Goal: Information Seeking & Learning: Learn about a topic

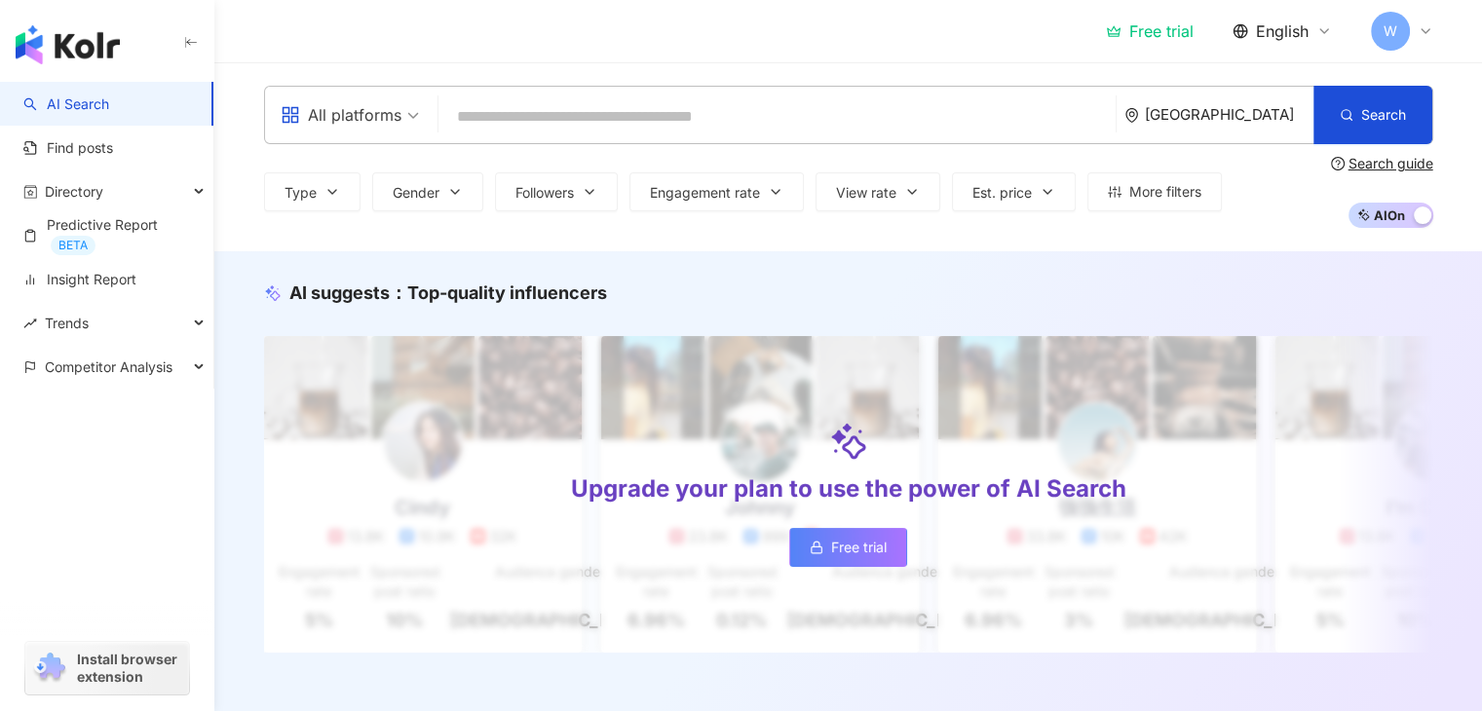
click at [1383, 29] on span "W" at bounding box center [1390, 30] width 14 height 21
click at [1003, 81] on div "All platforms [GEOGRAPHIC_DATA] Search Type Gender Followers Engagement rate Vi…" at bounding box center [847, 156] width 1267 height 189
click at [349, 189] on button "Type" at bounding box center [312, 191] width 96 height 39
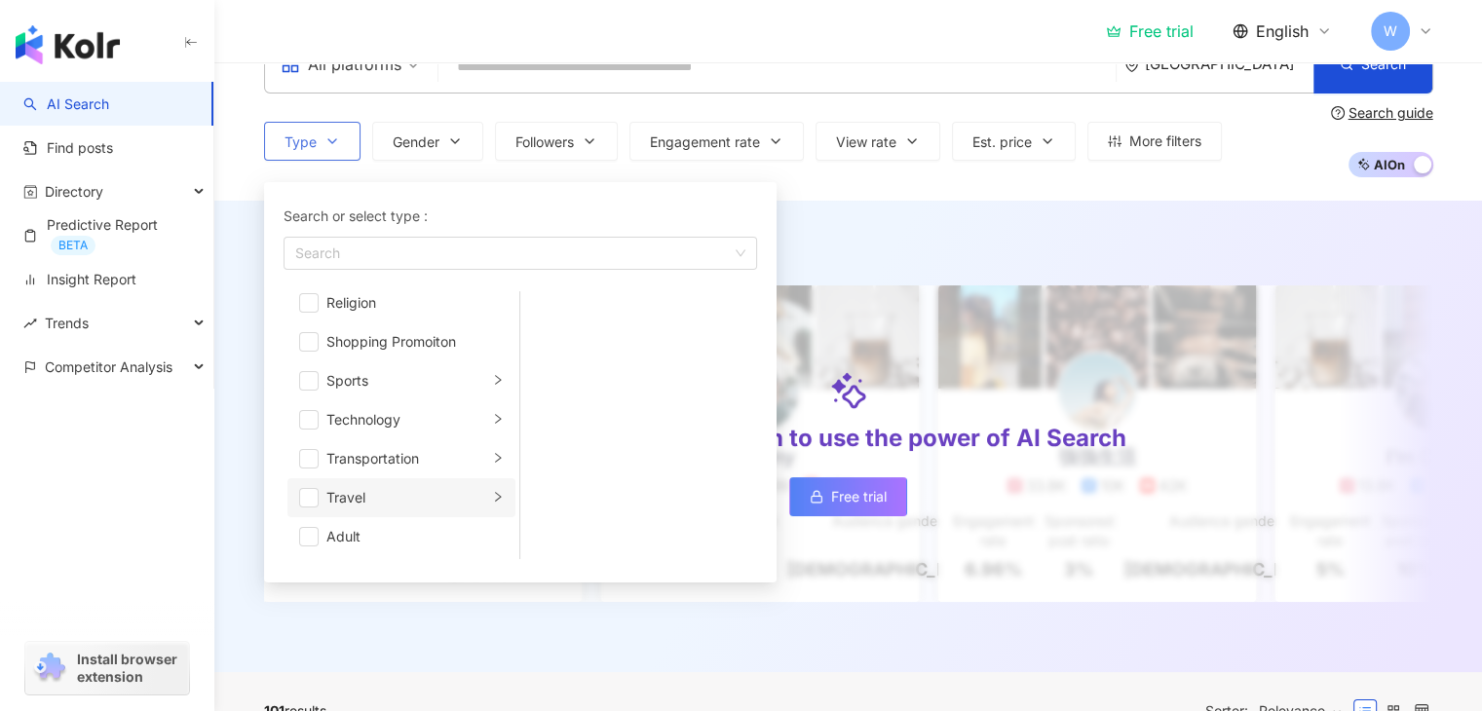
scroll to position [97, 0]
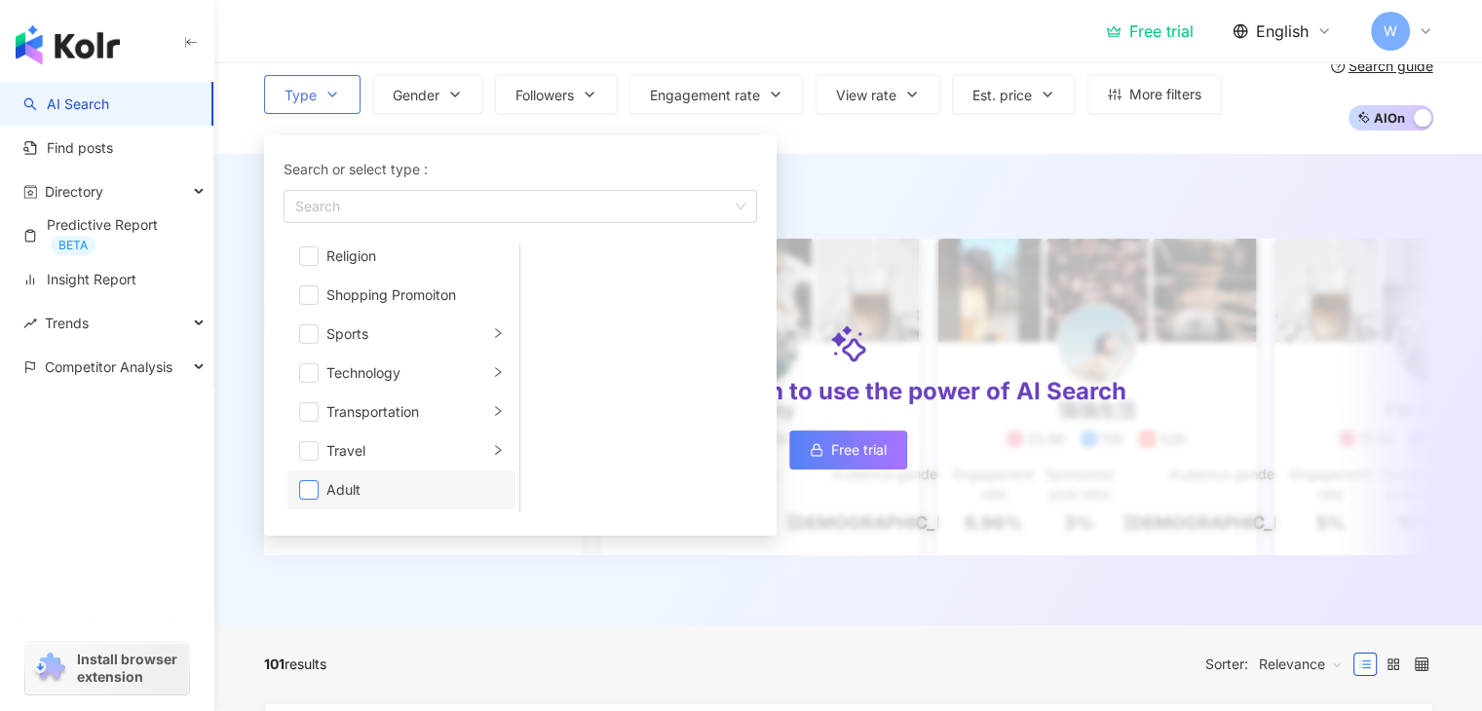
click at [306, 486] on span "button" at bounding box center [308, 489] width 19 height 19
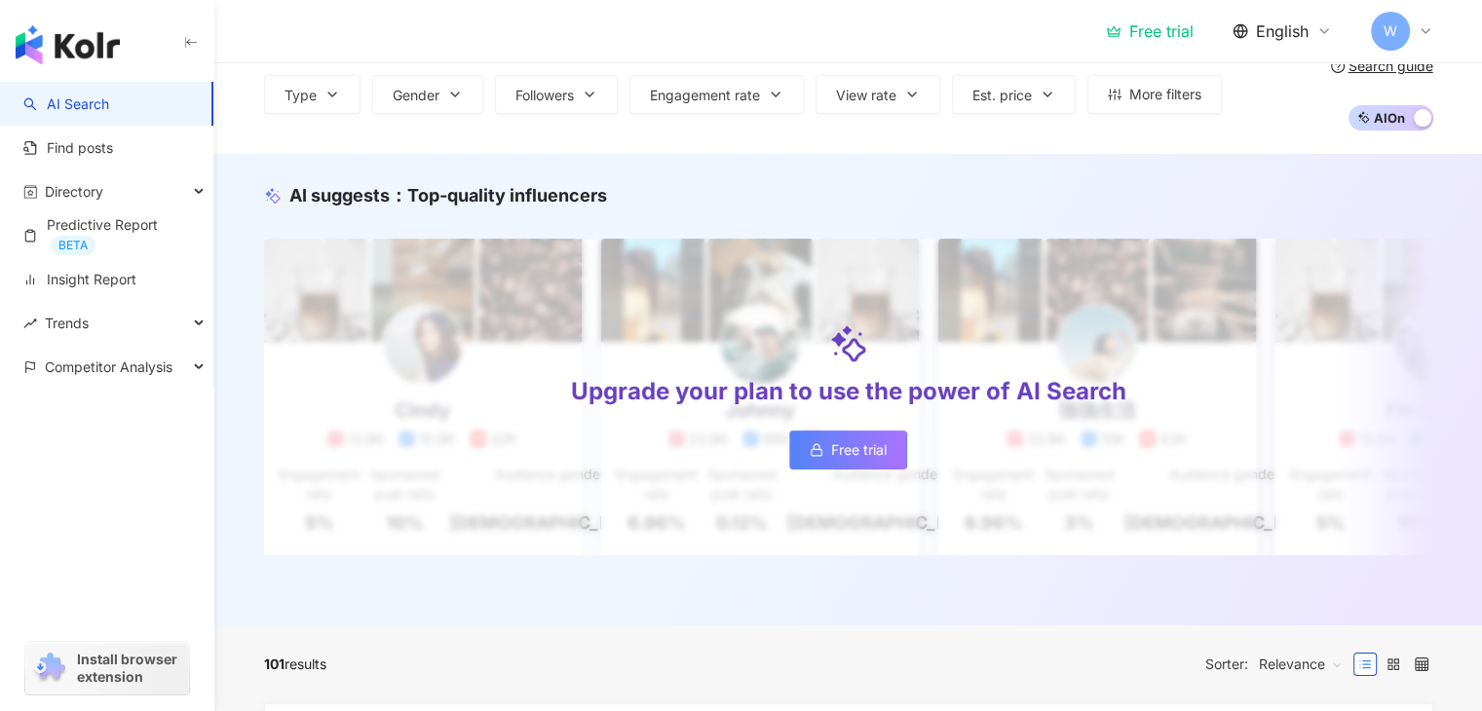
click at [678, 36] on div "Free trial English W" at bounding box center [848, 31] width 1169 height 62
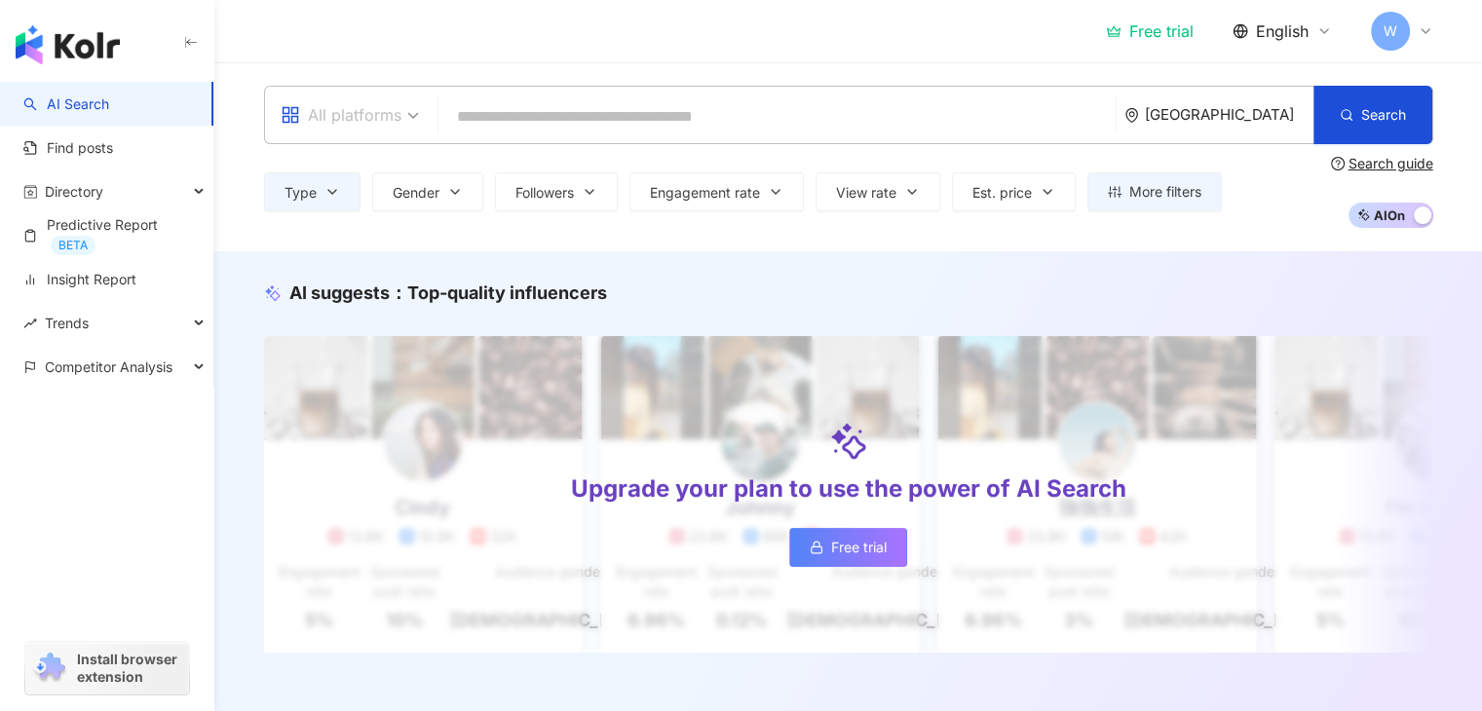
click at [283, 114] on icon "appstore" at bounding box center [290, 115] width 16 height 16
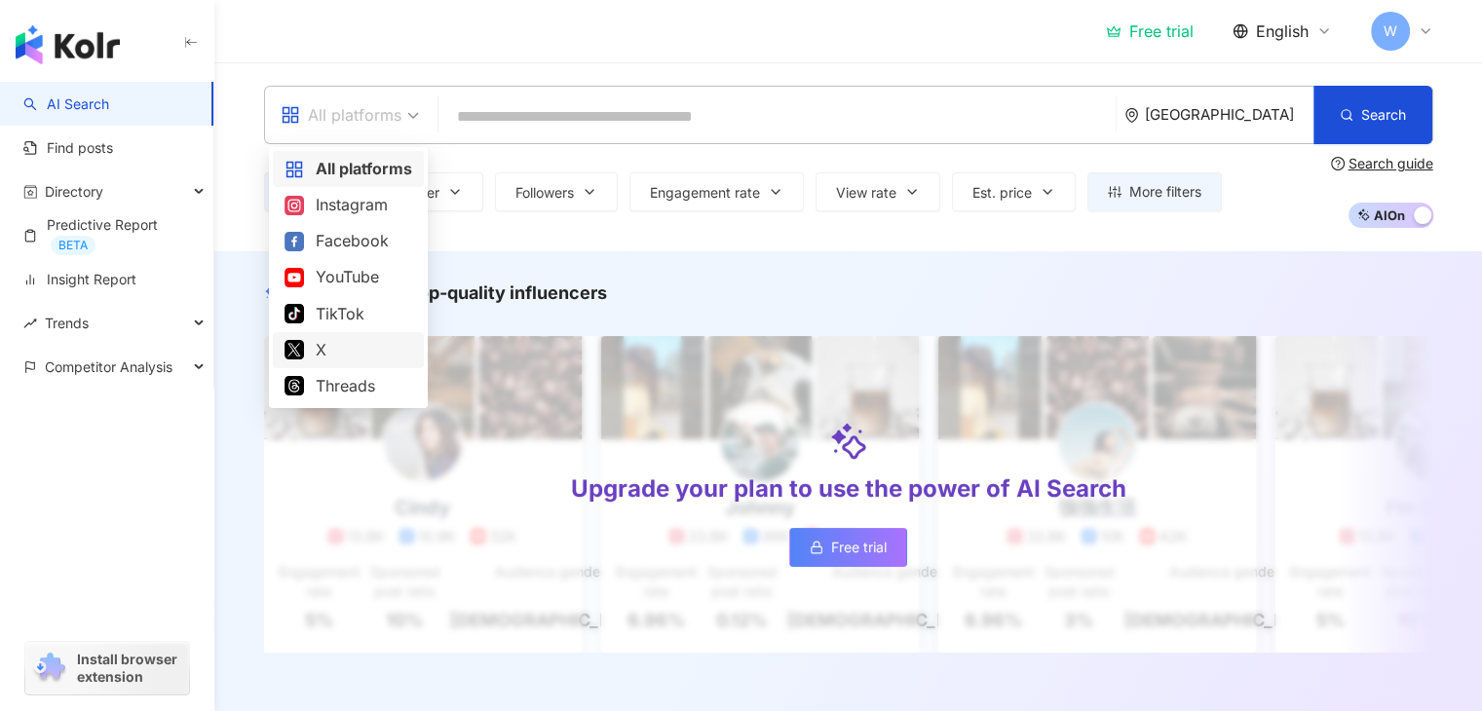
click at [317, 352] on div "X" at bounding box center [348, 350] width 128 height 24
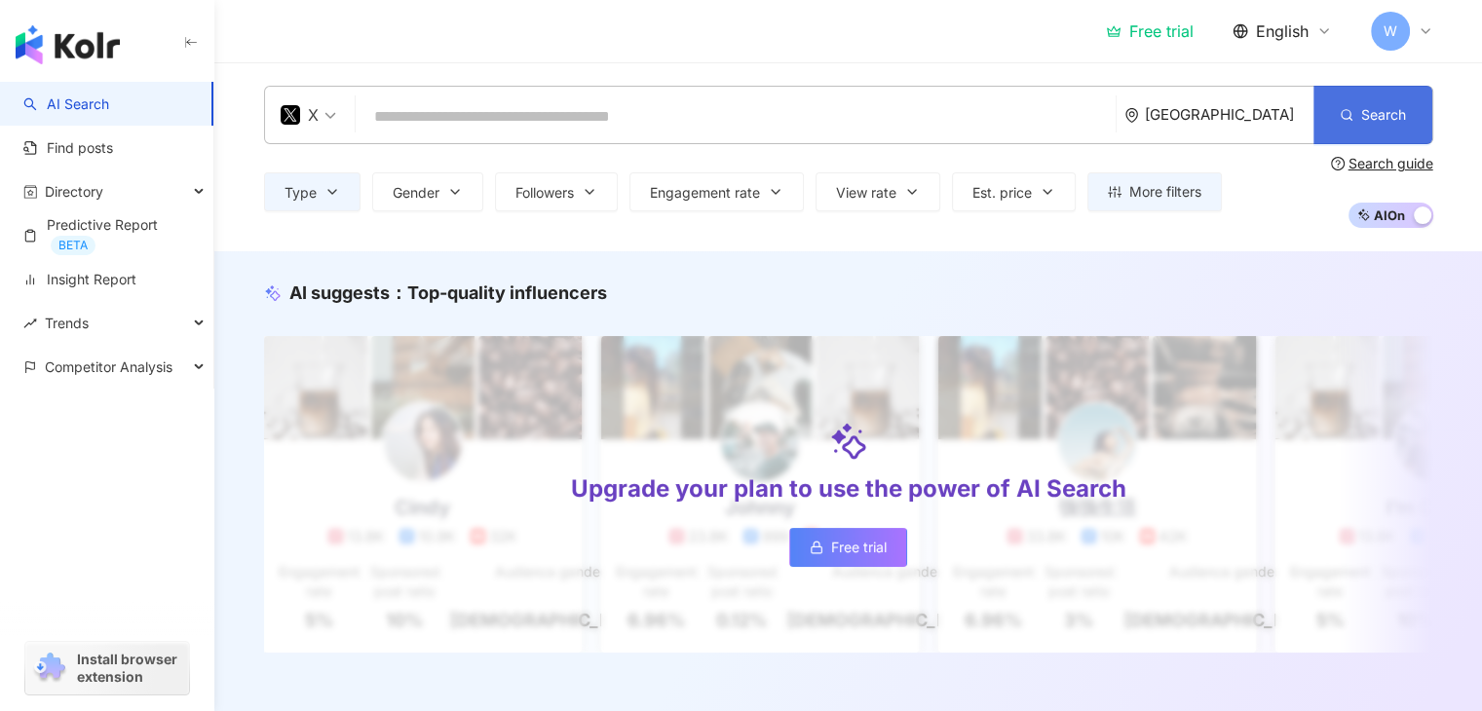
click at [1348, 114] on icon "button" at bounding box center [1347, 115] width 14 height 14
click at [1258, 118] on div "[GEOGRAPHIC_DATA]" at bounding box center [1229, 114] width 169 height 17
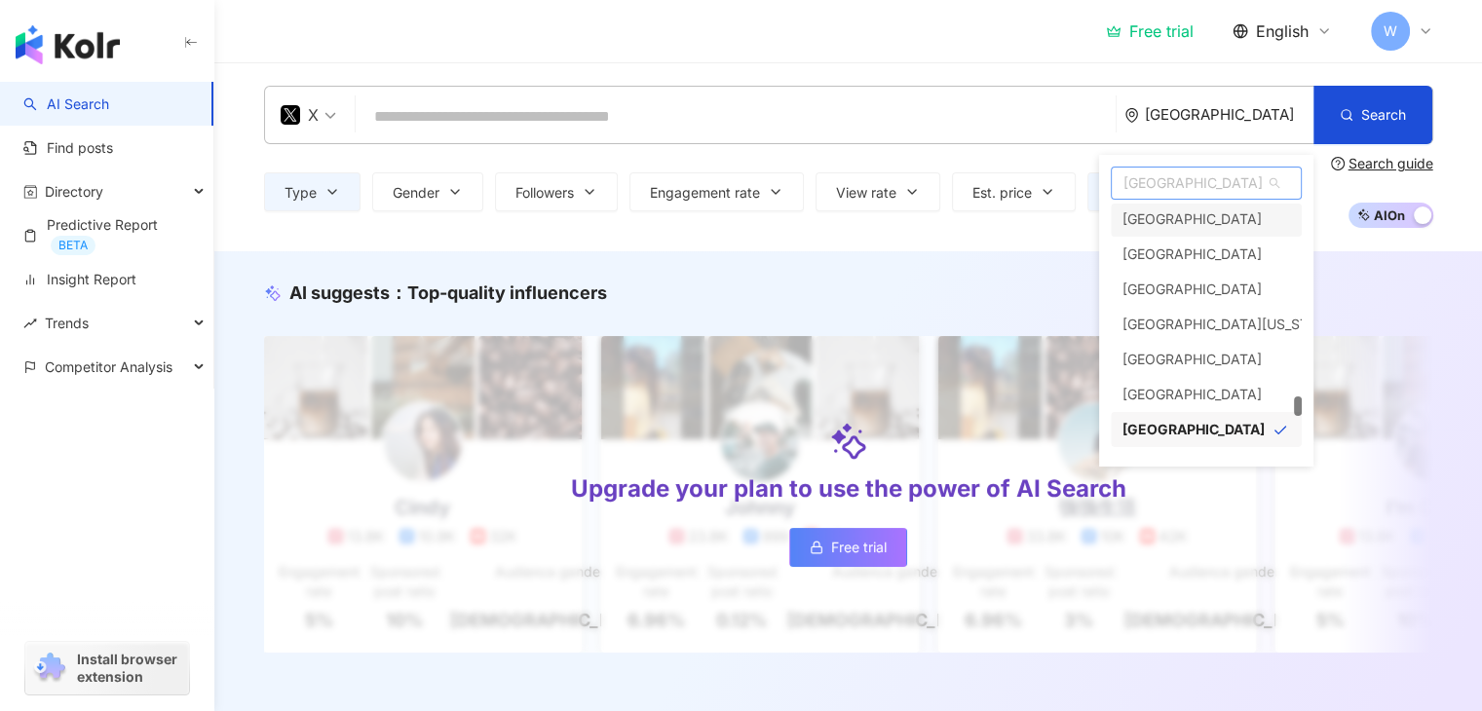
click at [1178, 184] on span "[GEOGRAPHIC_DATA]" at bounding box center [1206, 183] width 189 height 31
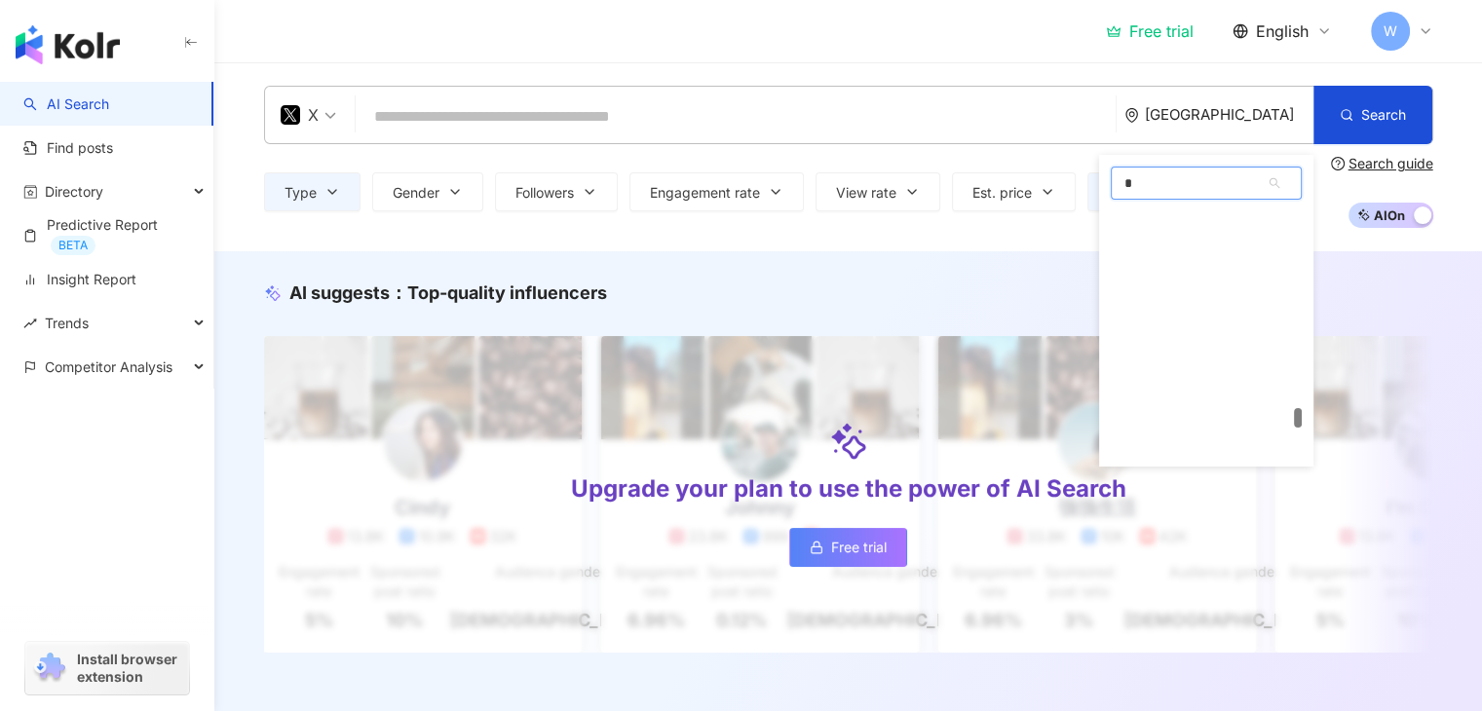
scroll to position [0, 0]
type input "****"
click at [1140, 265] on div "[GEOGRAPHIC_DATA]" at bounding box center [1191, 267] width 139 height 35
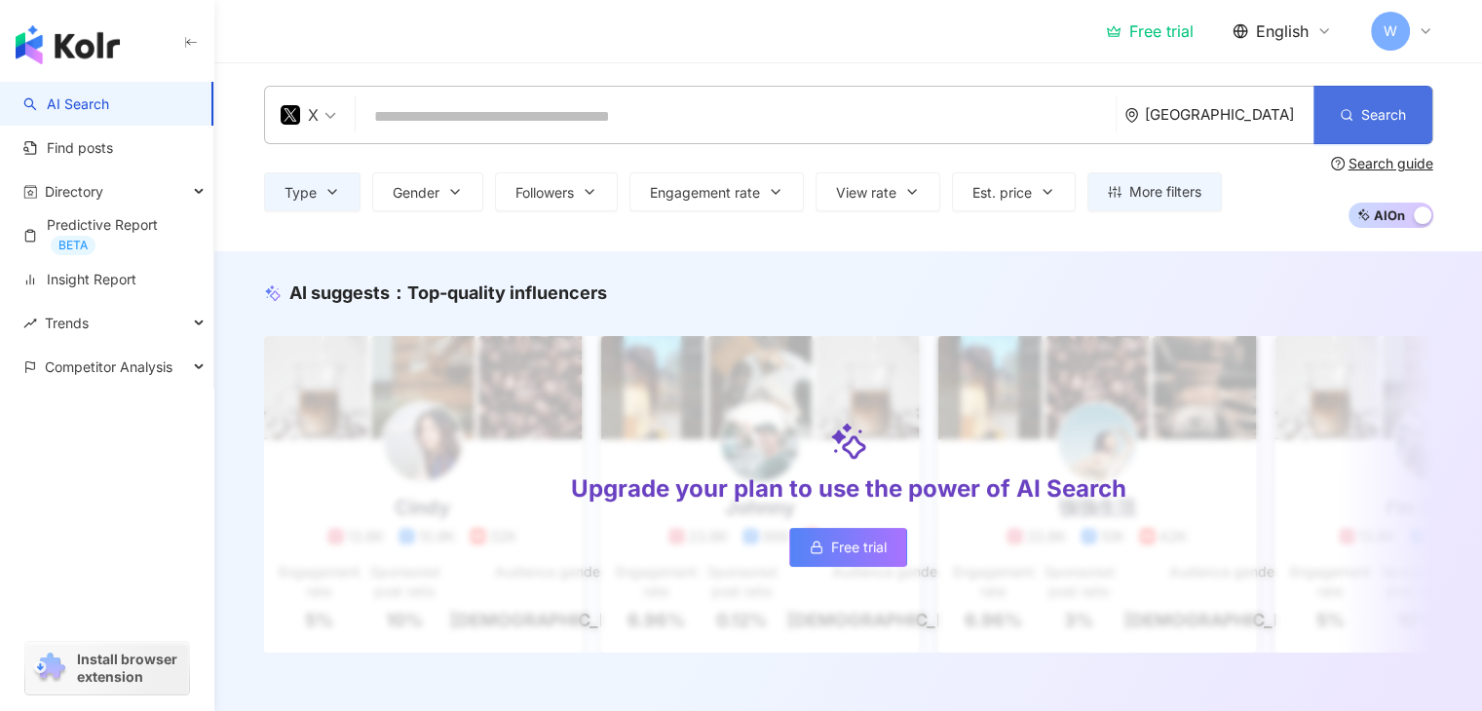
click at [1373, 94] on button "Search" at bounding box center [1372, 115] width 119 height 58
click at [1363, 112] on span "Search" at bounding box center [1383, 115] width 45 height 16
click at [1266, 106] on div "[GEOGRAPHIC_DATA]" at bounding box center [1229, 114] width 169 height 17
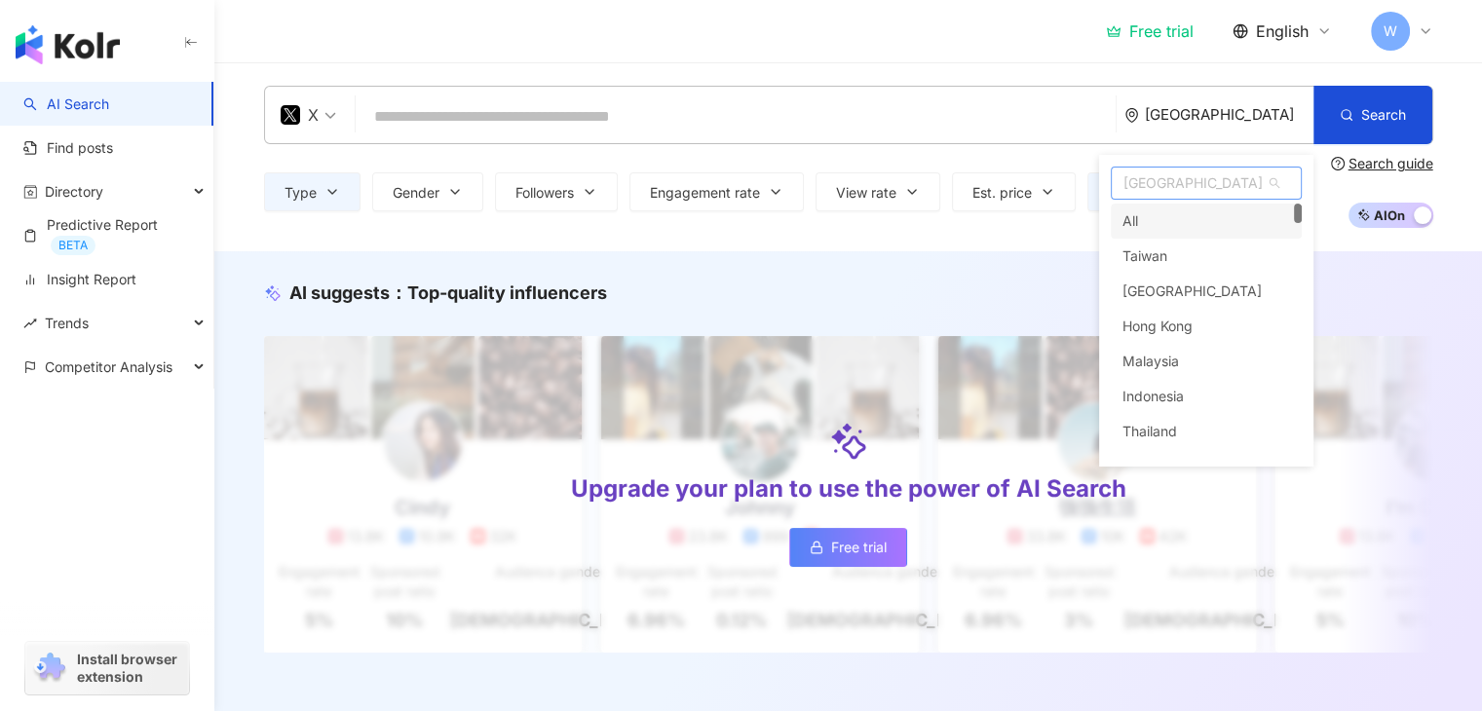
click at [1211, 215] on div "All" at bounding box center [1206, 221] width 191 height 35
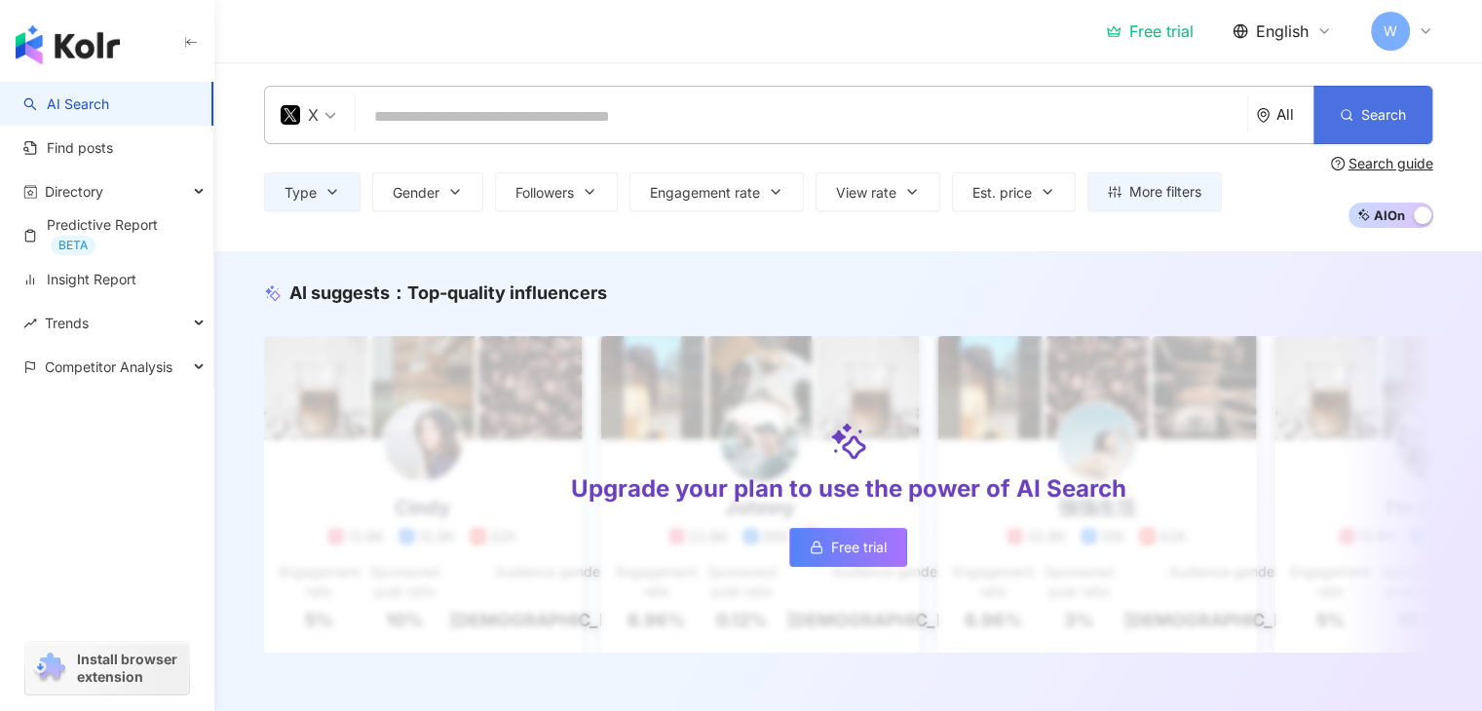
click at [1363, 121] on span "Search" at bounding box center [1383, 115] width 45 height 16
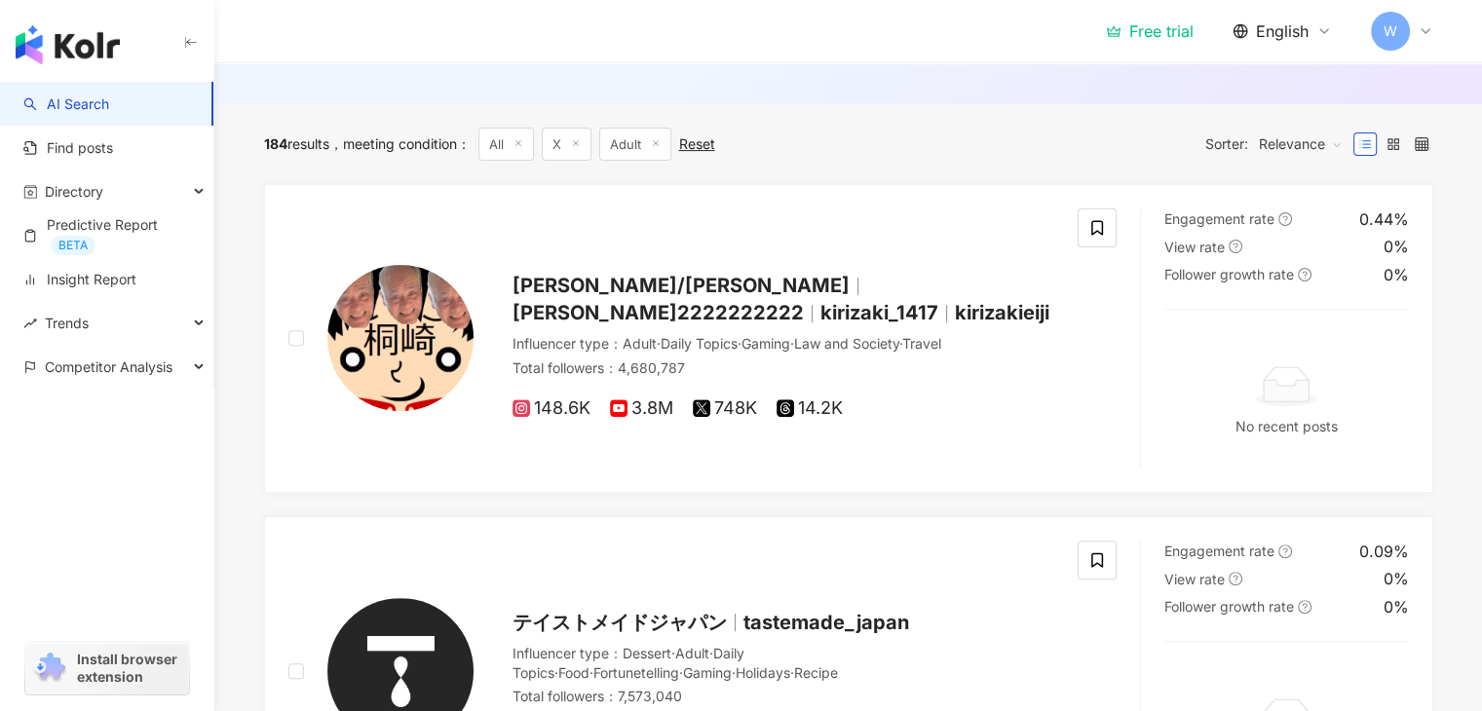
scroll to position [585, 0]
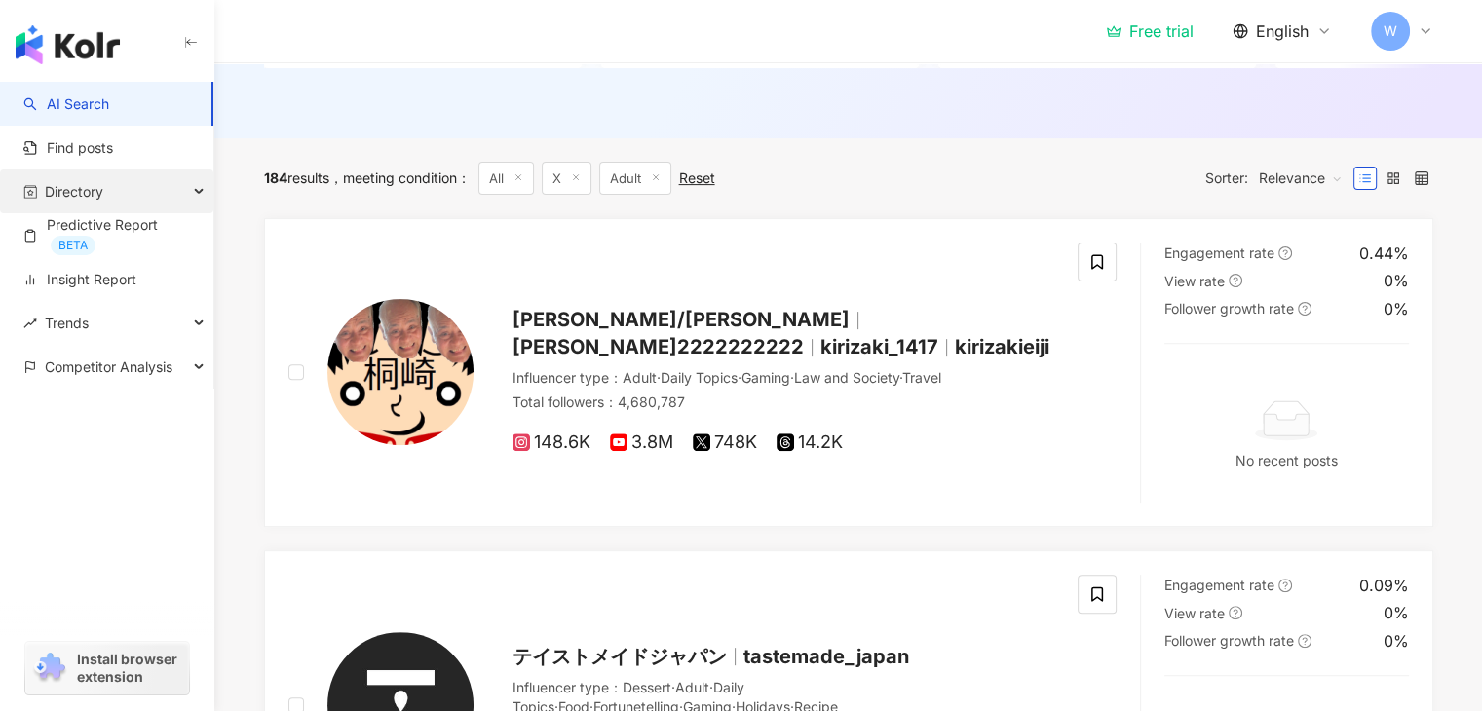
click at [199, 192] on icon "button" at bounding box center [201, 192] width 10 height 0
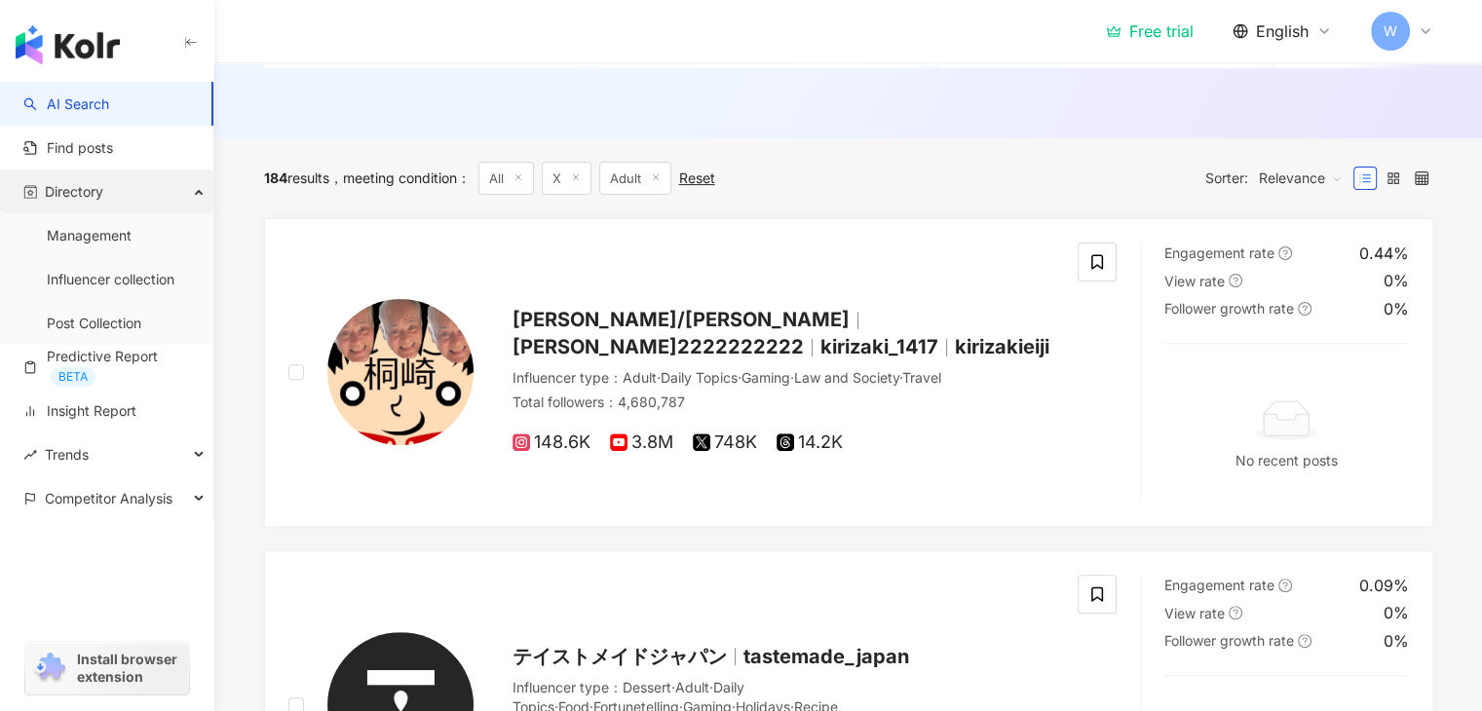
click at [199, 193] on div "Directory" at bounding box center [106, 192] width 213 height 44
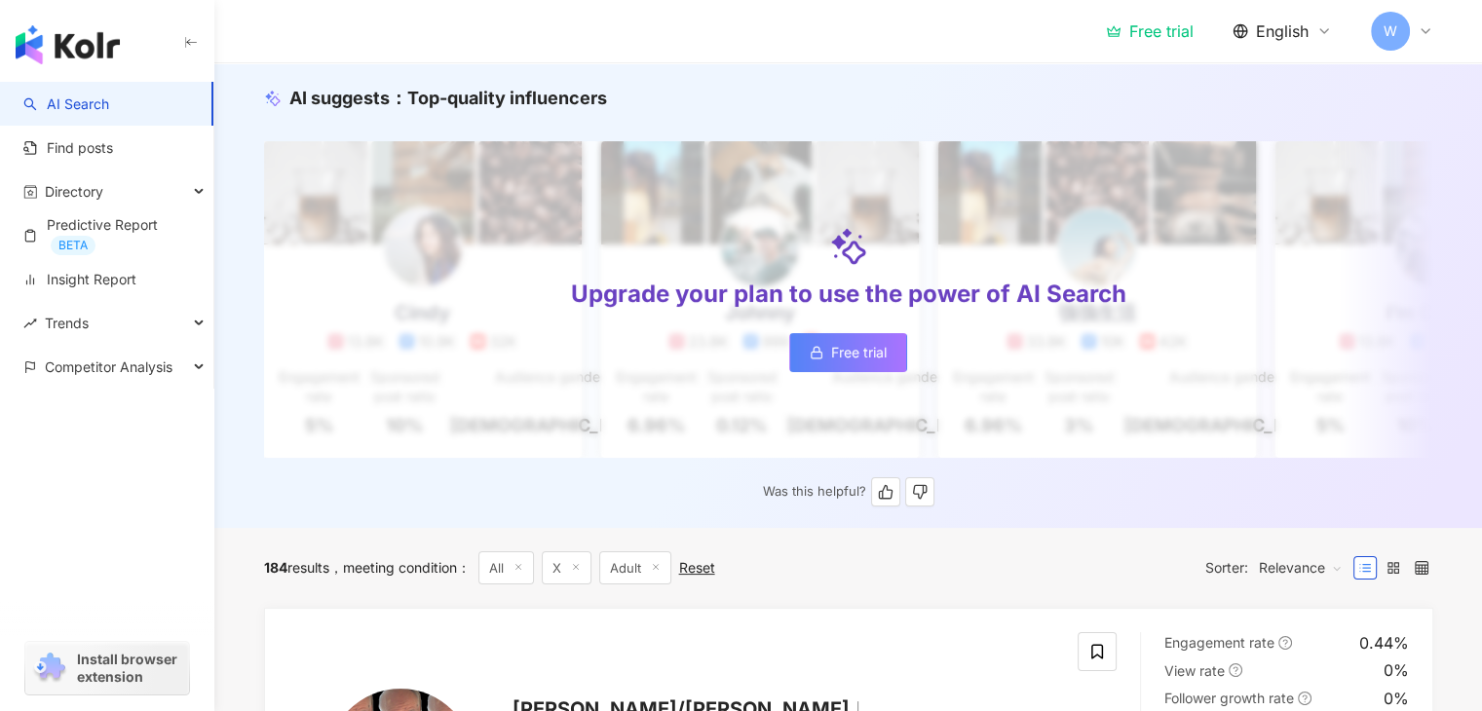
scroll to position [0, 0]
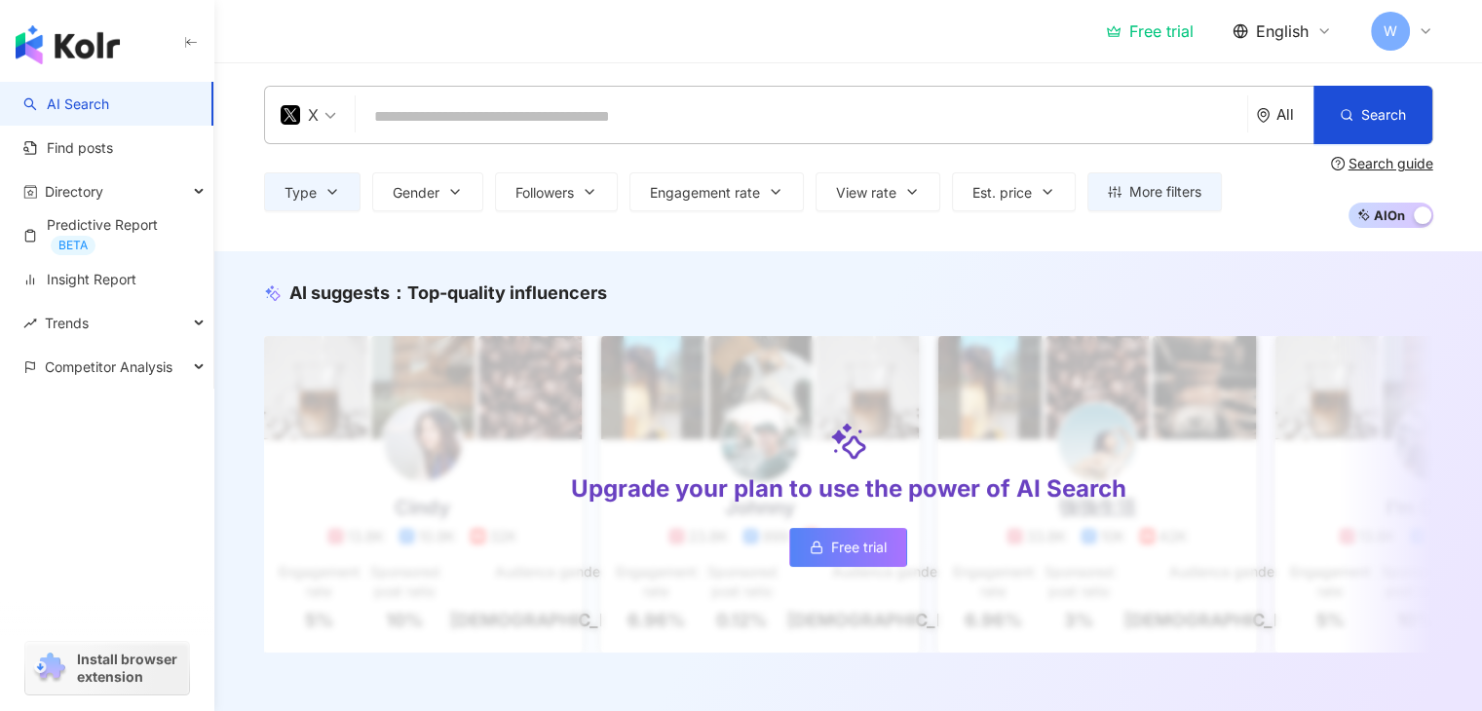
click at [324, 111] on span "X" at bounding box center [309, 114] width 56 height 31
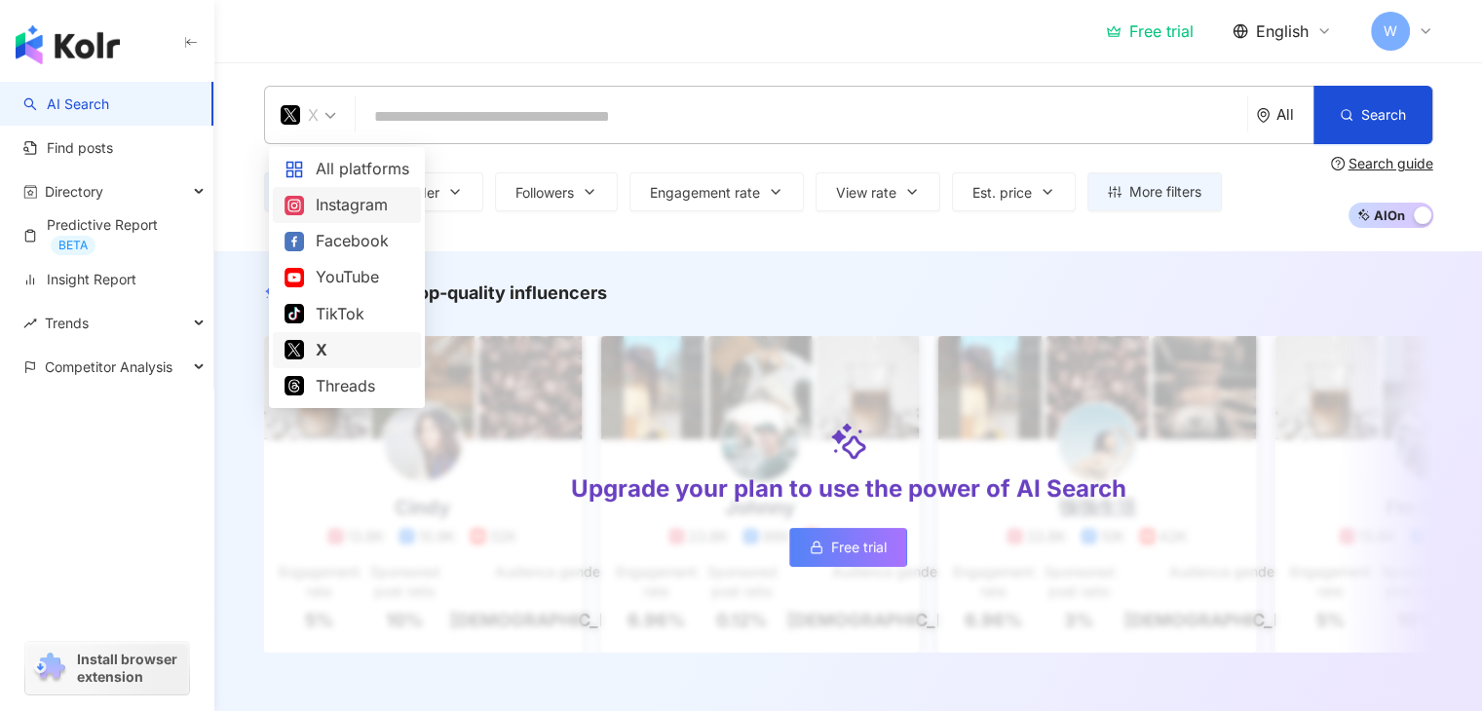
click at [351, 208] on div "Instagram" at bounding box center [346, 205] width 125 height 24
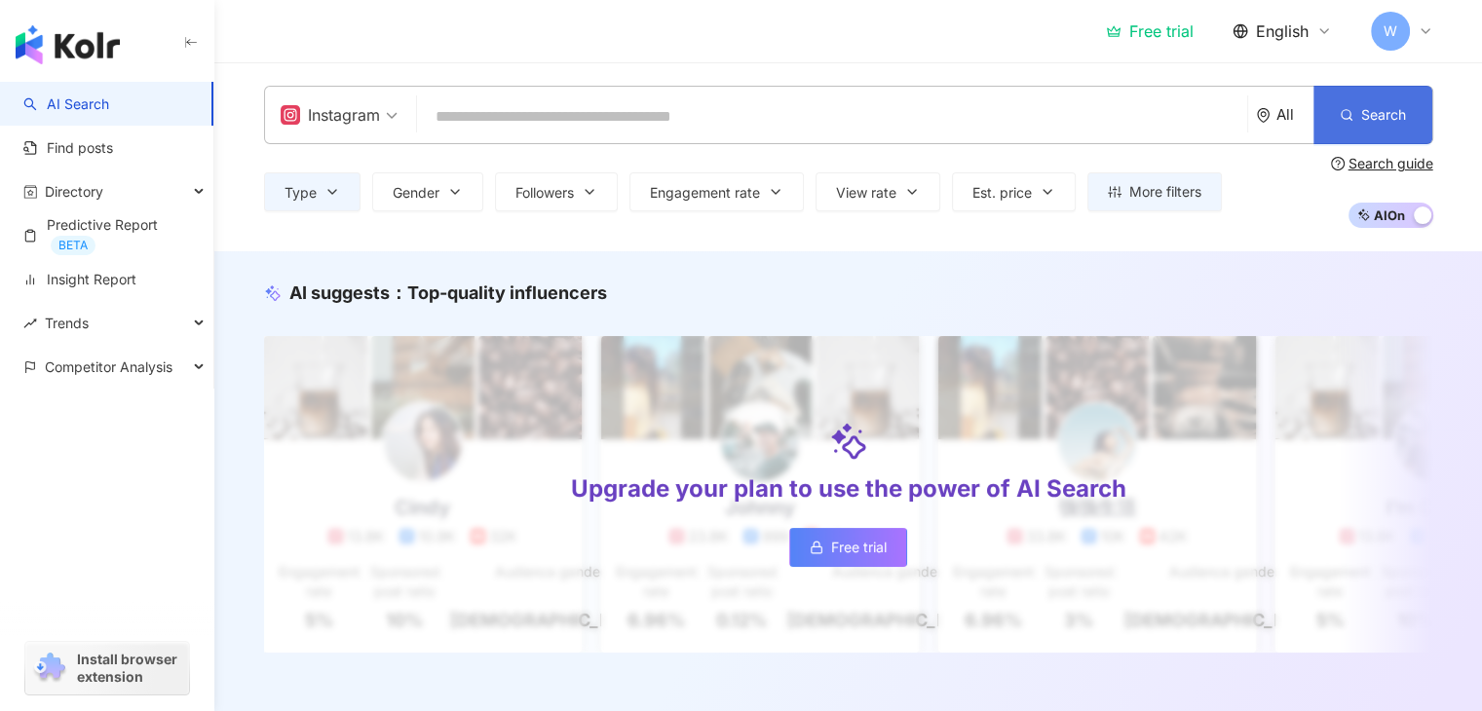
click at [1345, 119] on icon "button" at bounding box center [1347, 115] width 14 height 14
click at [1156, 192] on span "More filters" at bounding box center [1165, 192] width 72 height 16
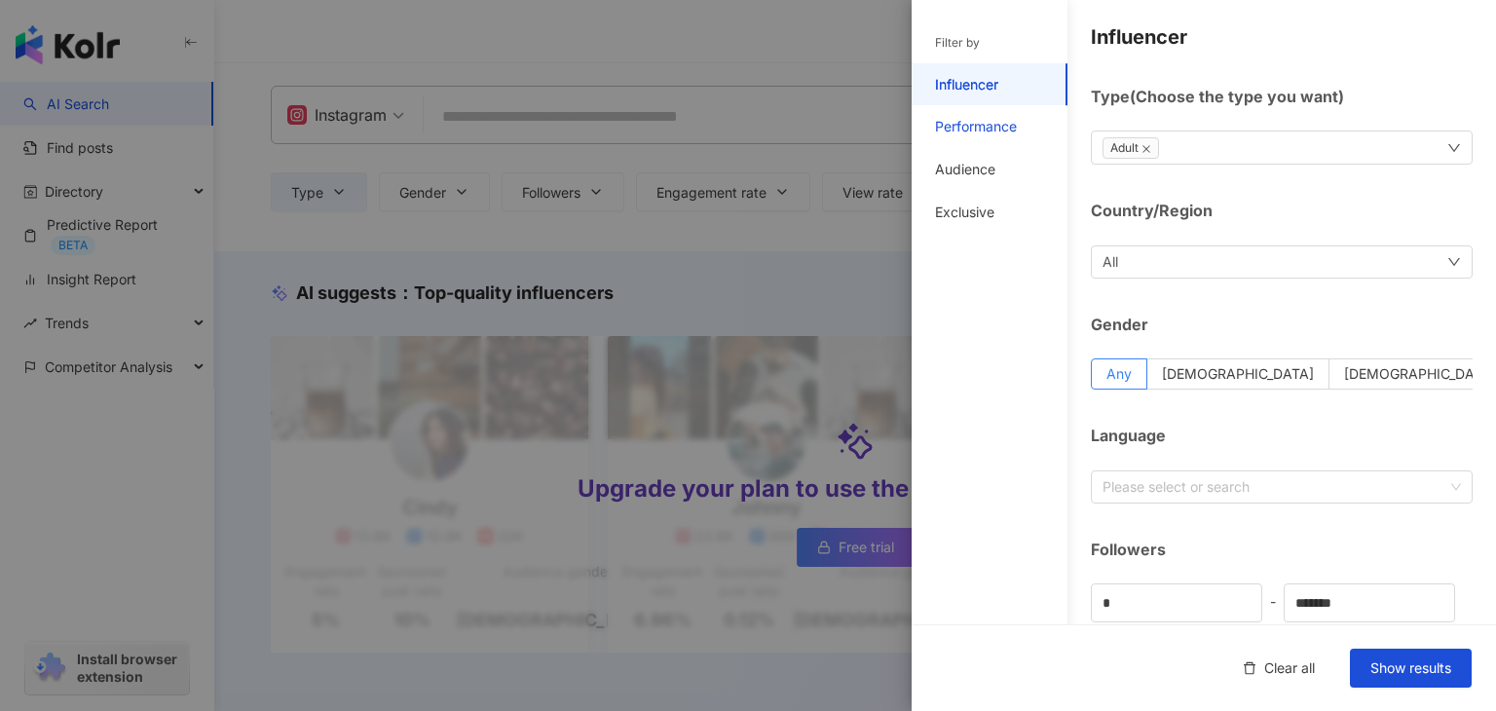
click at [965, 130] on div "Performance" at bounding box center [976, 126] width 82 height 19
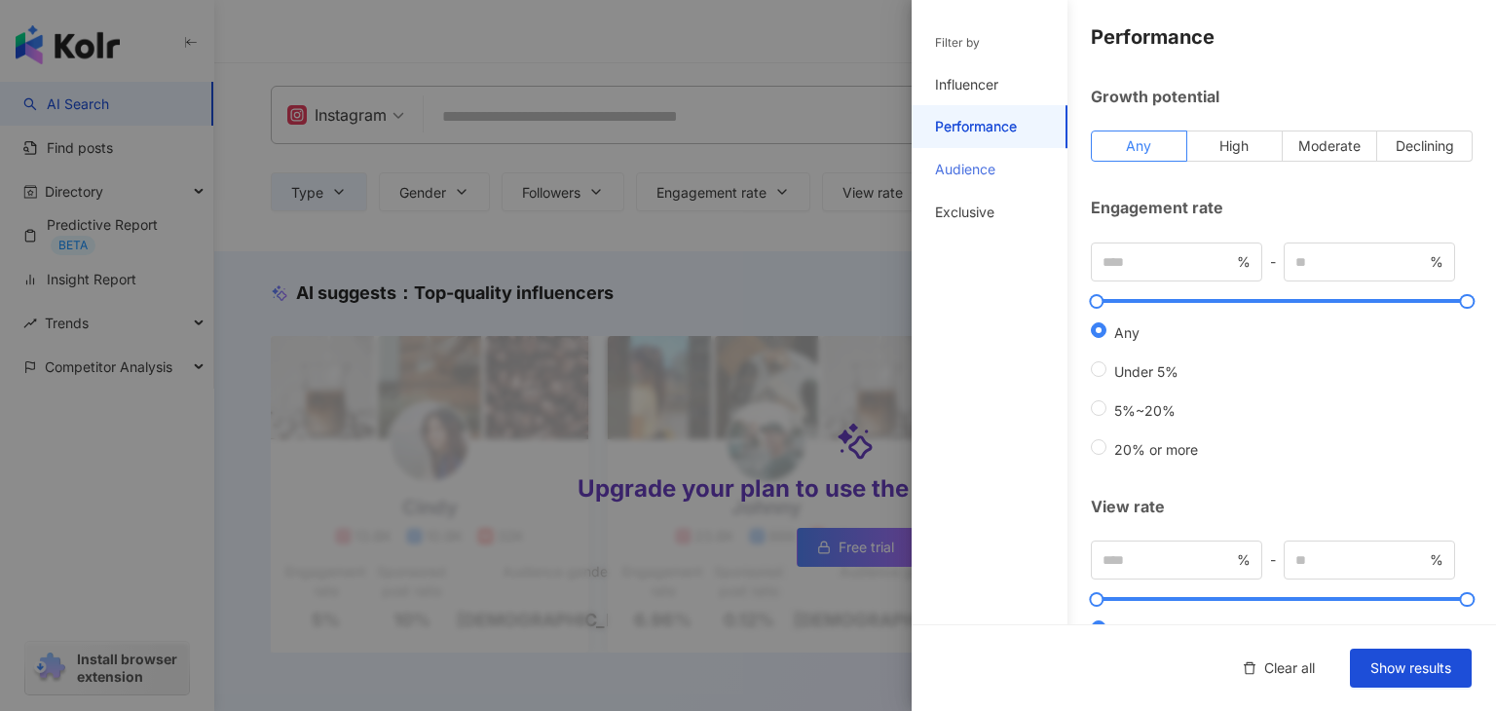
click at [962, 182] on div "Audience" at bounding box center [990, 169] width 156 height 43
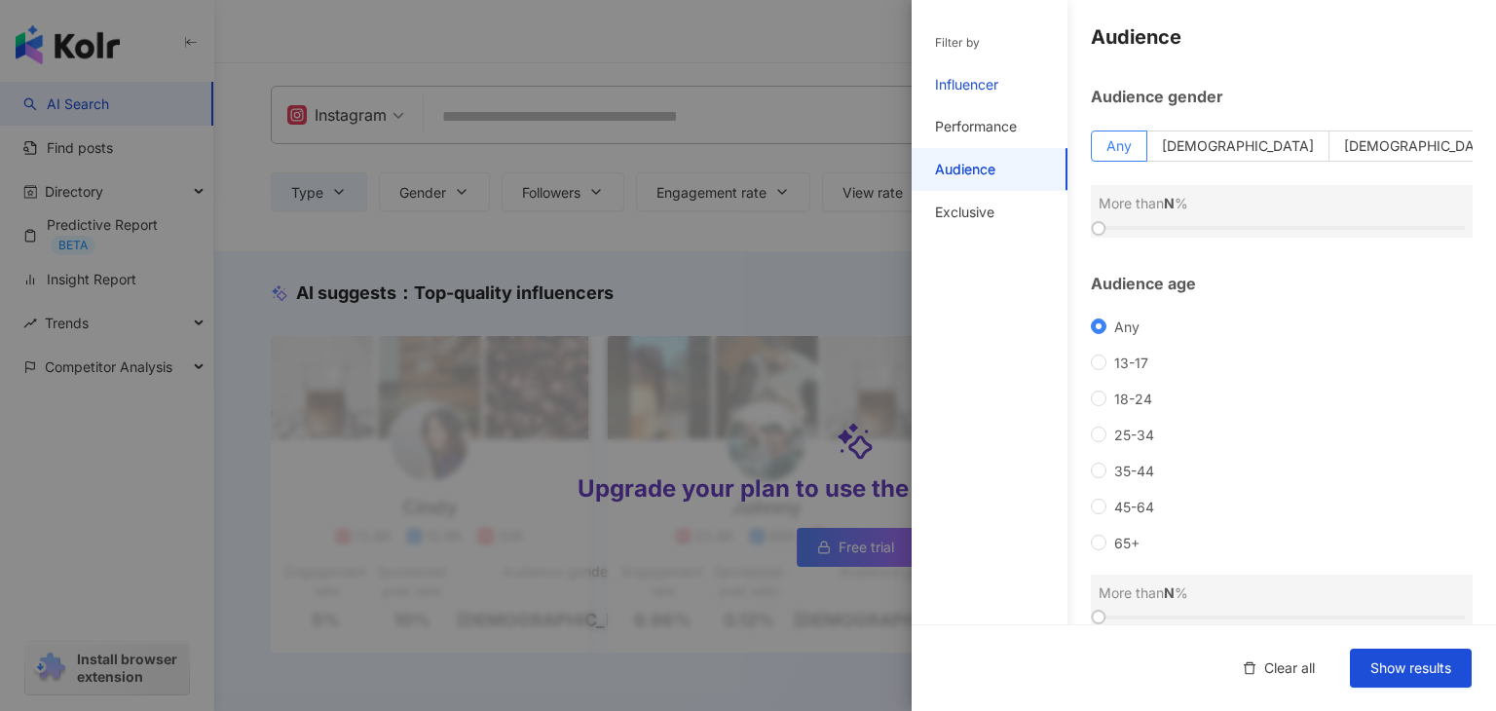
click at [972, 79] on div "Influencer" at bounding box center [966, 84] width 63 height 19
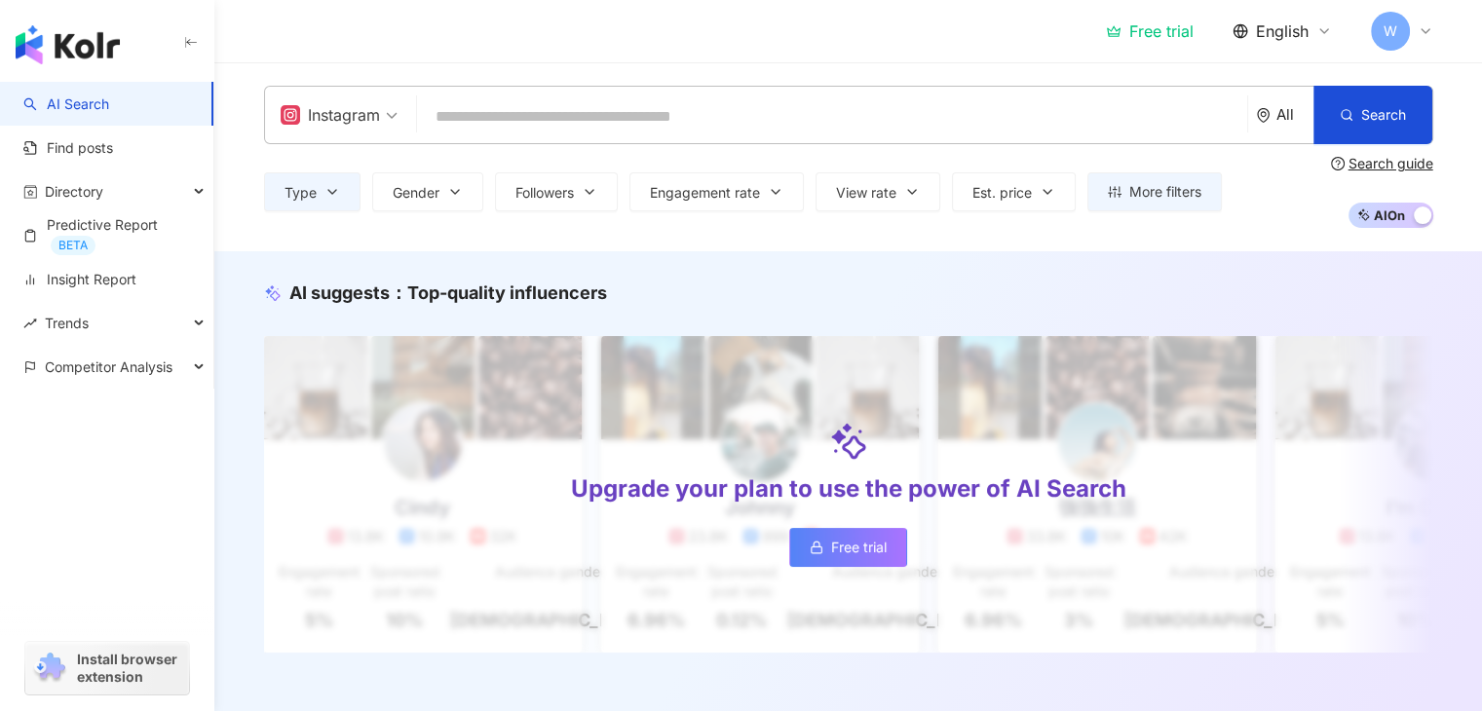
click at [1279, 121] on div "All" at bounding box center [1294, 114] width 37 height 17
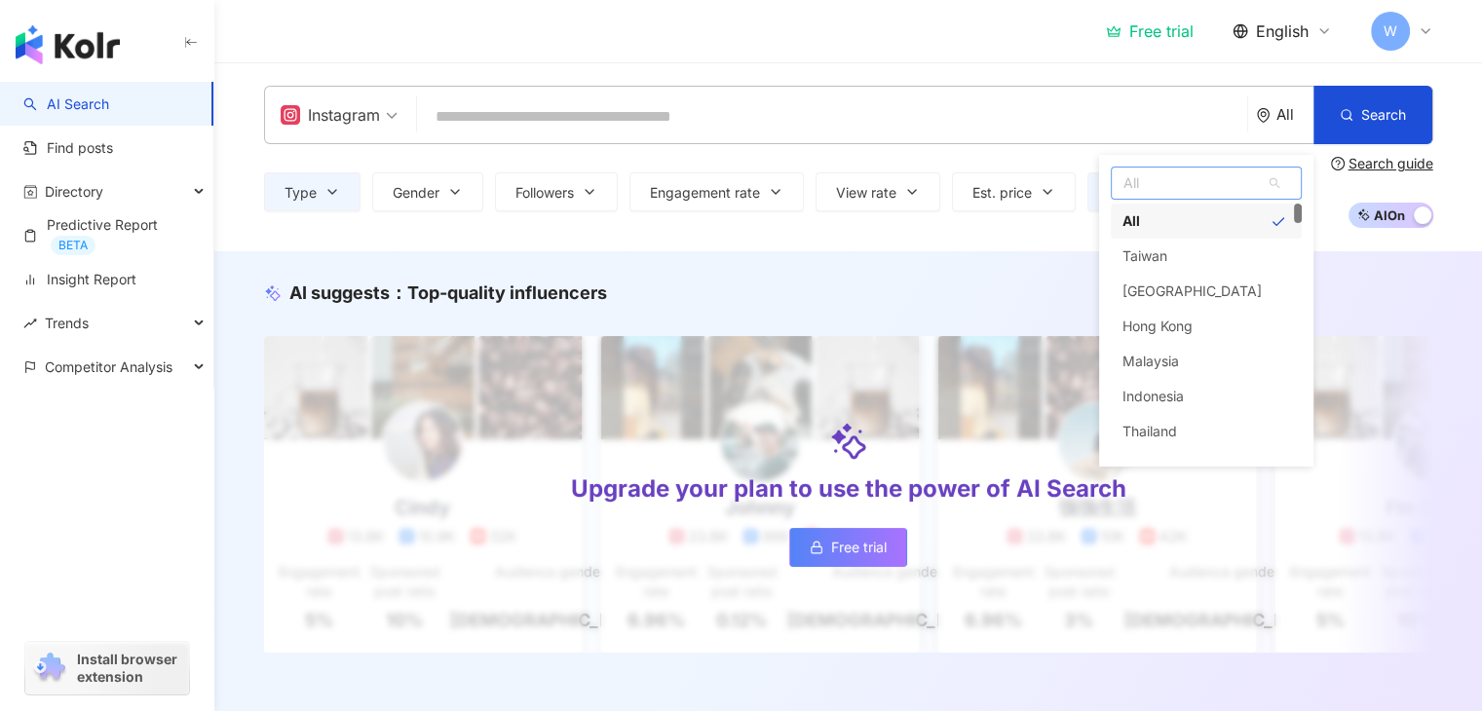
click at [1223, 199] on div "All unlimit tw All [GEOGRAPHIC_DATA] [GEOGRAPHIC_DATA] [GEOGRAPHIC_DATA] [GEOGR…" at bounding box center [1206, 183] width 191 height 33
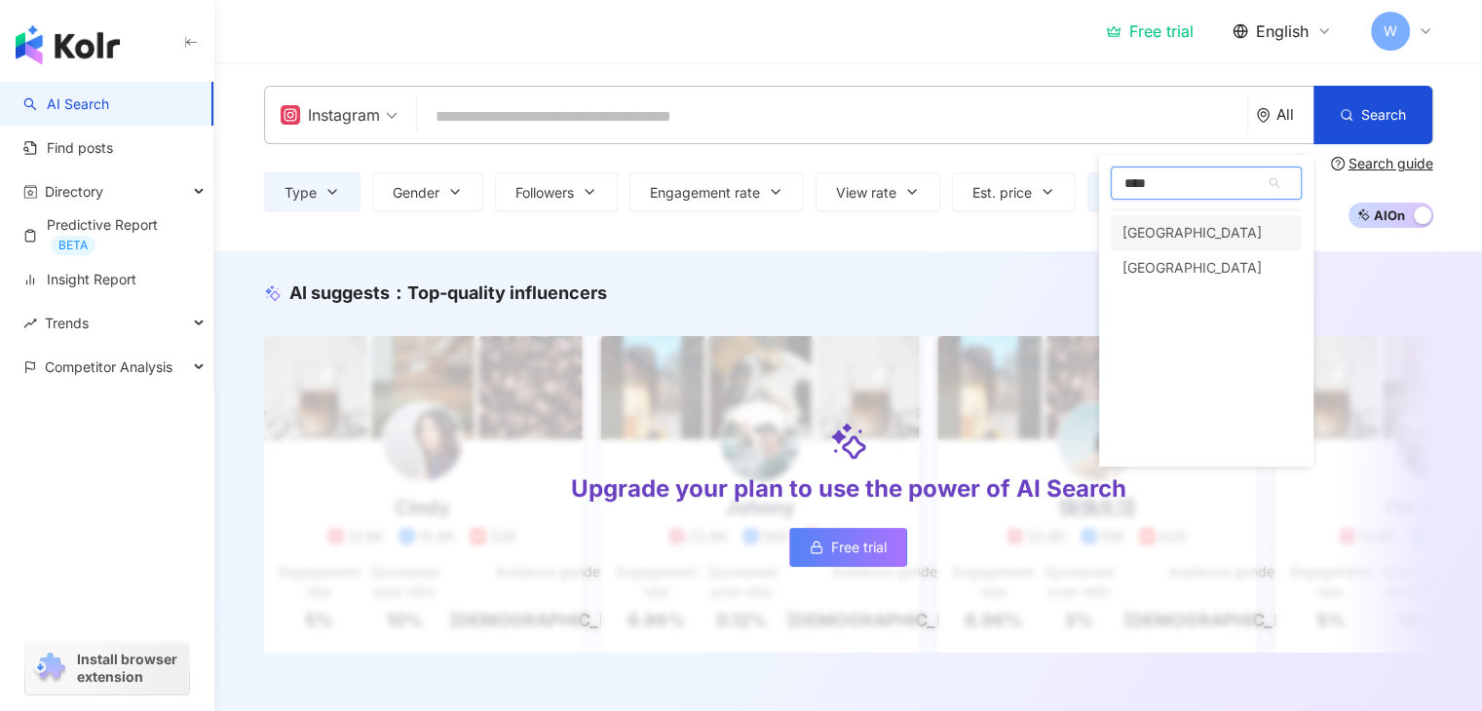
type input "*****"
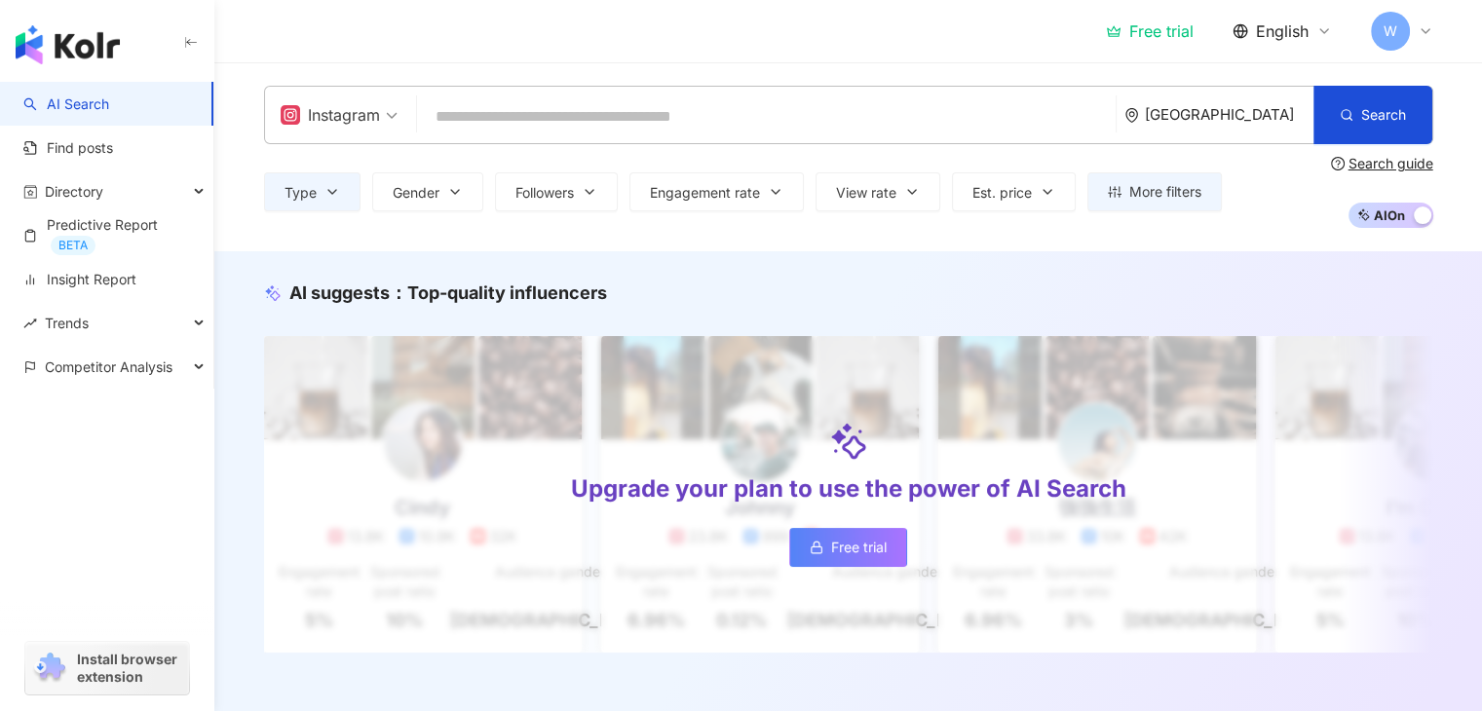
click at [1156, 116] on div "[GEOGRAPHIC_DATA]" at bounding box center [1229, 114] width 169 height 17
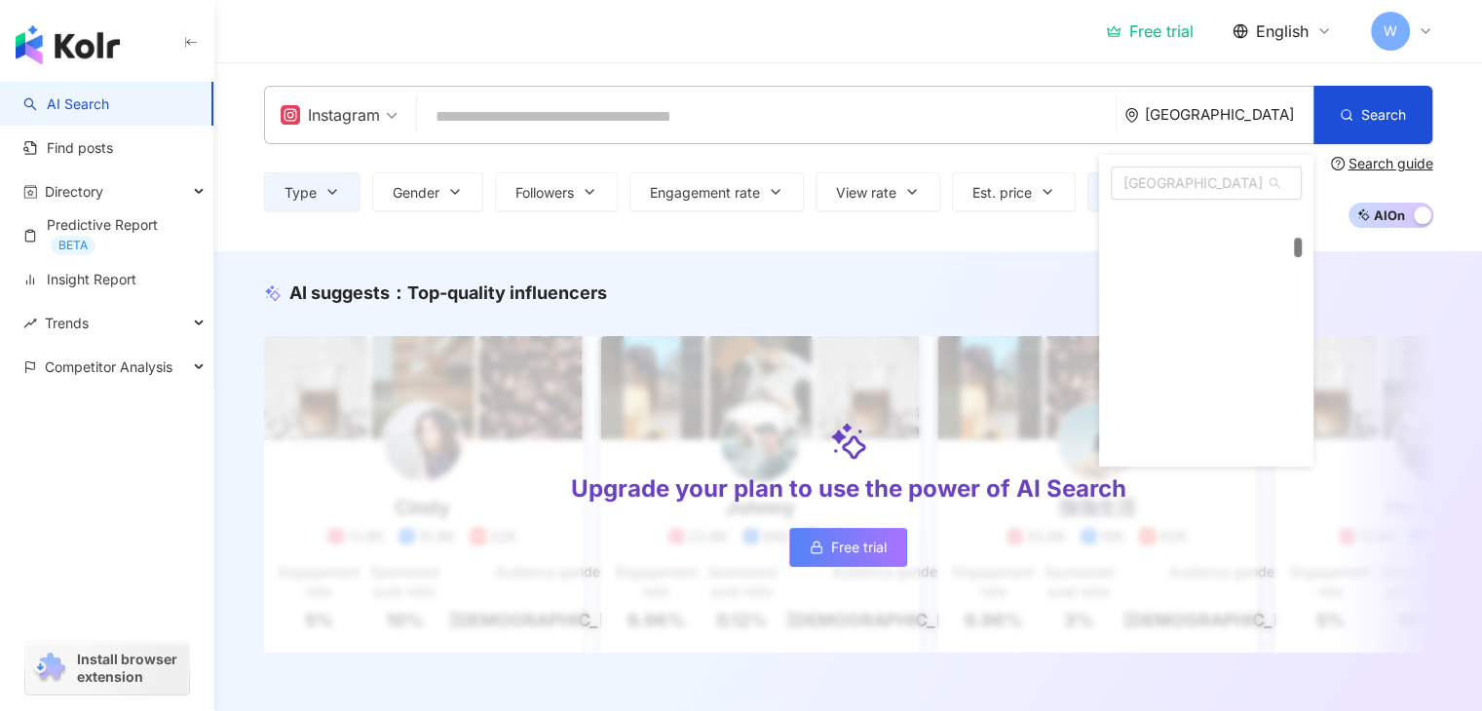
scroll to position [1452, 0]
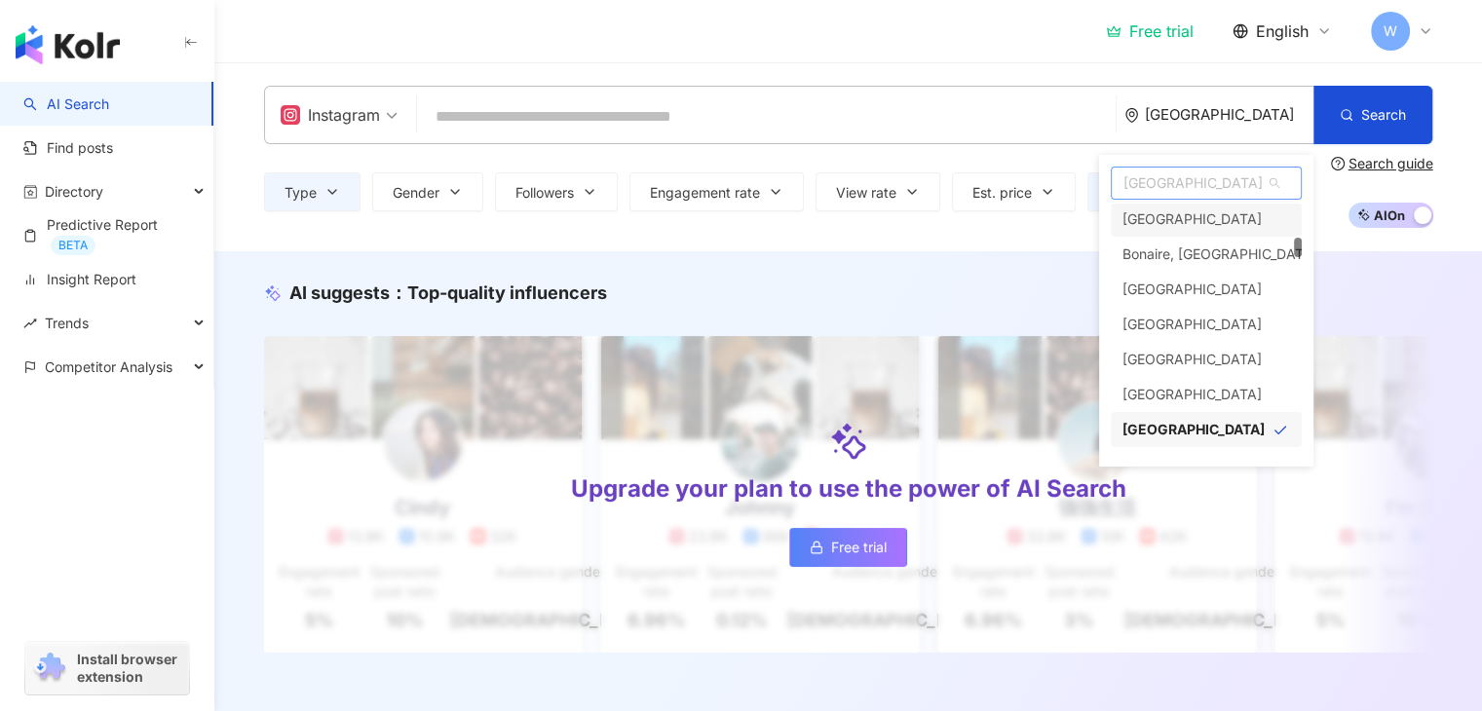
click at [1184, 183] on span "[GEOGRAPHIC_DATA]" at bounding box center [1206, 183] width 189 height 31
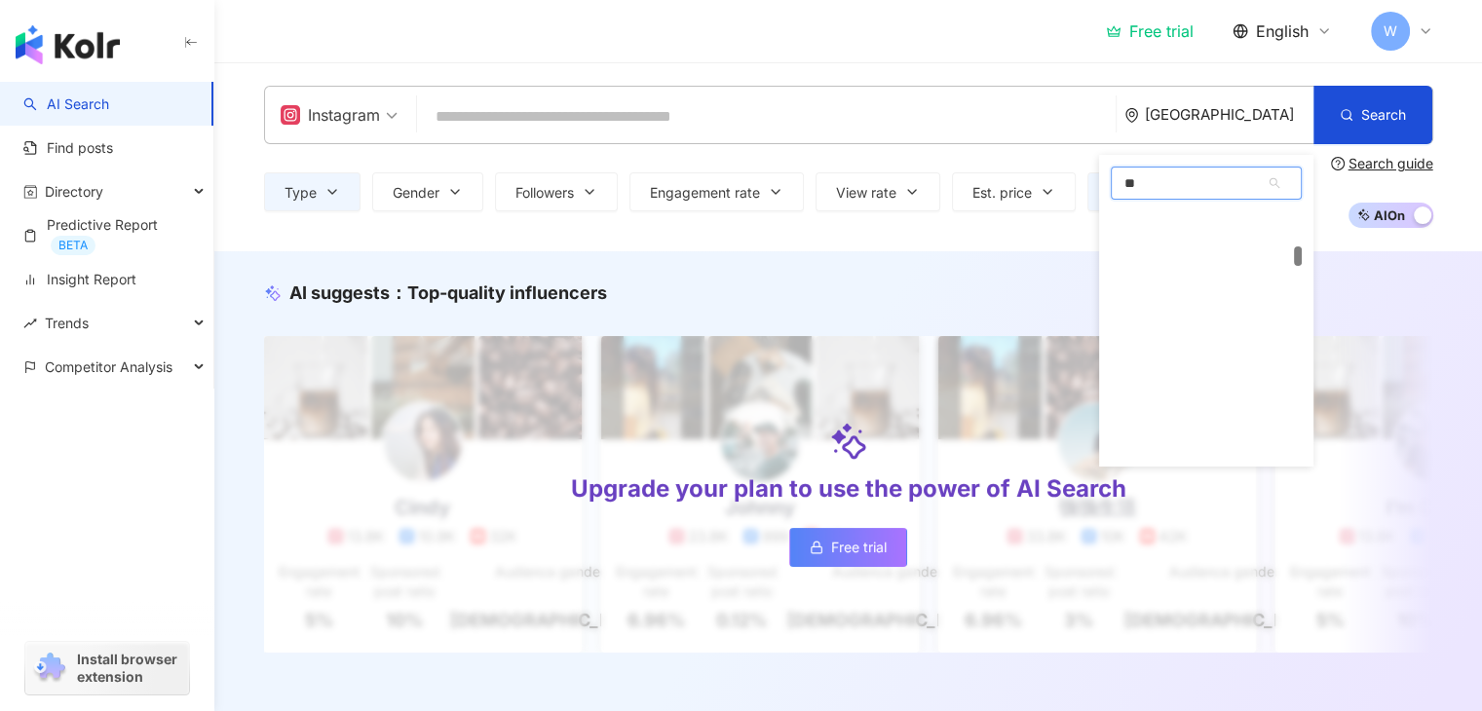
scroll to position [0, 0]
type input "*****"
click at [1146, 262] on div "[GEOGRAPHIC_DATA]" at bounding box center [1191, 267] width 139 height 35
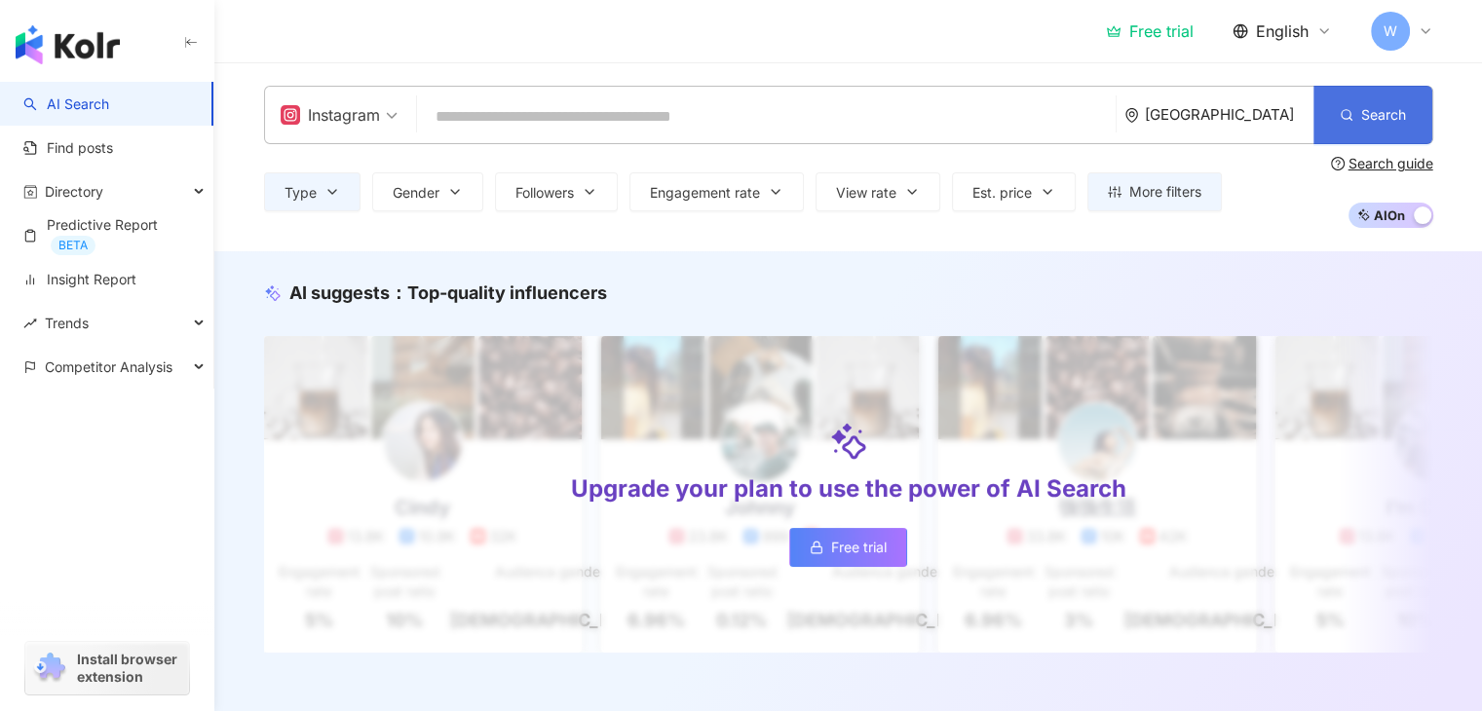
click at [1387, 108] on span "Search" at bounding box center [1383, 115] width 45 height 16
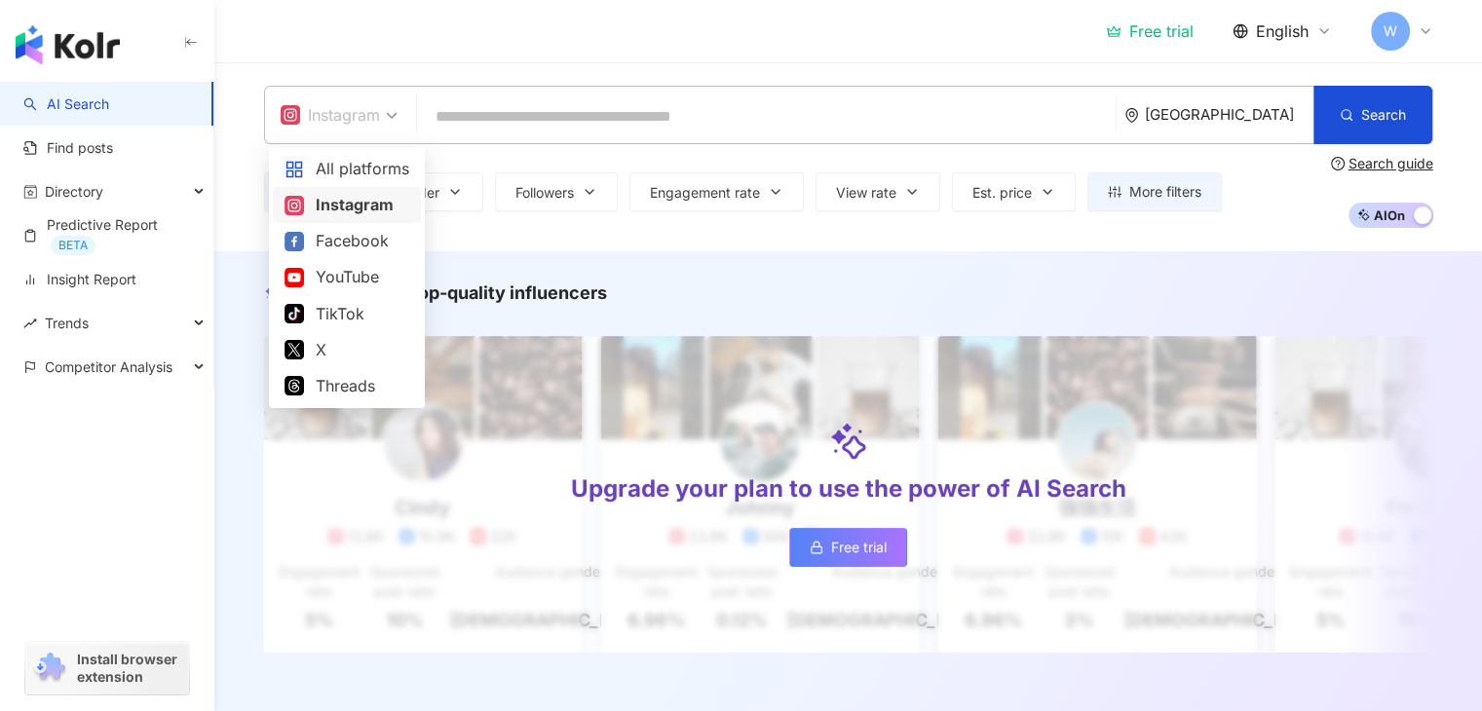
click at [397, 114] on div "Instagram" at bounding box center [339, 115] width 138 height 57
click at [570, 234] on div "Instagram [GEOGRAPHIC_DATA] Search Type Gender Followers Engagement rate View r…" at bounding box center [847, 156] width 1267 height 189
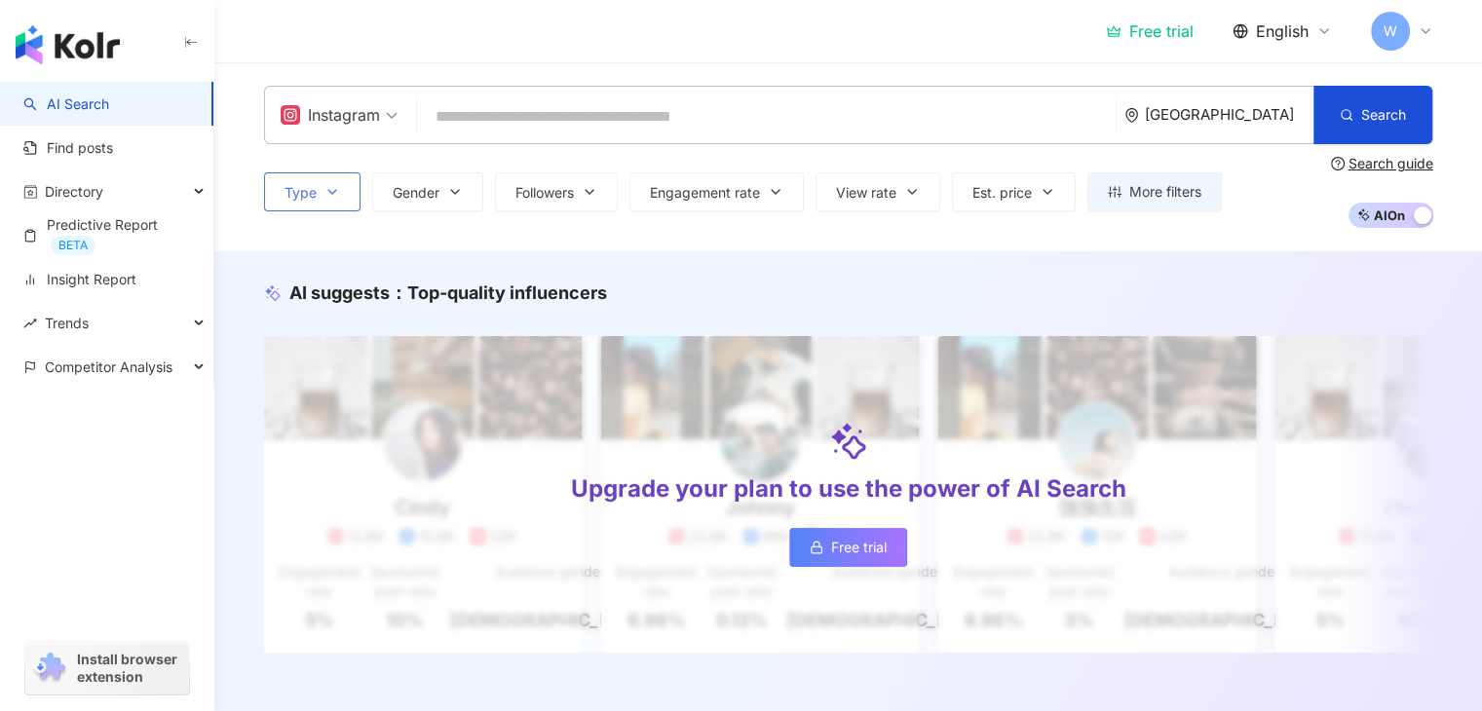
click at [338, 200] on button "Type" at bounding box center [312, 191] width 96 height 39
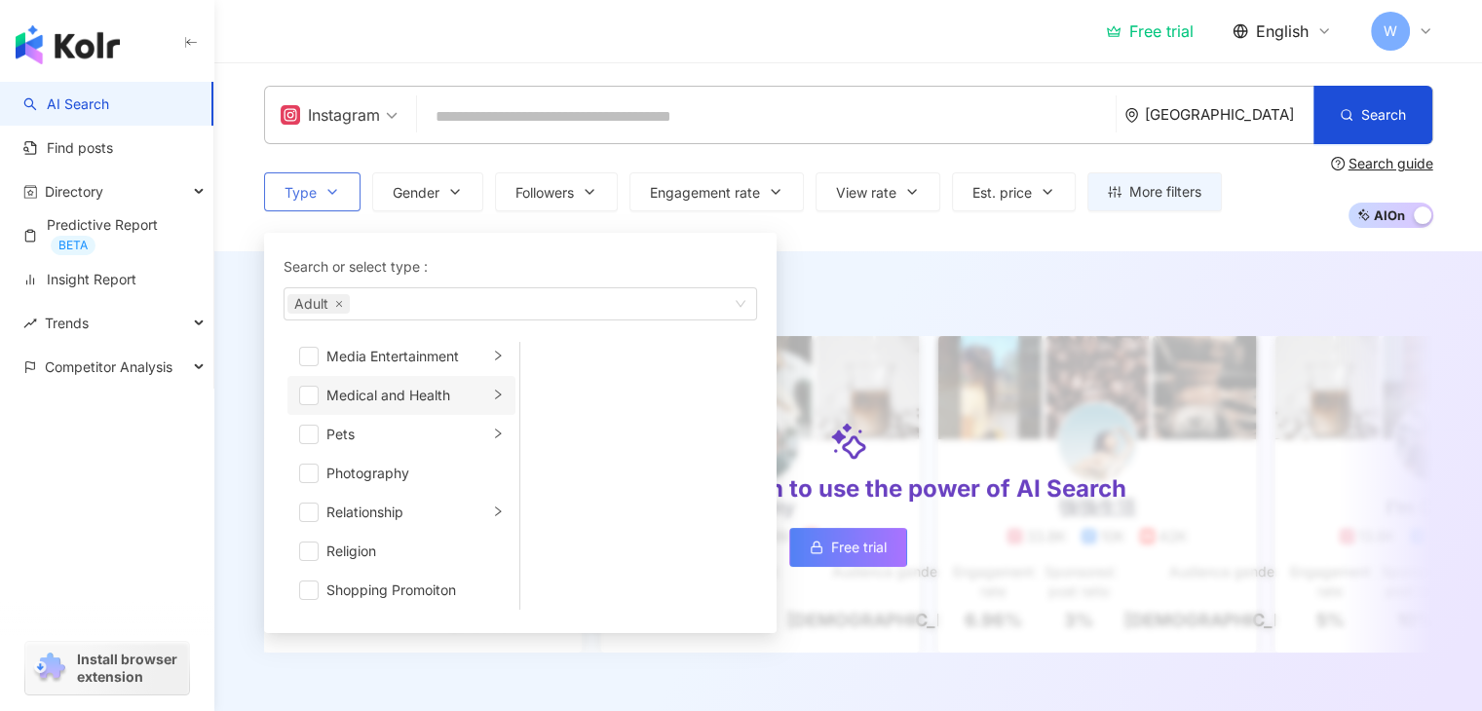
scroll to position [487, 0]
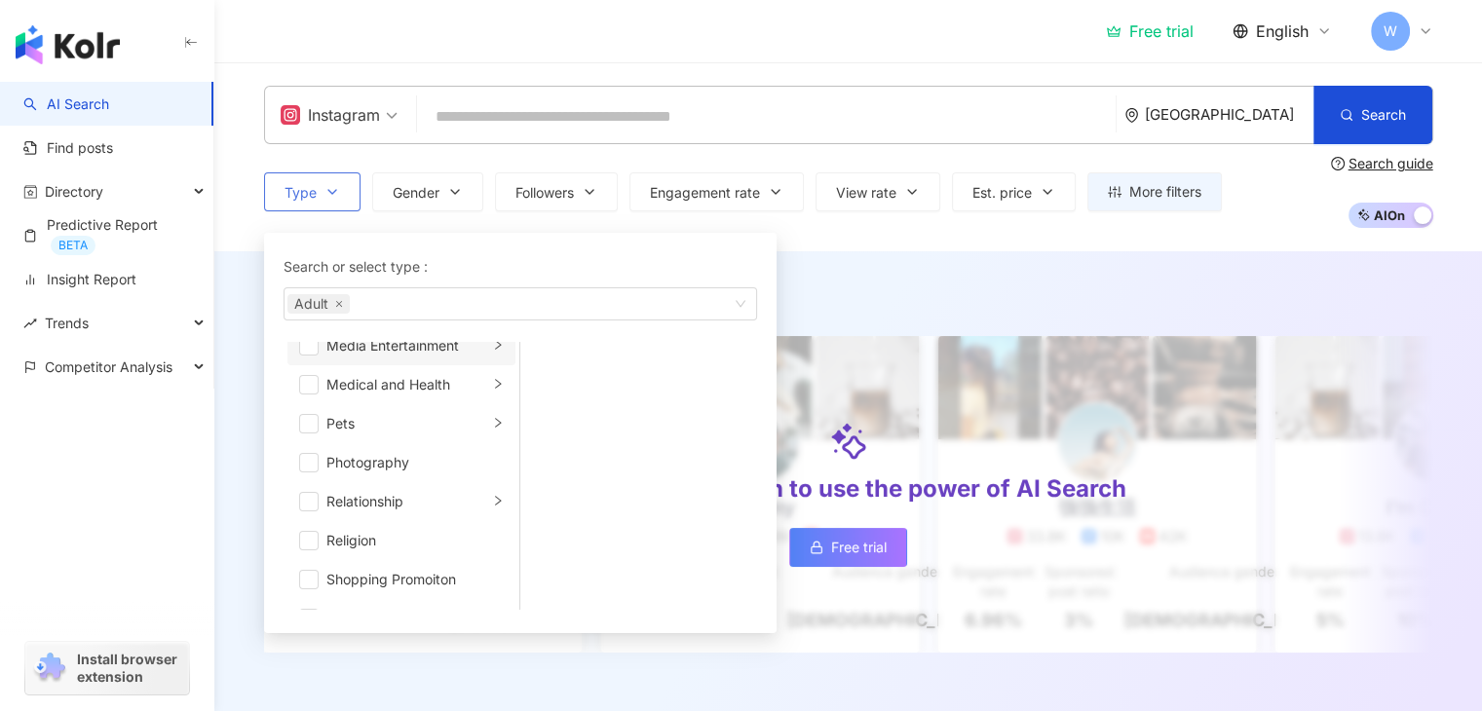
click at [492, 348] on icon "right" at bounding box center [498, 345] width 12 height 12
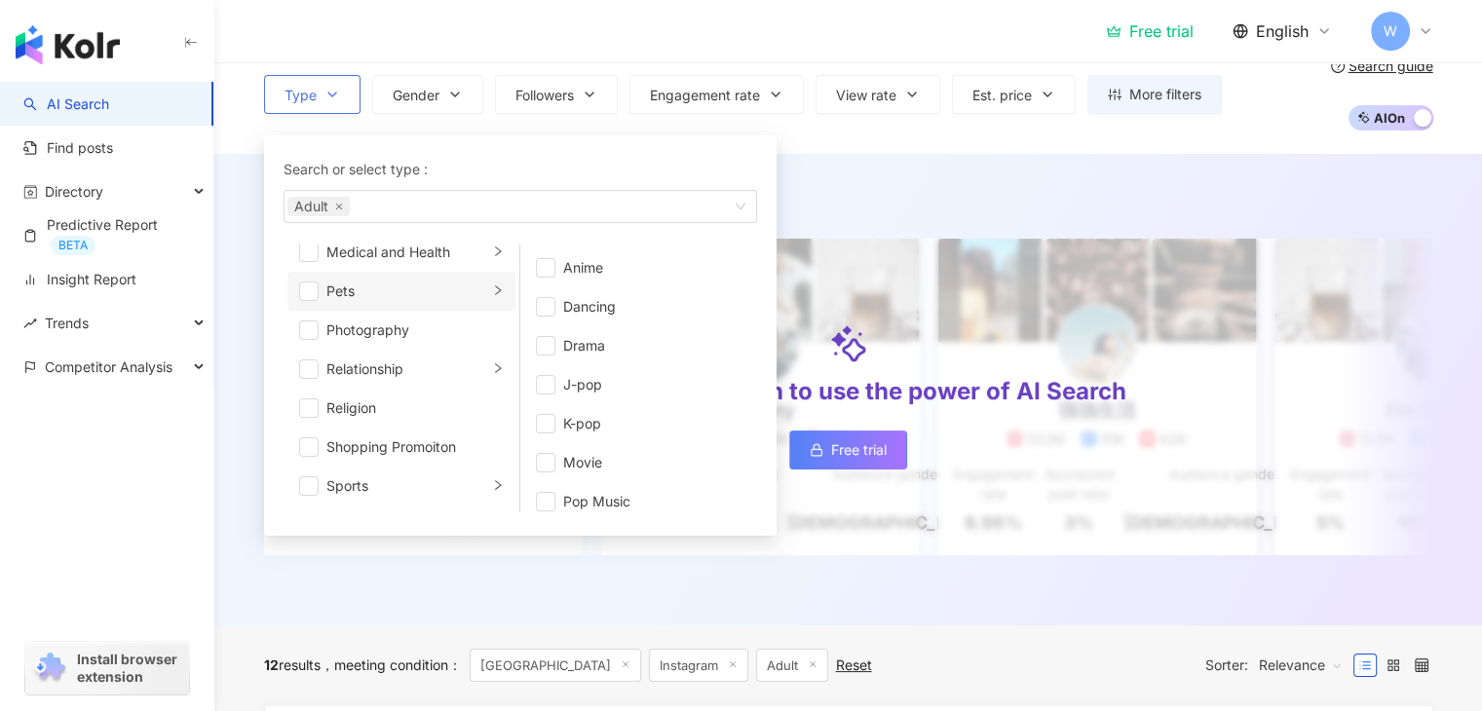
scroll to position [674, 0]
click at [309, 488] on span "button" at bounding box center [308, 489] width 19 height 19
click at [453, 338] on div "Sports" at bounding box center [407, 333] width 162 height 21
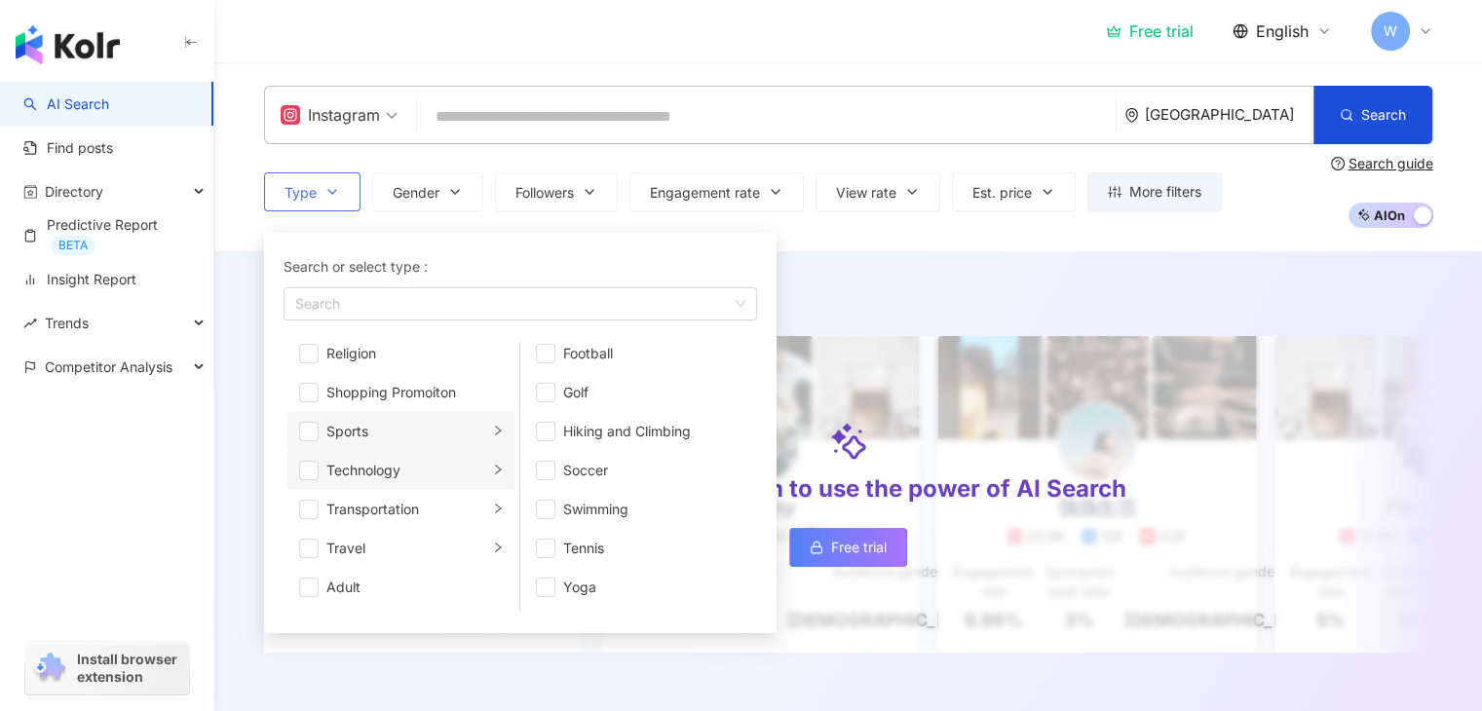
scroll to position [577, 0]
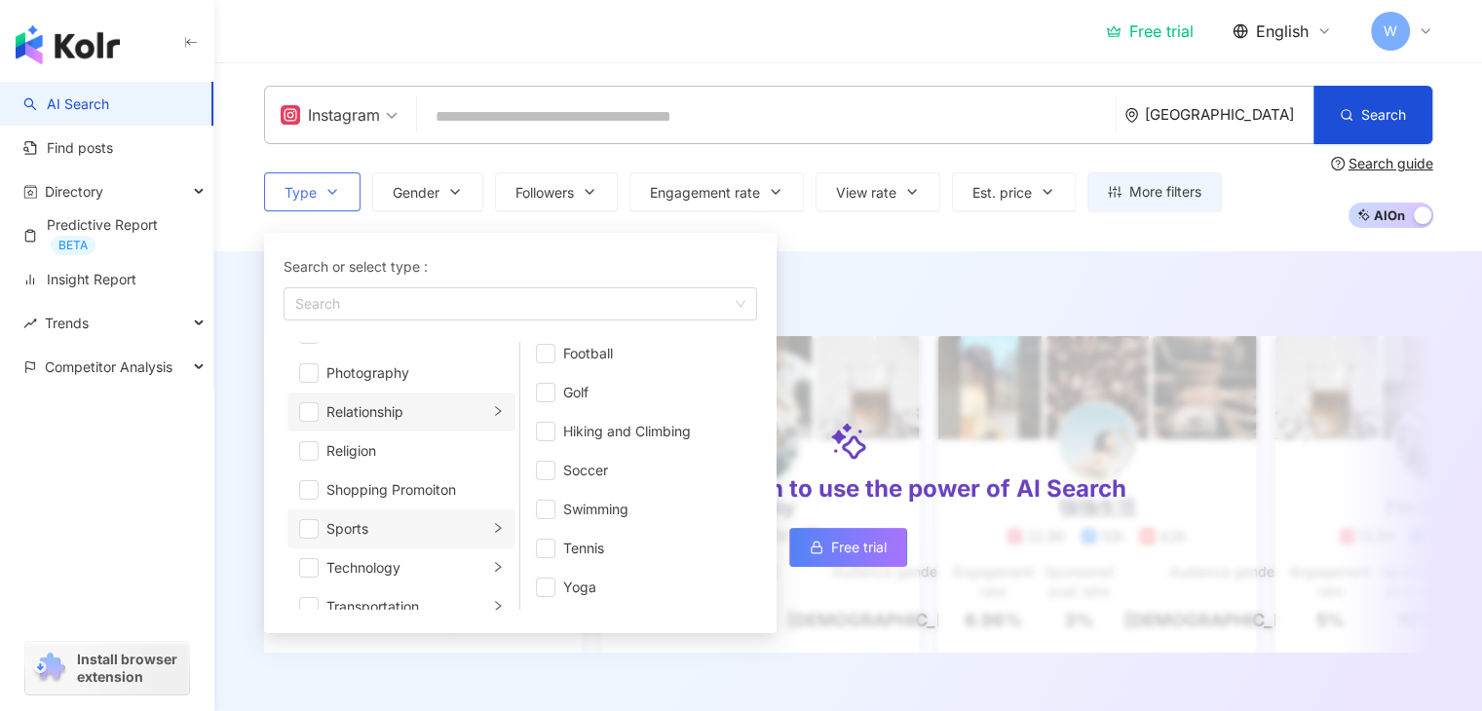
click at [389, 415] on div "Relationship" at bounding box center [407, 411] width 162 height 21
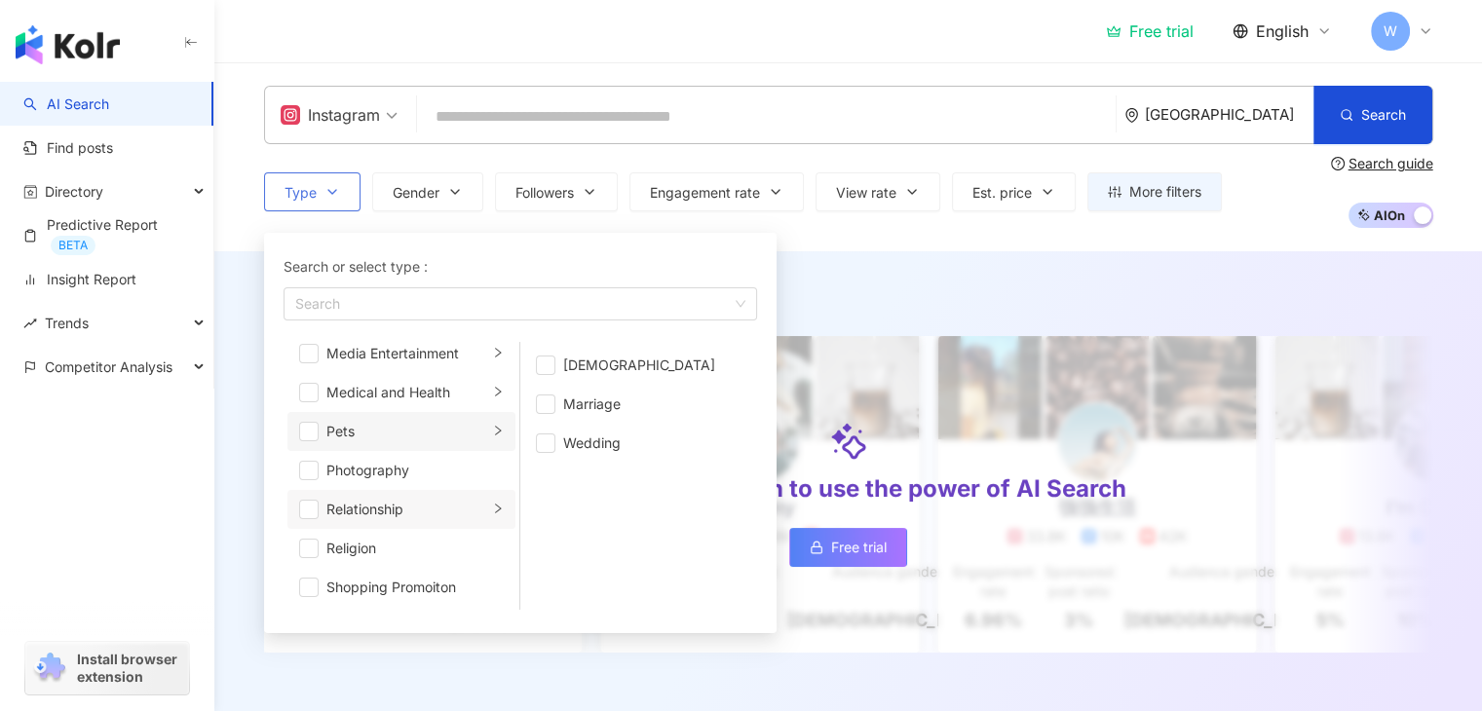
scroll to position [382, 0]
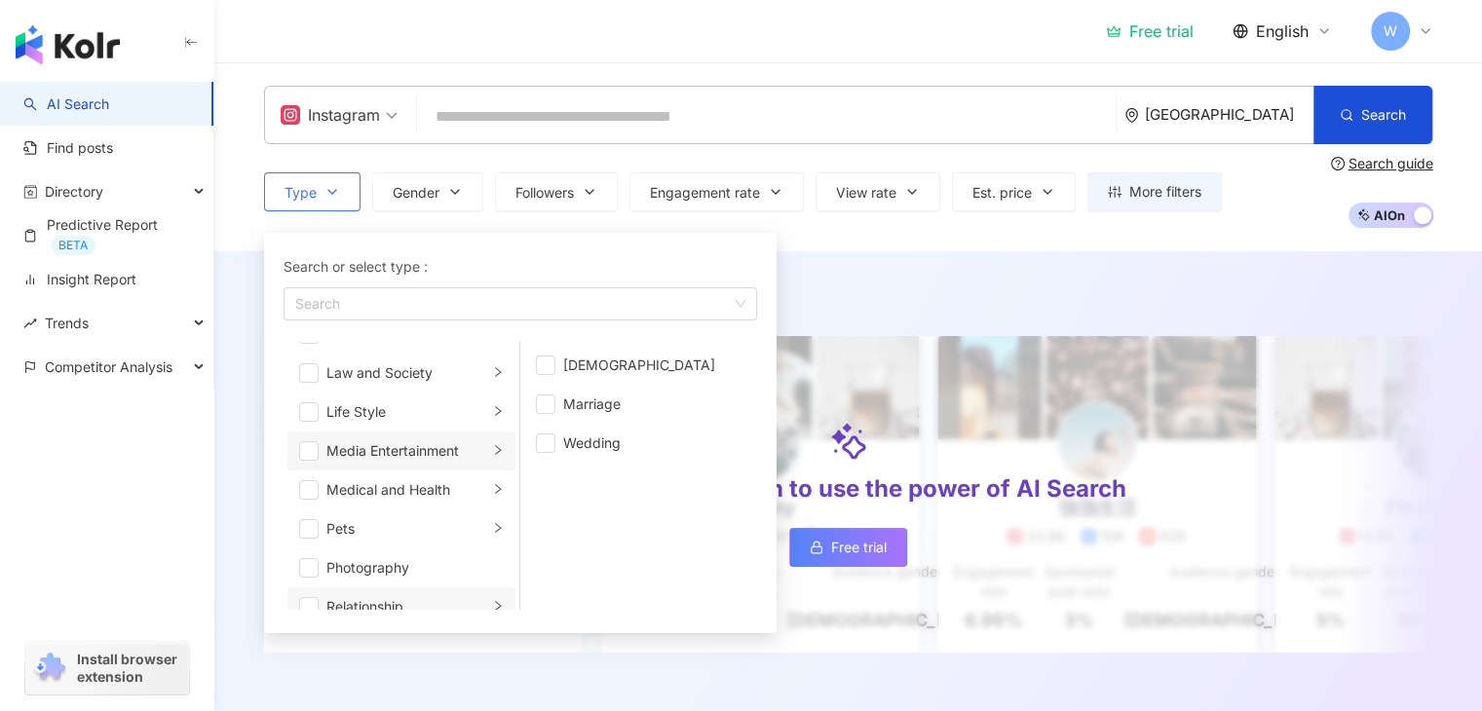
click at [413, 450] on div "Media Entertainment" at bounding box center [407, 450] width 162 height 21
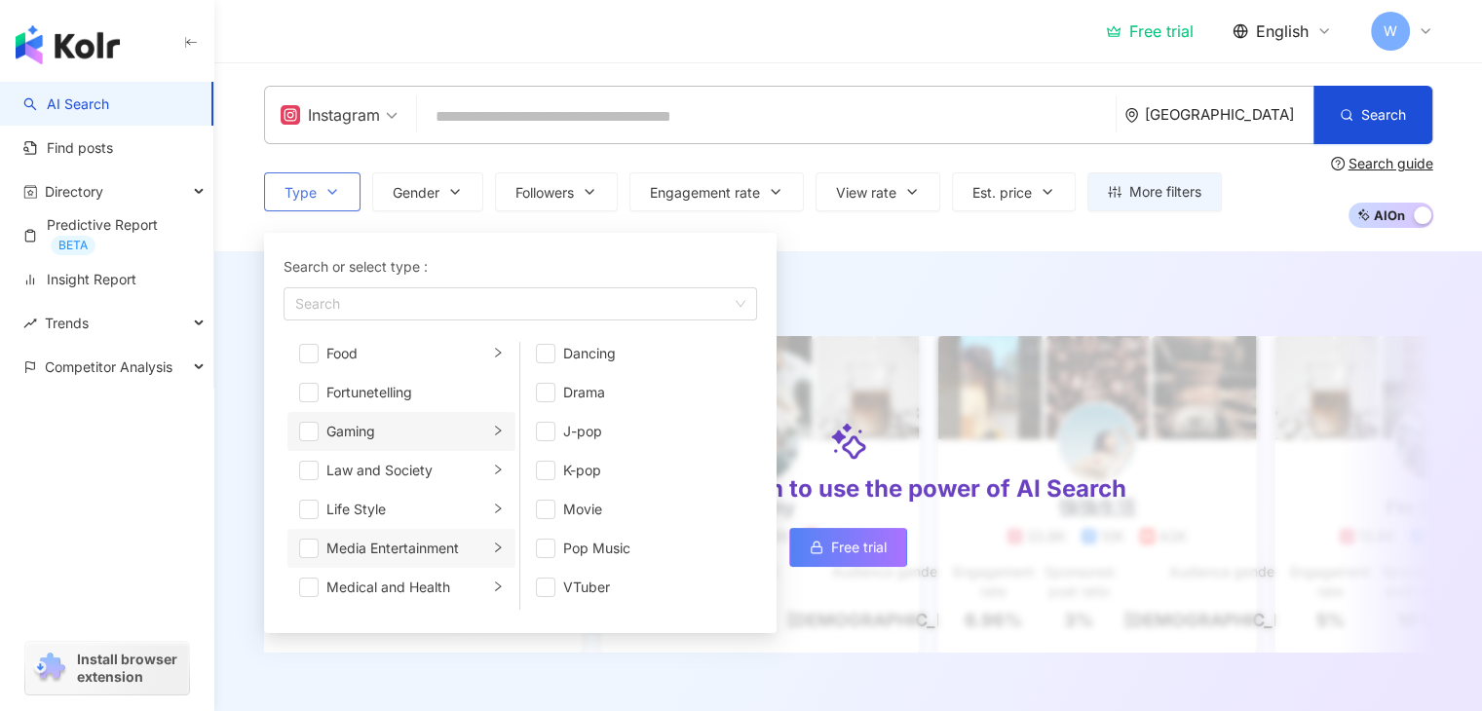
click at [413, 426] on div "Gaming" at bounding box center [407, 431] width 162 height 21
click at [548, 404] on span "button" at bounding box center [545, 404] width 19 height 19
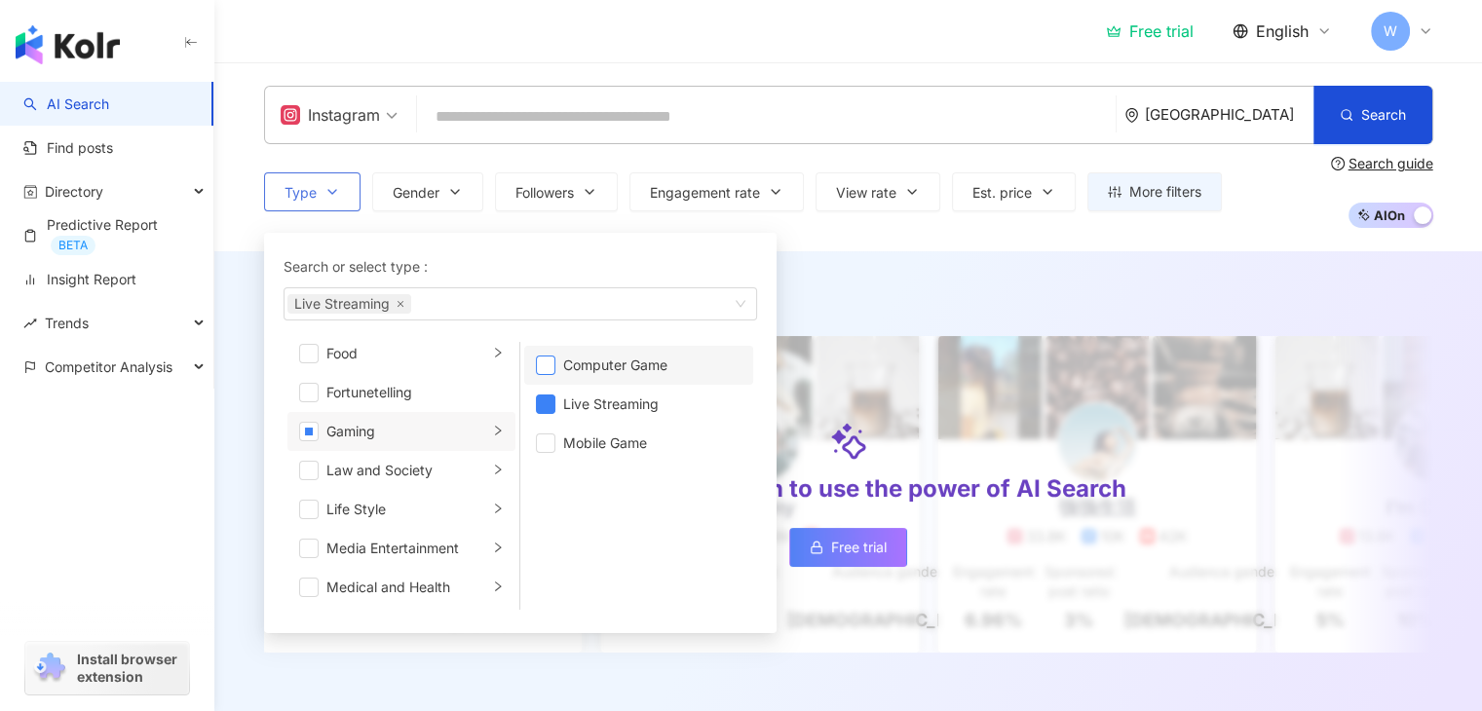
click at [542, 366] on span "button" at bounding box center [545, 365] width 19 height 19
click at [543, 445] on span "button" at bounding box center [545, 443] width 19 height 19
click at [924, 245] on div "Instagram [GEOGRAPHIC_DATA] Search Type Search or select type : Gaming Art and …" at bounding box center [847, 156] width 1267 height 189
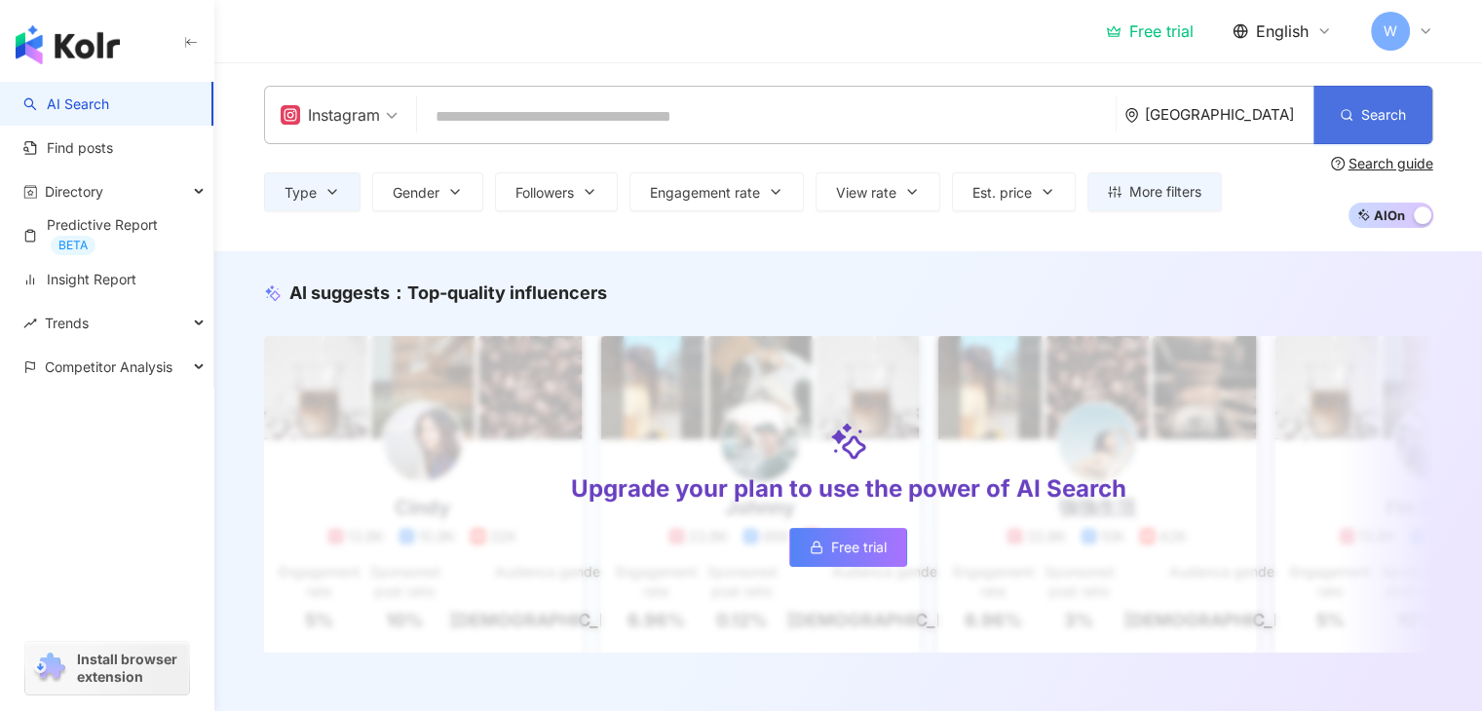
click at [1350, 114] on icon "button" at bounding box center [1347, 115] width 14 height 14
click at [342, 190] on button "Type" at bounding box center [312, 191] width 96 height 39
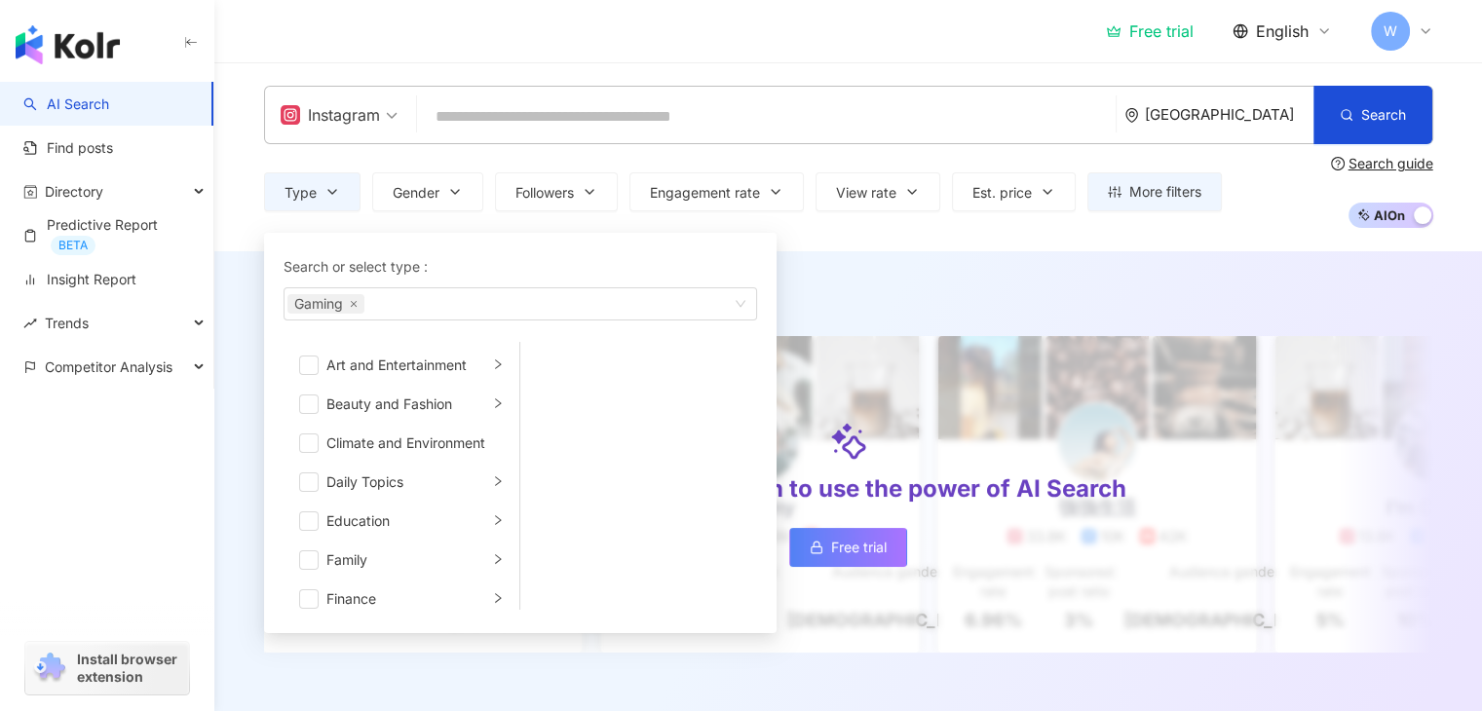
click at [394, 123] on span "Instagram" at bounding box center [339, 114] width 117 height 31
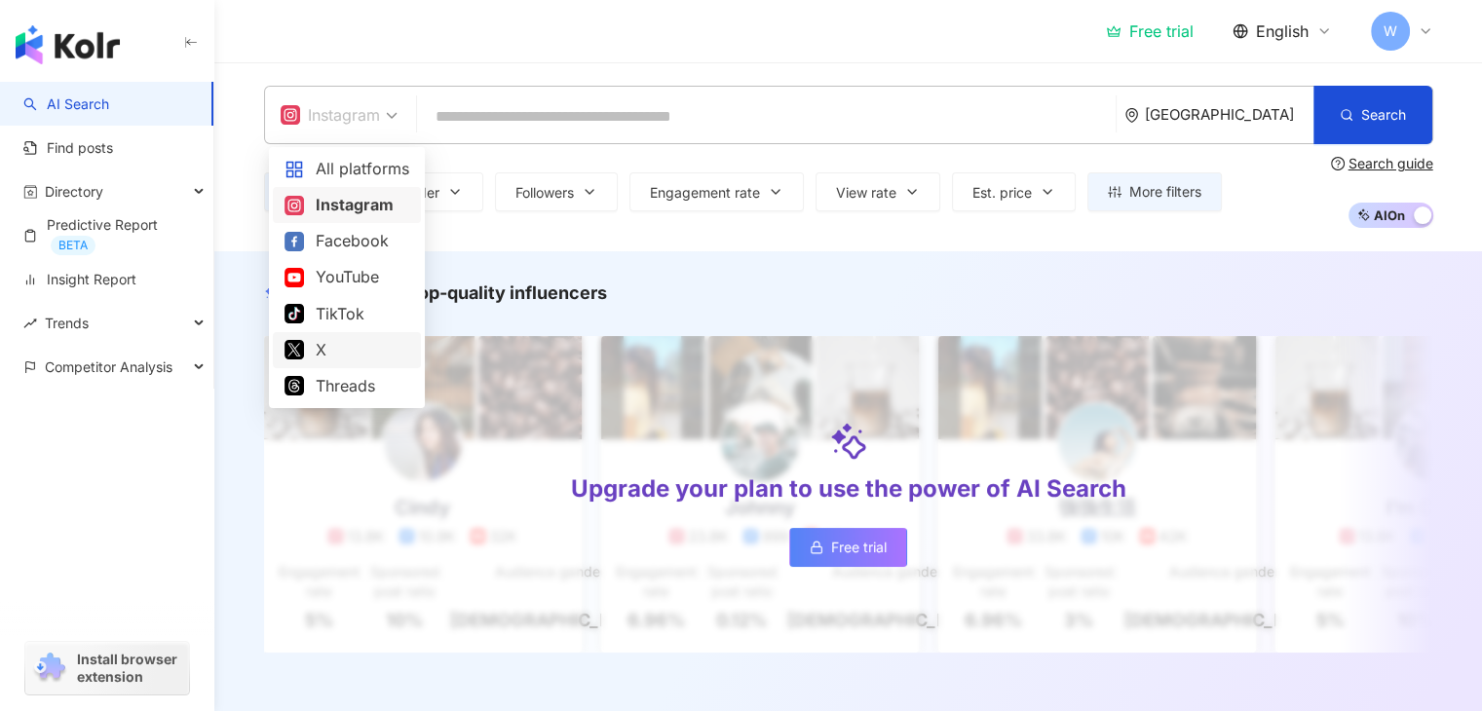
click at [338, 346] on div "X" at bounding box center [346, 350] width 125 height 24
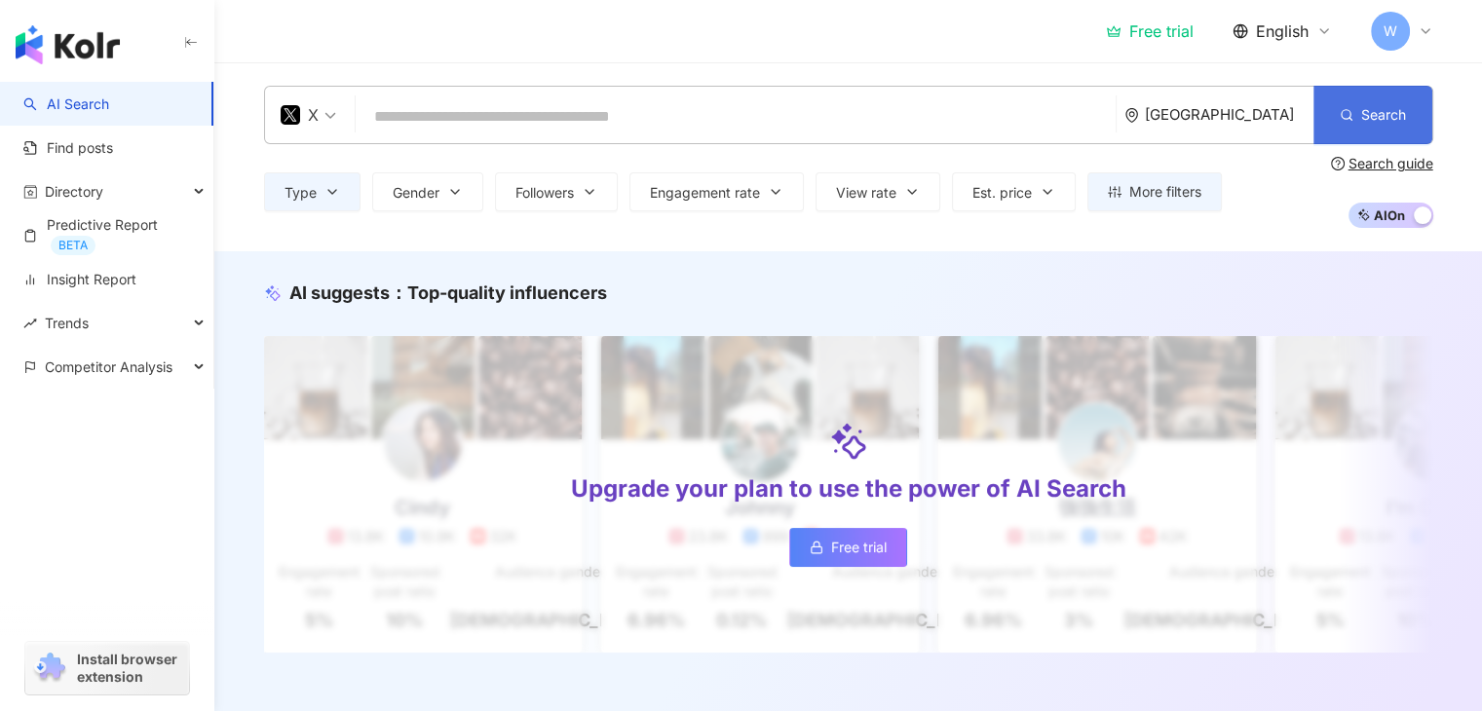
click at [1357, 120] on button "Search" at bounding box center [1372, 115] width 119 height 58
click at [337, 121] on div "X" at bounding box center [308, 115] width 77 height 57
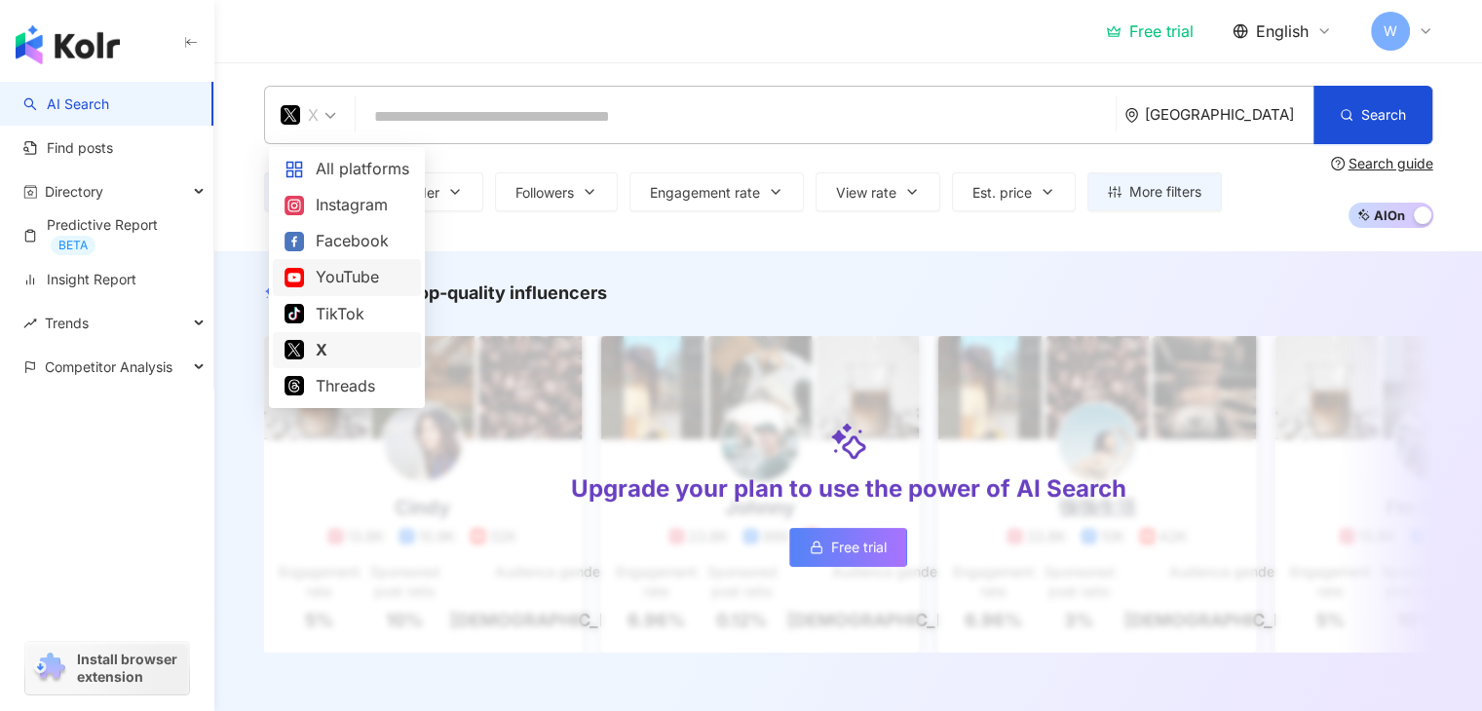
click at [349, 278] on div "YouTube" at bounding box center [346, 277] width 125 height 24
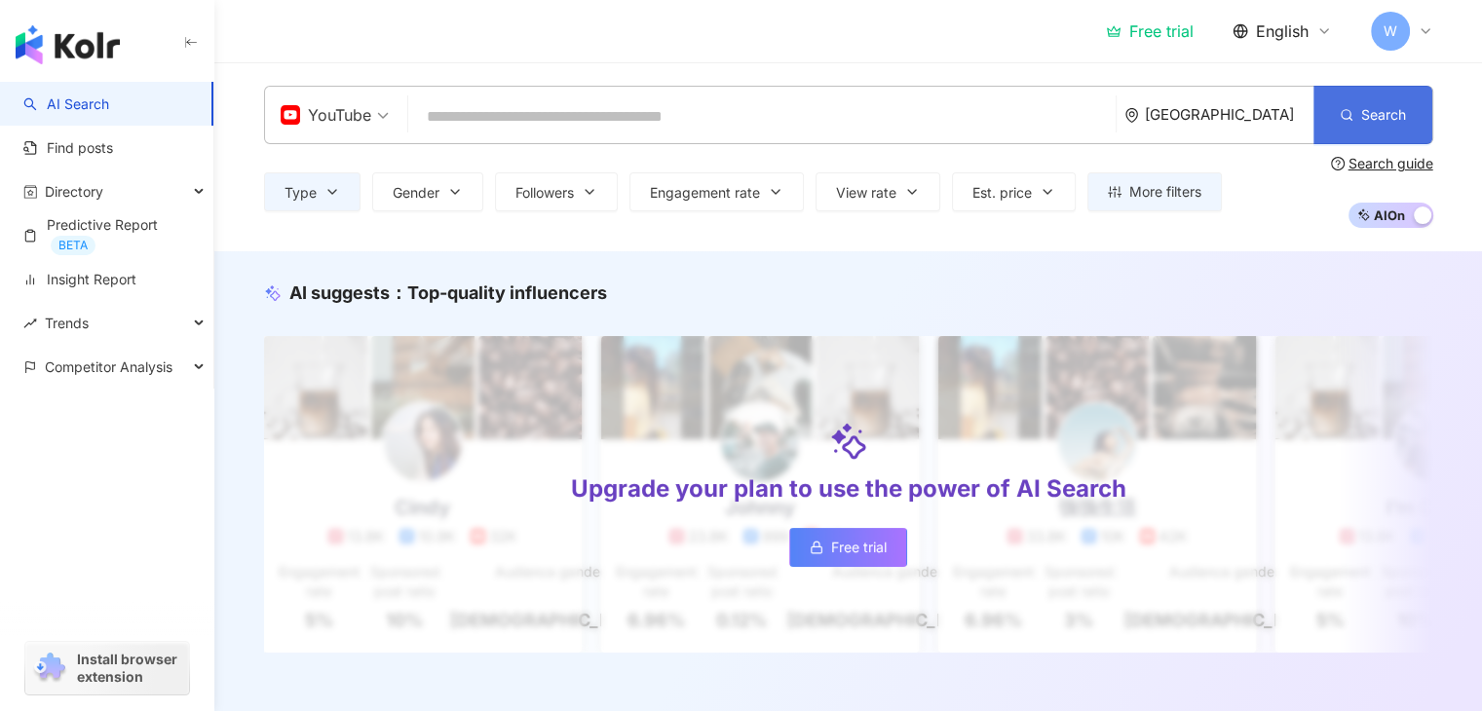
click at [1354, 126] on button "Search" at bounding box center [1372, 115] width 119 height 58
click at [336, 194] on icon "button" at bounding box center [332, 192] width 16 height 16
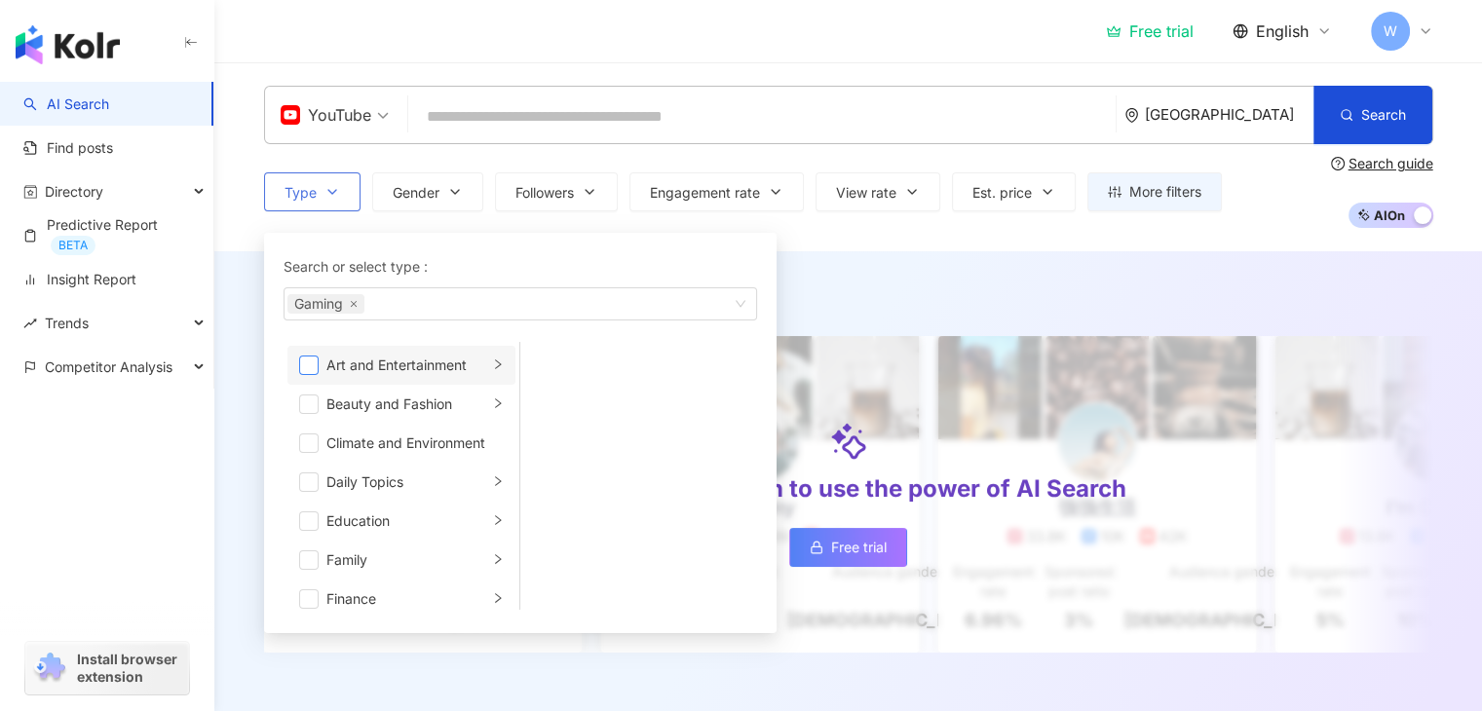
click at [311, 364] on span "button" at bounding box center [308, 365] width 19 height 19
click at [492, 365] on icon "right" at bounding box center [498, 364] width 12 height 12
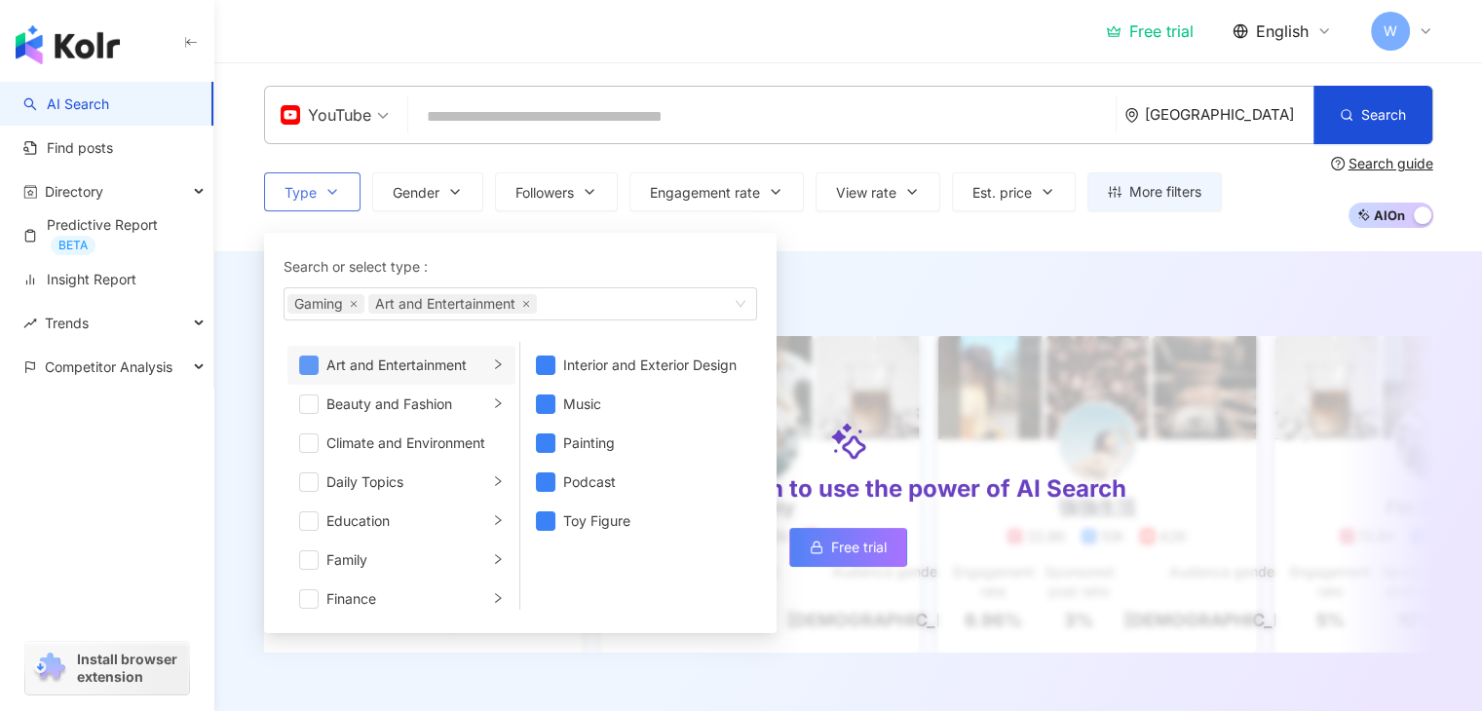
click at [307, 364] on span "button" at bounding box center [308, 365] width 19 height 19
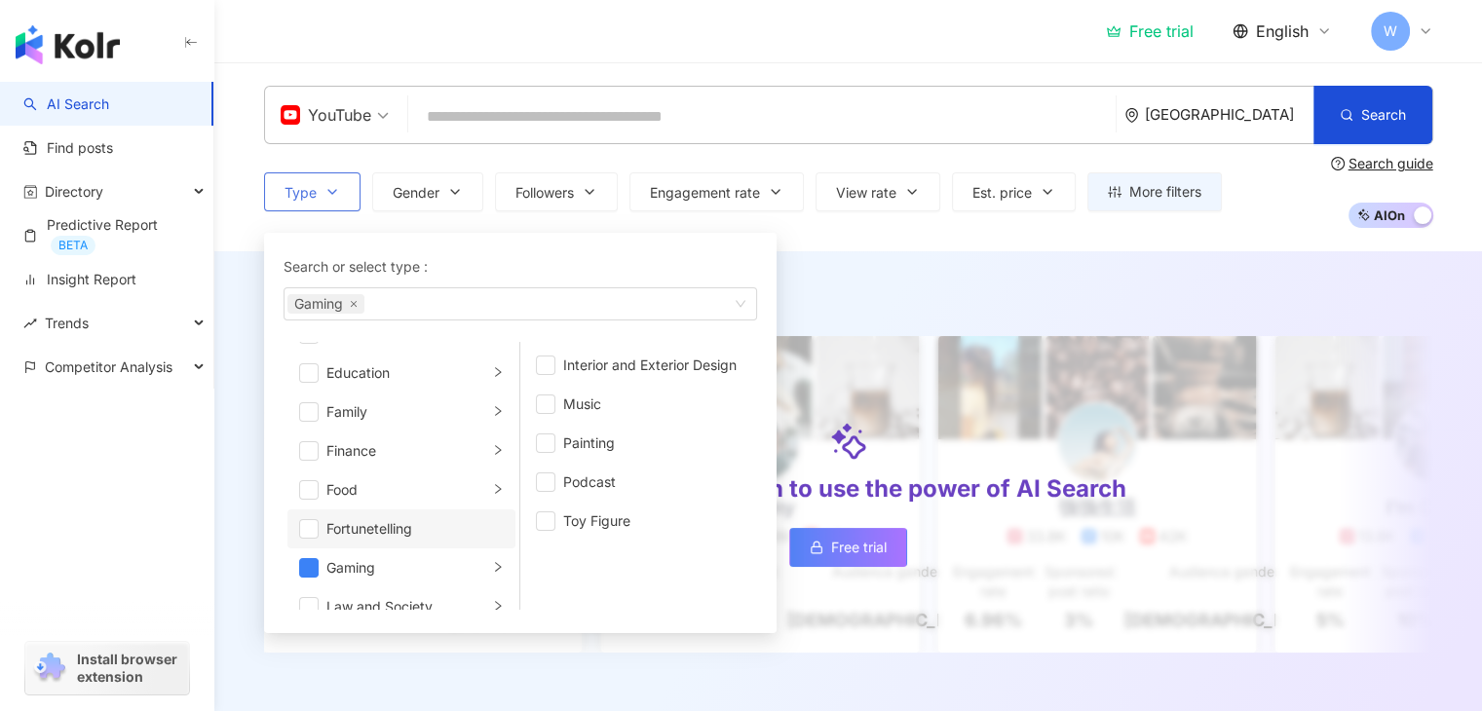
scroll to position [195, 0]
click at [306, 525] on span "button" at bounding box center [308, 520] width 19 height 19
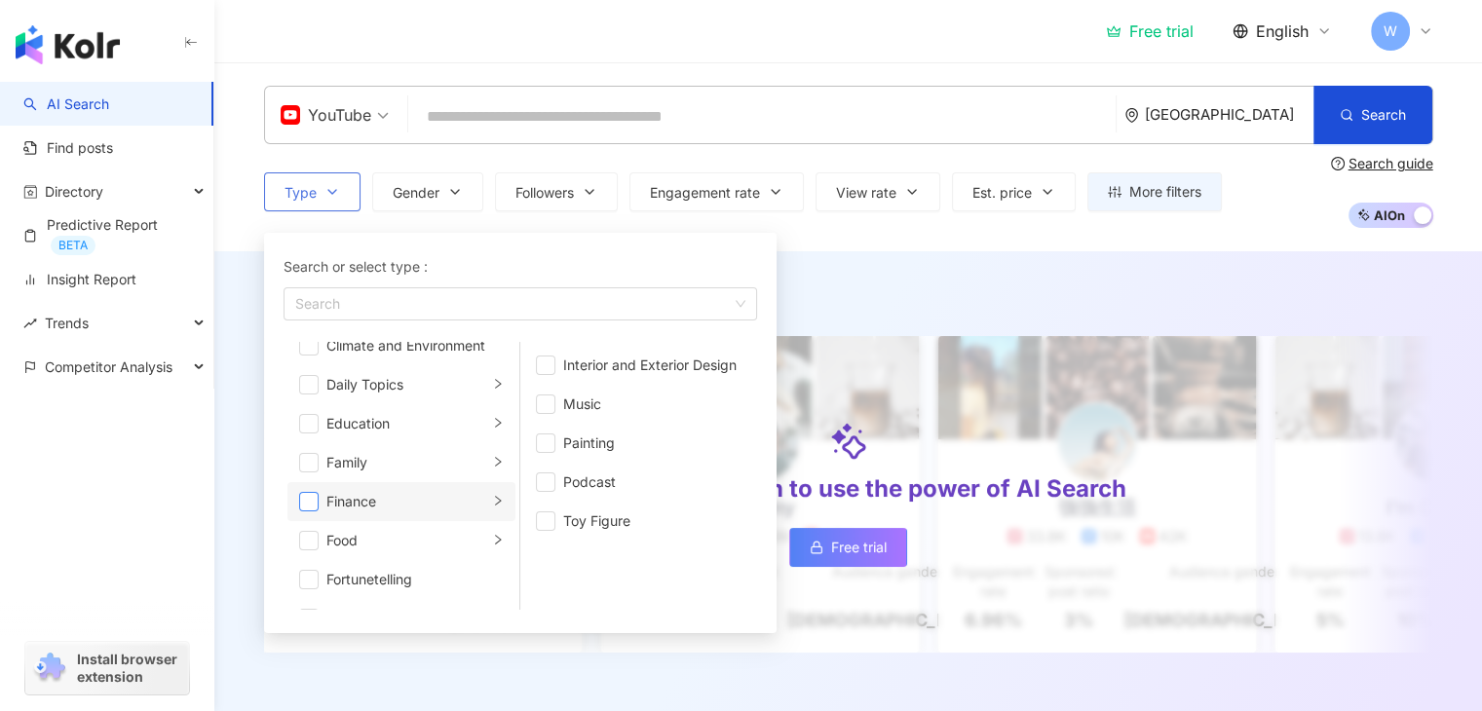
click at [310, 502] on span "button" at bounding box center [308, 501] width 19 height 19
click at [492, 500] on icon "right" at bounding box center [498, 501] width 12 height 12
click at [307, 504] on span "button" at bounding box center [308, 501] width 19 height 19
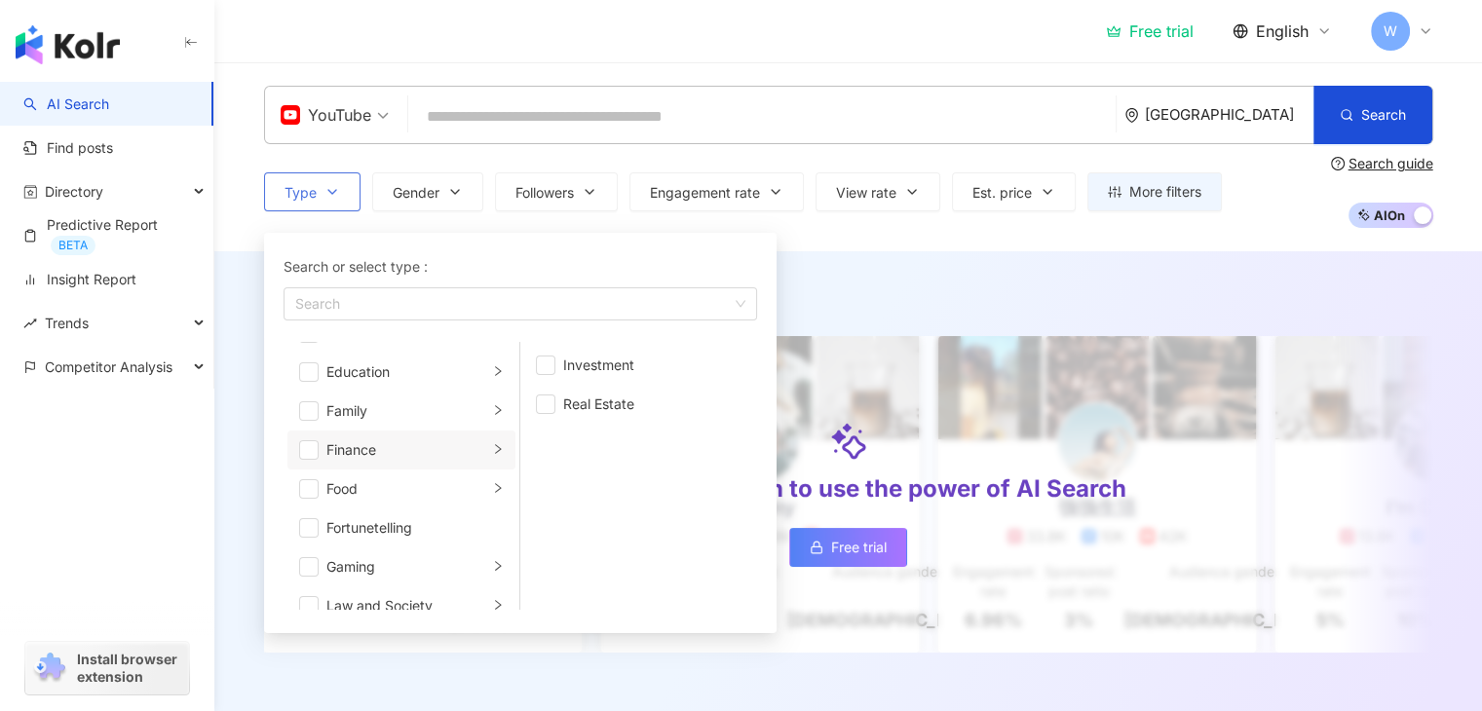
scroll to position [0, 0]
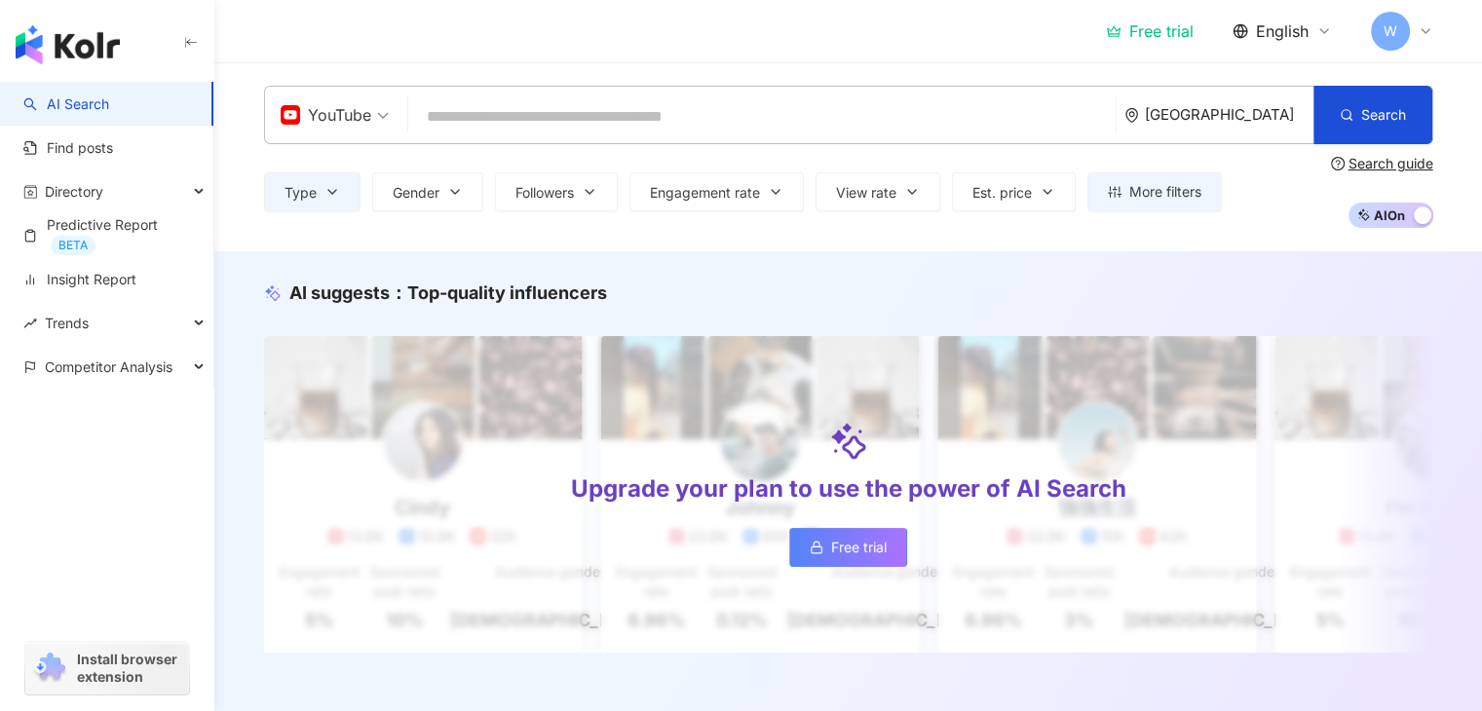
click at [231, 208] on div "YouTube [GEOGRAPHIC_DATA] Search Type Search or select type : Search Art and En…" at bounding box center [848, 157] width 1247 height 142
click at [344, 193] on button "Type" at bounding box center [312, 191] width 96 height 39
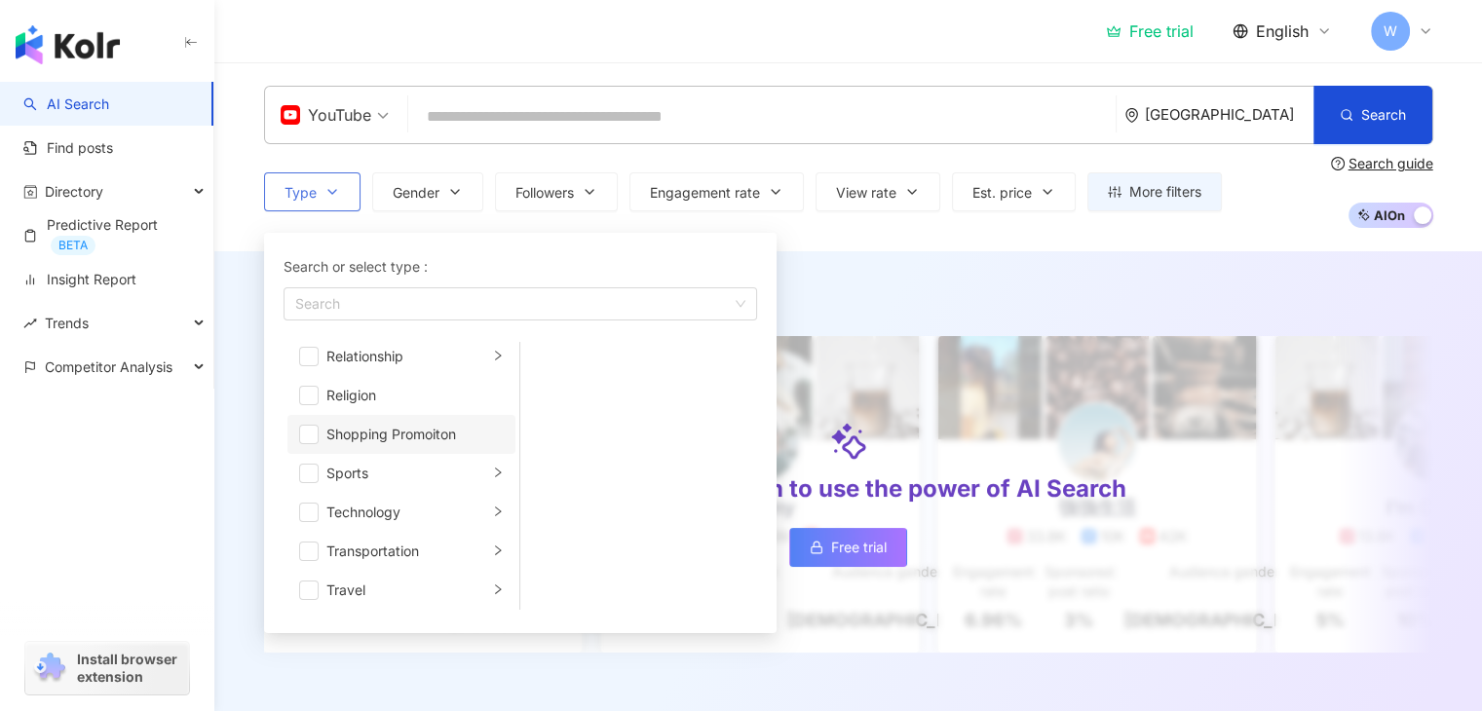
scroll to position [674, 0]
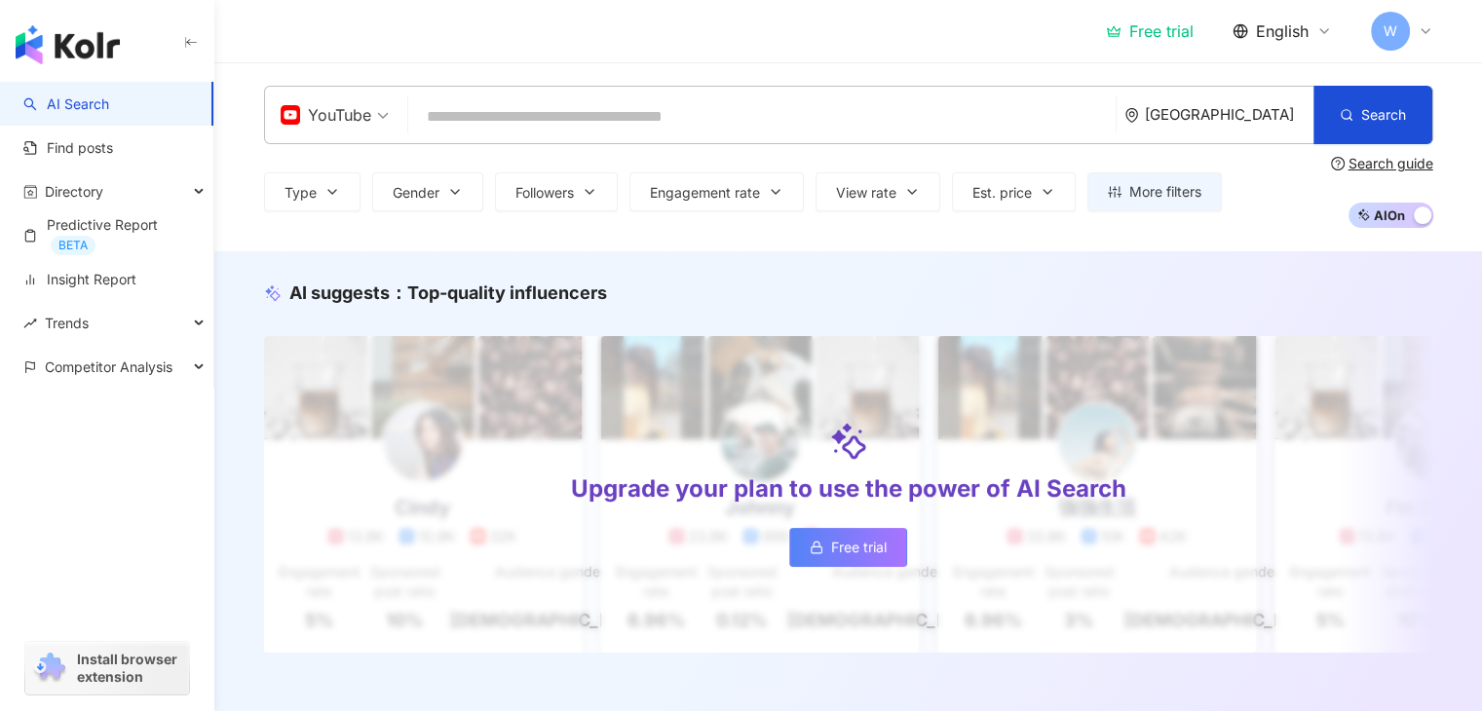
click at [685, 35] on div "Free trial English W" at bounding box center [848, 31] width 1169 height 62
click at [332, 194] on icon "button" at bounding box center [332, 192] width 16 height 16
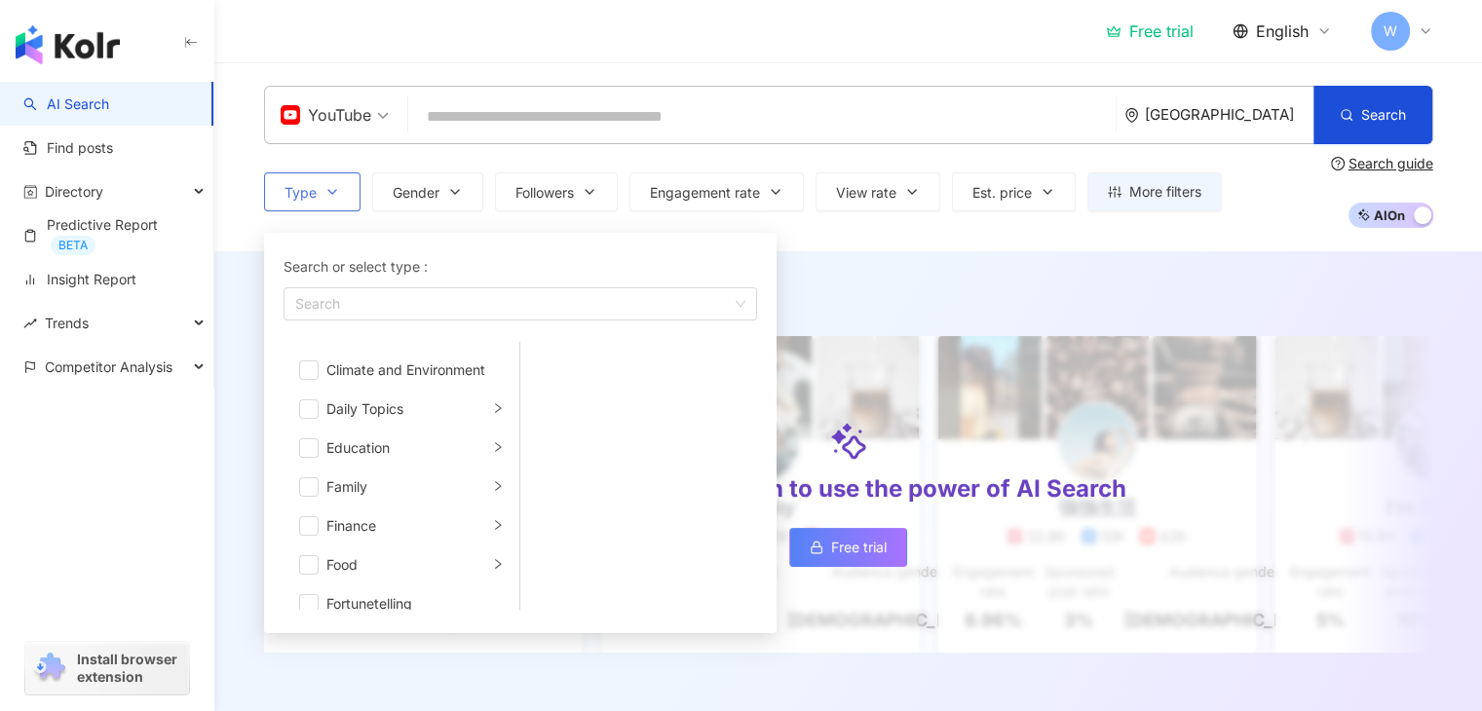
scroll to position [0, 0]
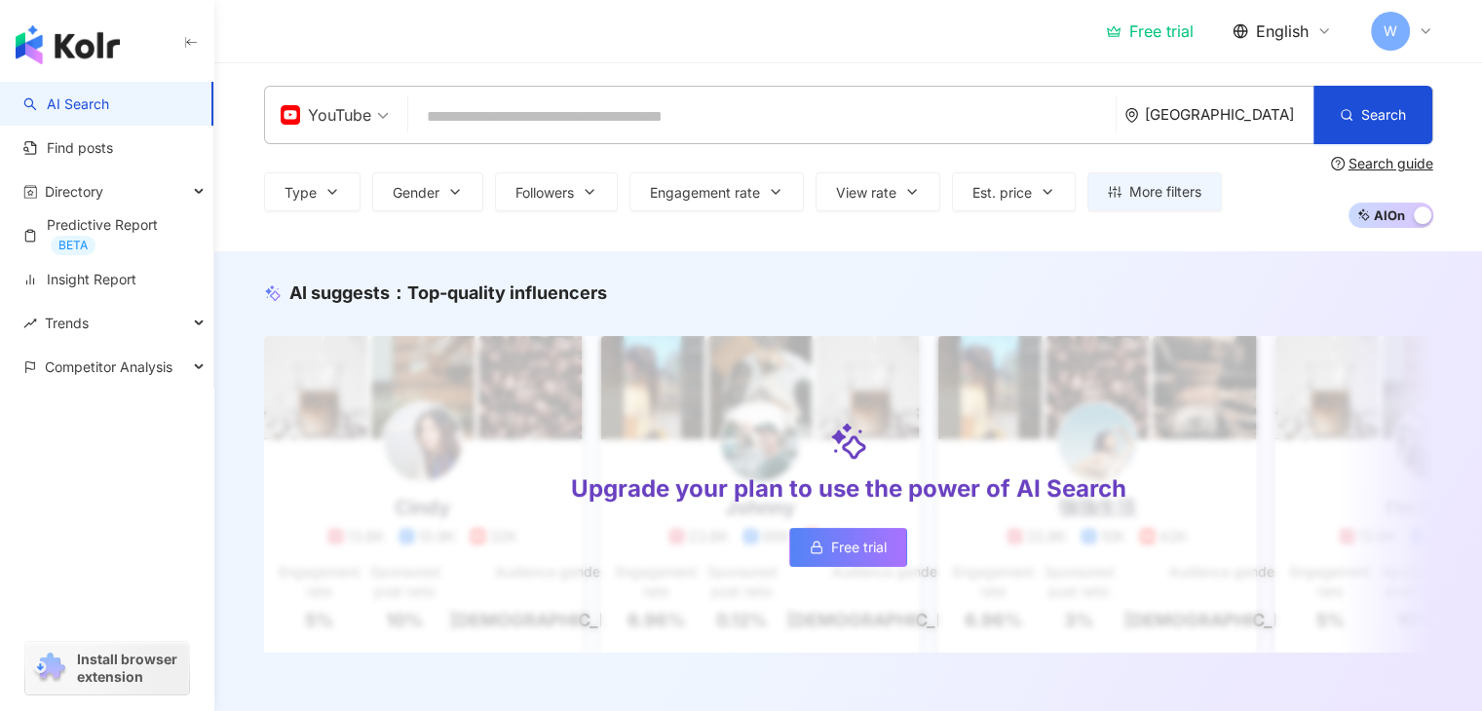
click at [599, 74] on div "YouTube [GEOGRAPHIC_DATA] Search Type Search or select type : Search Art and En…" at bounding box center [847, 156] width 1267 height 189
click at [339, 181] on button "Type" at bounding box center [312, 191] width 96 height 39
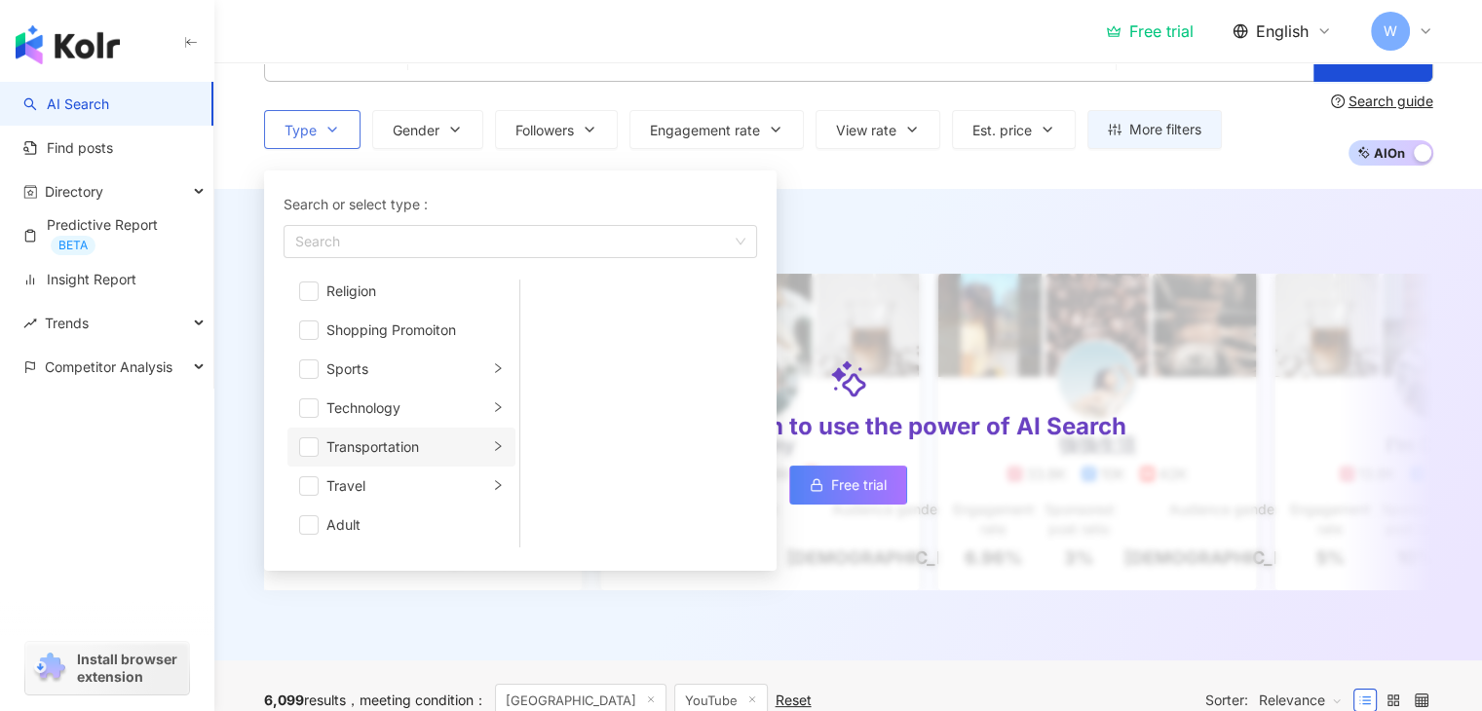
scroll to position [97, 0]
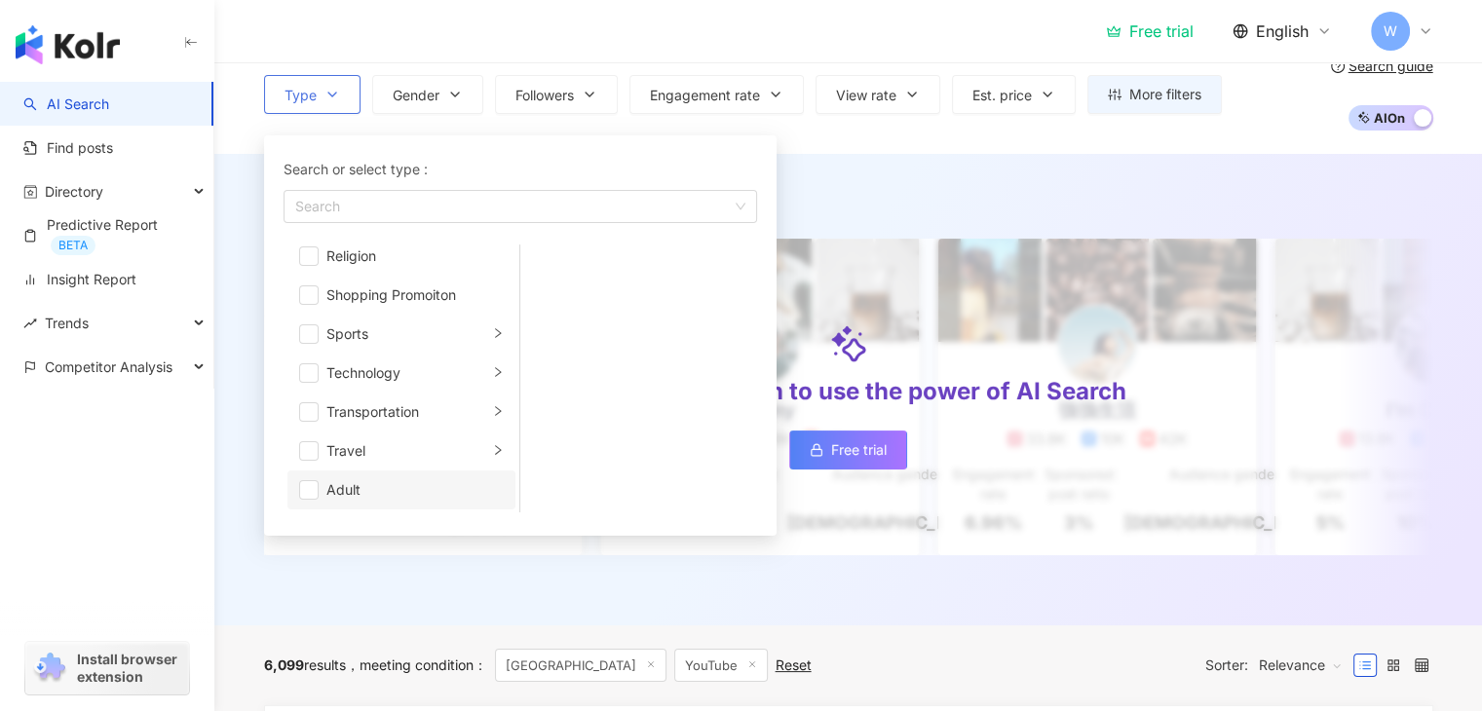
drag, startPoint x: 312, startPoint y: 492, endPoint x: 320, endPoint y: 485, distance: 10.4
click at [312, 492] on span "button" at bounding box center [308, 489] width 19 height 19
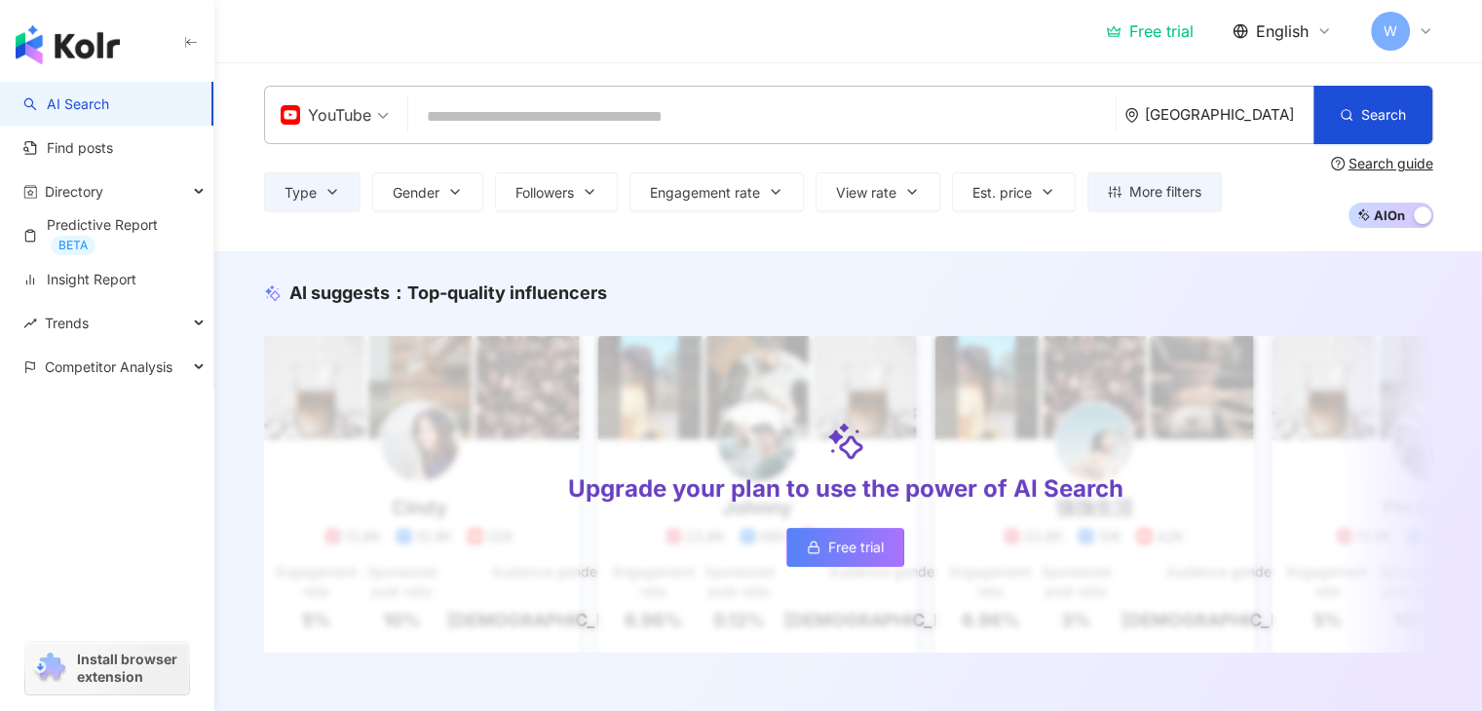
click at [386, 121] on span "YouTube" at bounding box center [335, 114] width 108 height 31
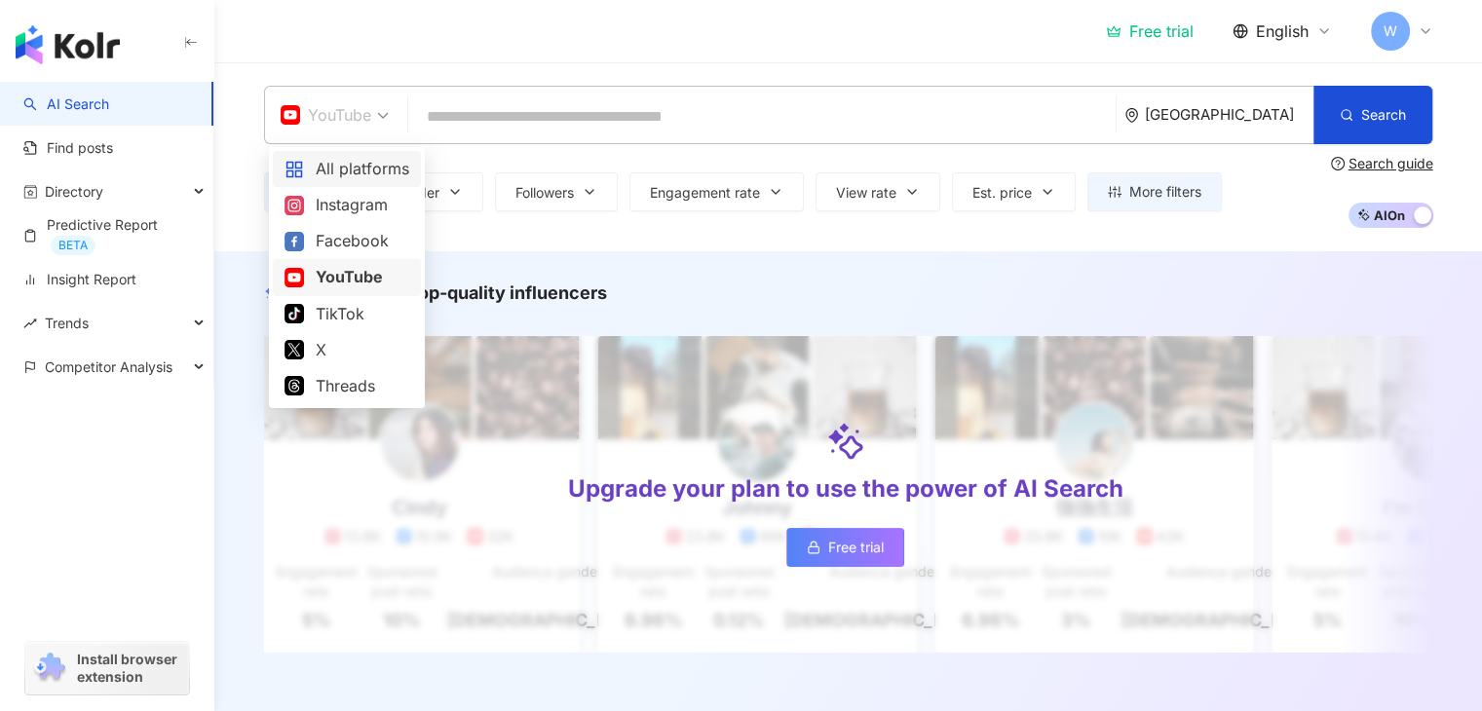
click at [363, 172] on div "All platforms" at bounding box center [346, 169] width 125 height 24
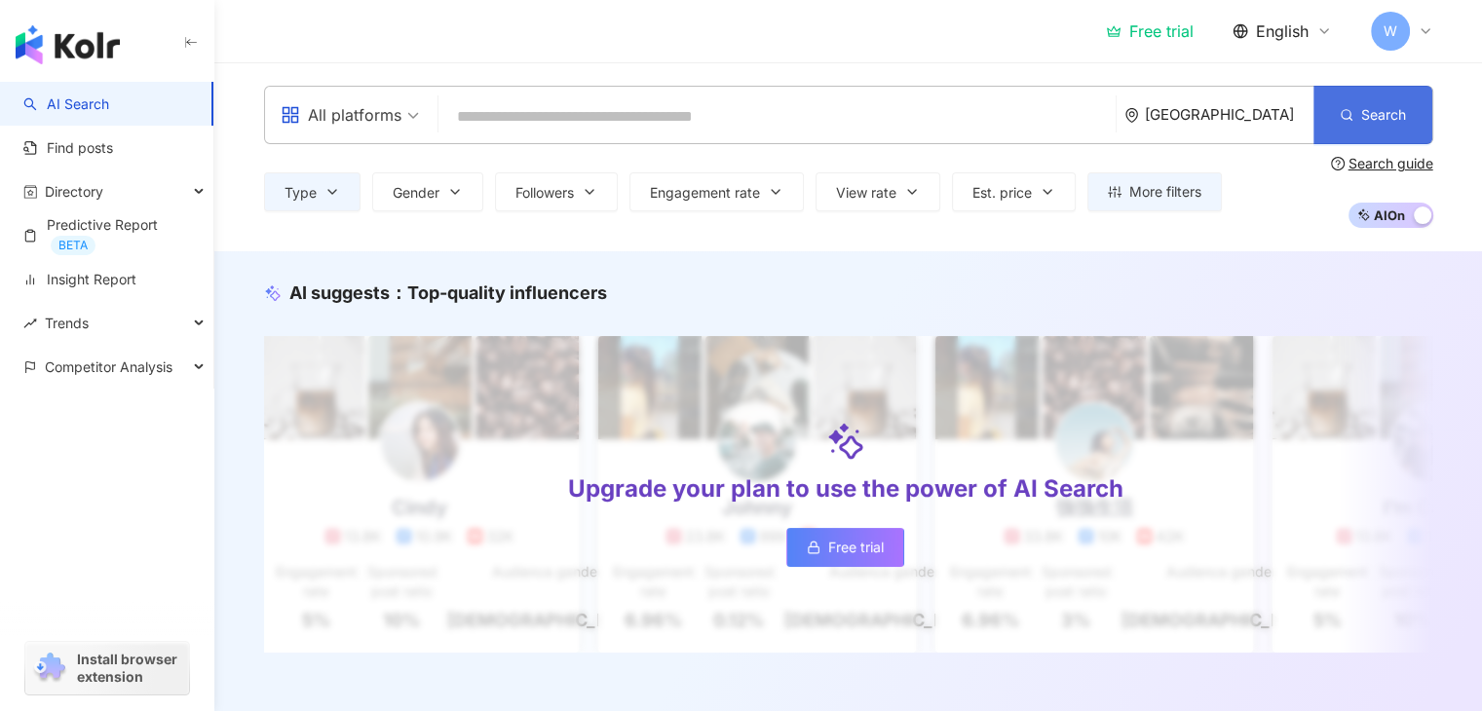
click at [1368, 121] on span "Search" at bounding box center [1383, 115] width 45 height 16
click at [405, 115] on span "All platforms" at bounding box center [350, 114] width 138 height 31
drag, startPoint x: 409, startPoint y: 114, endPoint x: 539, endPoint y: 88, distance: 132.2
click at [408, 114] on span "All platforms" at bounding box center [350, 114] width 138 height 31
click at [334, 193] on icon "button" at bounding box center [332, 192] width 16 height 16
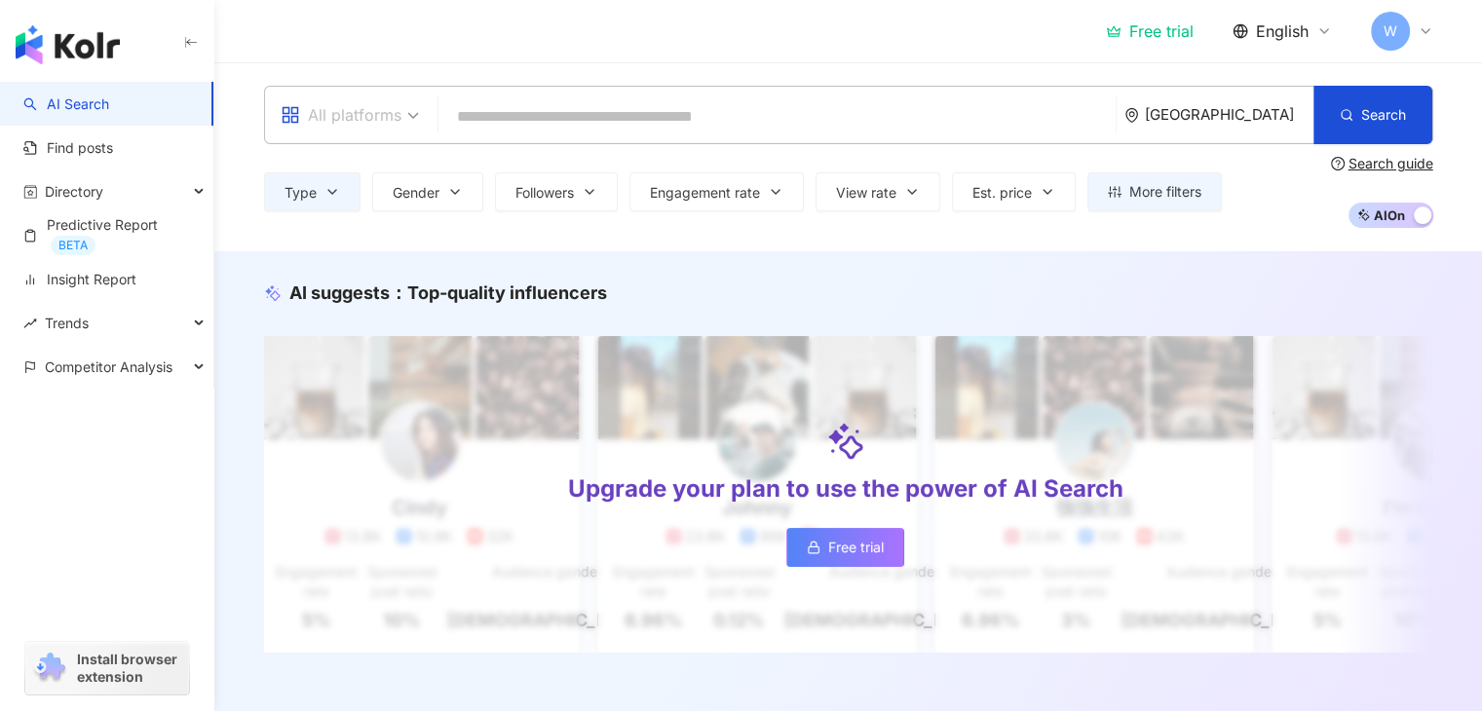
click at [418, 108] on div "All platforms" at bounding box center [350, 115] width 160 height 57
click at [514, 238] on div "All platforms [GEOGRAPHIC_DATA] Search Type Gender Followers Engagement rate Vi…" at bounding box center [847, 156] width 1267 height 189
click at [325, 197] on icon "button" at bounding box center [332, 192] width 16 height 16
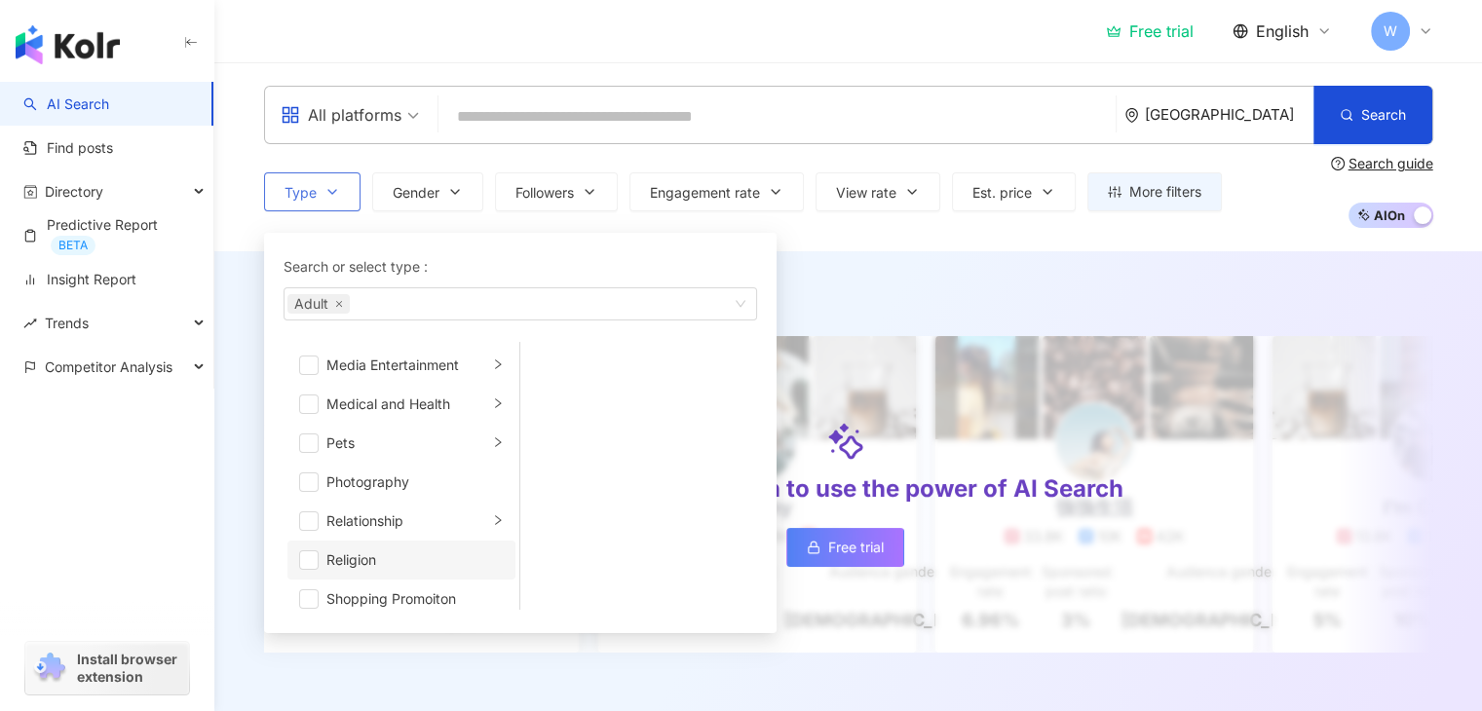
scroll to position [585, 0]
drag, startPoint x: 299, startPoint y: 519, endPoint x: 413, endPoint y: 525, distance: 114.1
click at [306, 524] on span "button" at bounding box center [308, 520] width 19 height 19
click at [495, 517] on icon "right" at bounding box center [498, 520] width 6 height 10
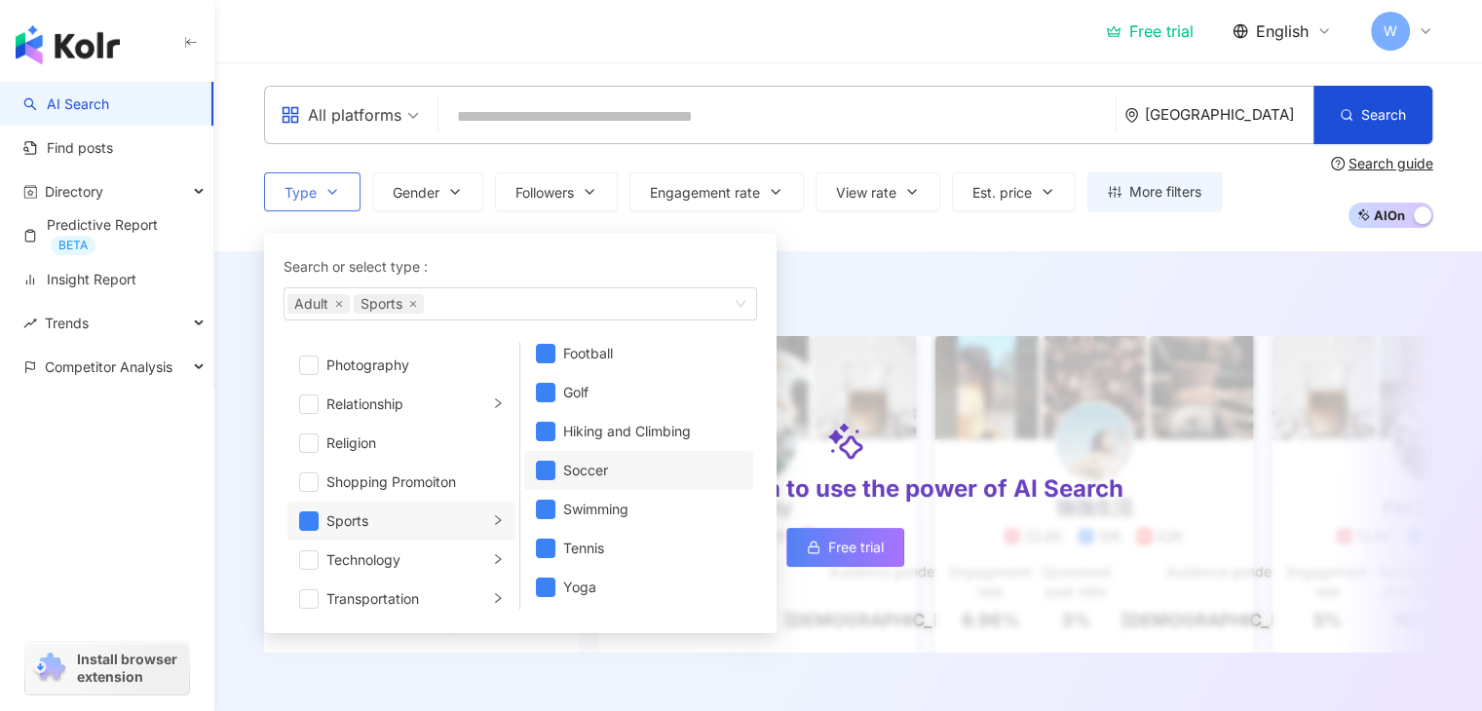
scroll to position [0, 0]
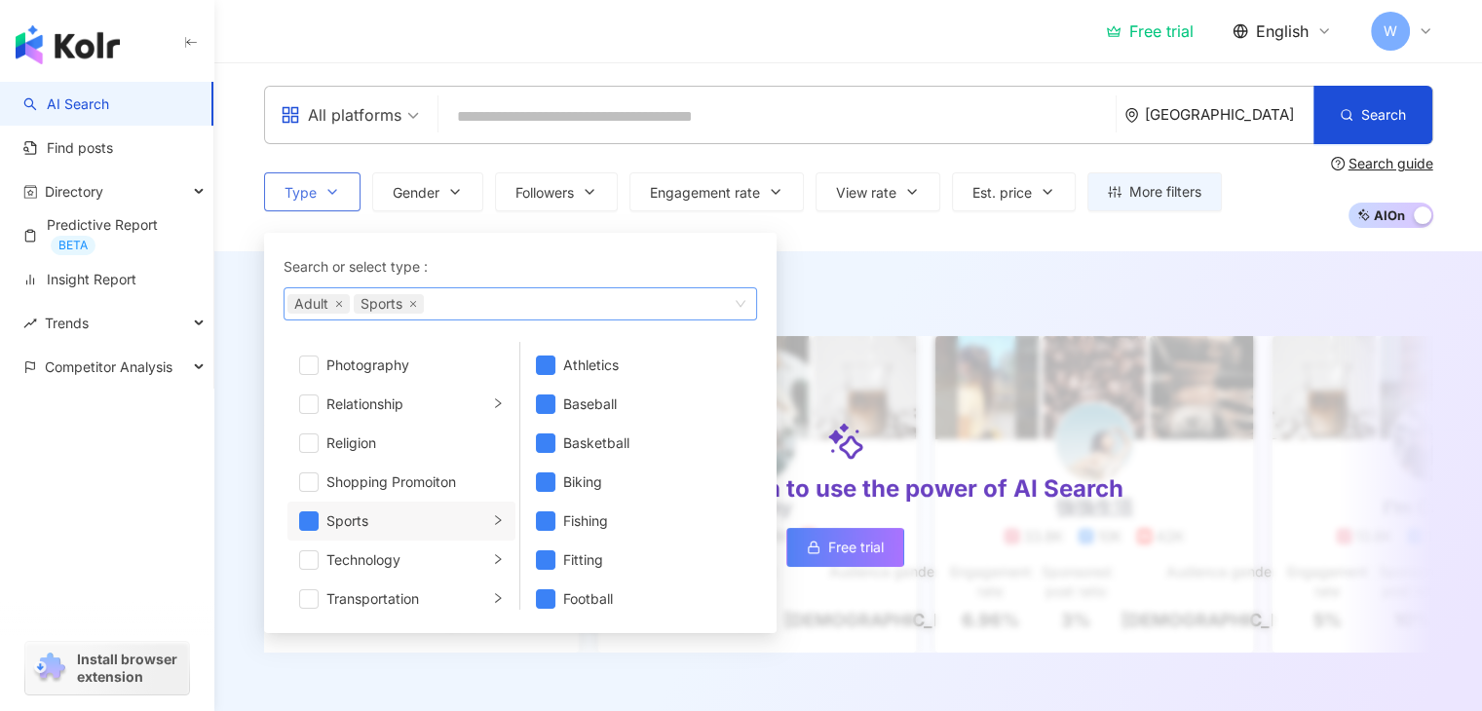
click at [332, 304] on span "Adult" at bounding box center [318, 303] width 62 height 19
click at [333, 309] on span "Adult" at bounding box center [318, 303] width 62 height 19
